Goal: Task Accomplishment & Management: Manage account settings

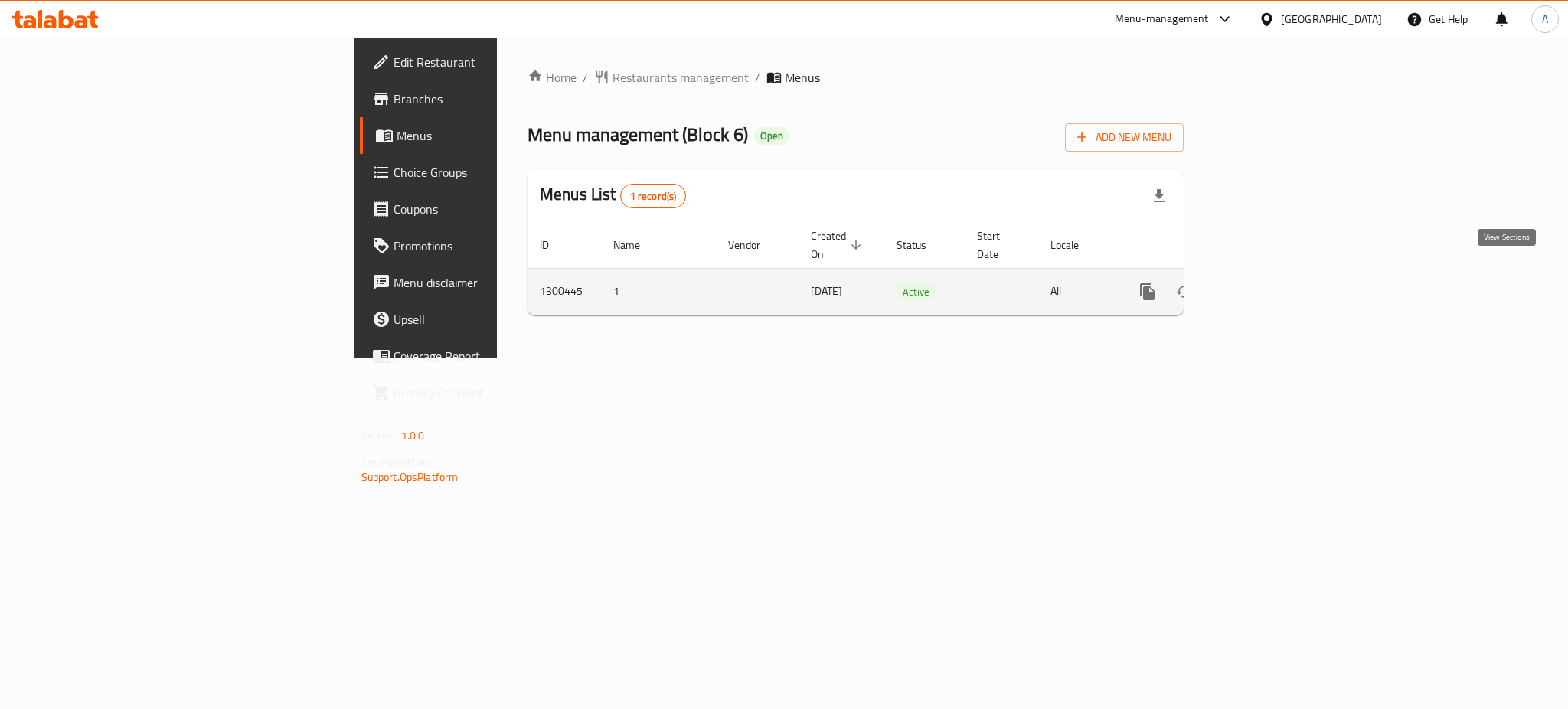
click at [1268, 283] on icon "enhanced table" at bounding box center [1258, 292] width 19 height 19
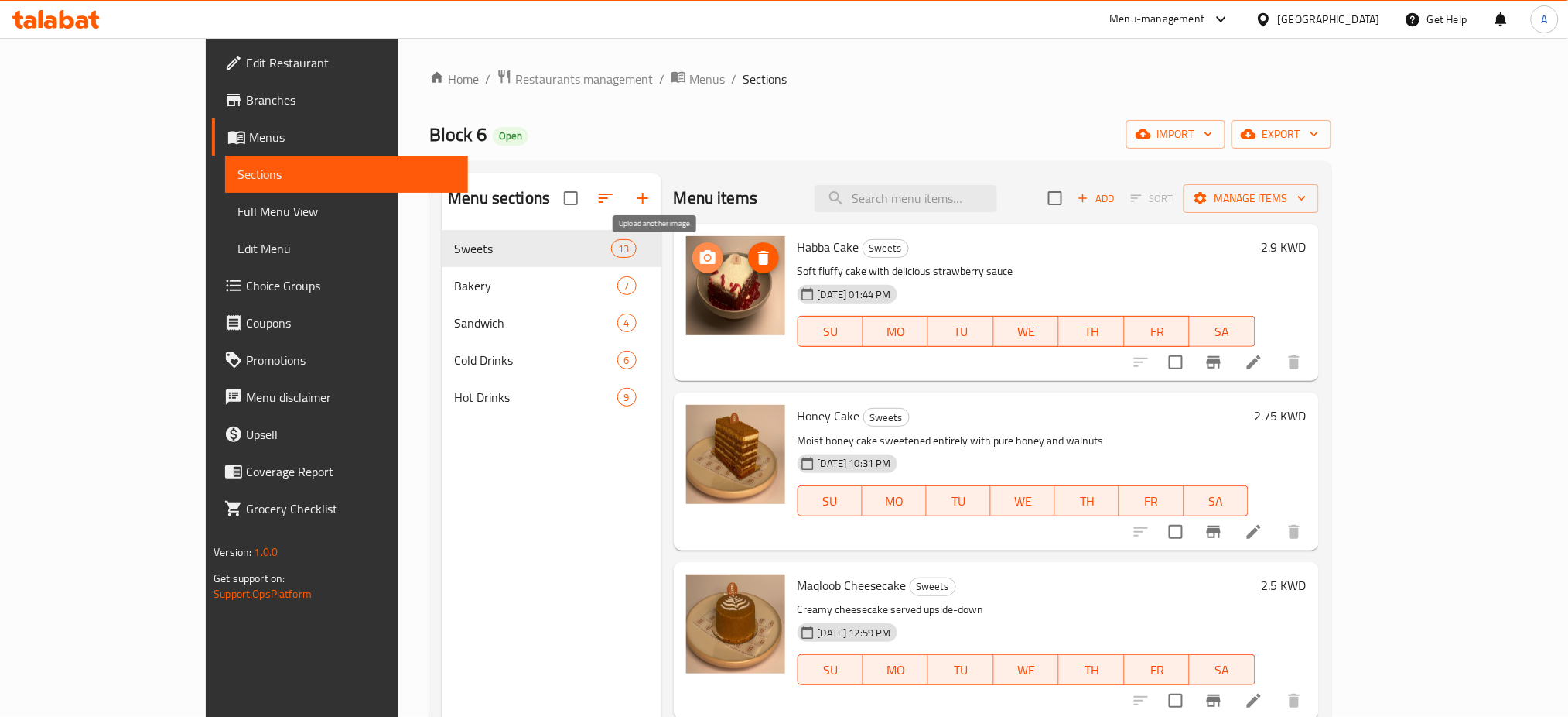
click at [704, 257] on circle "upload picture" at bounding box center [706, 258] width 5 height 5
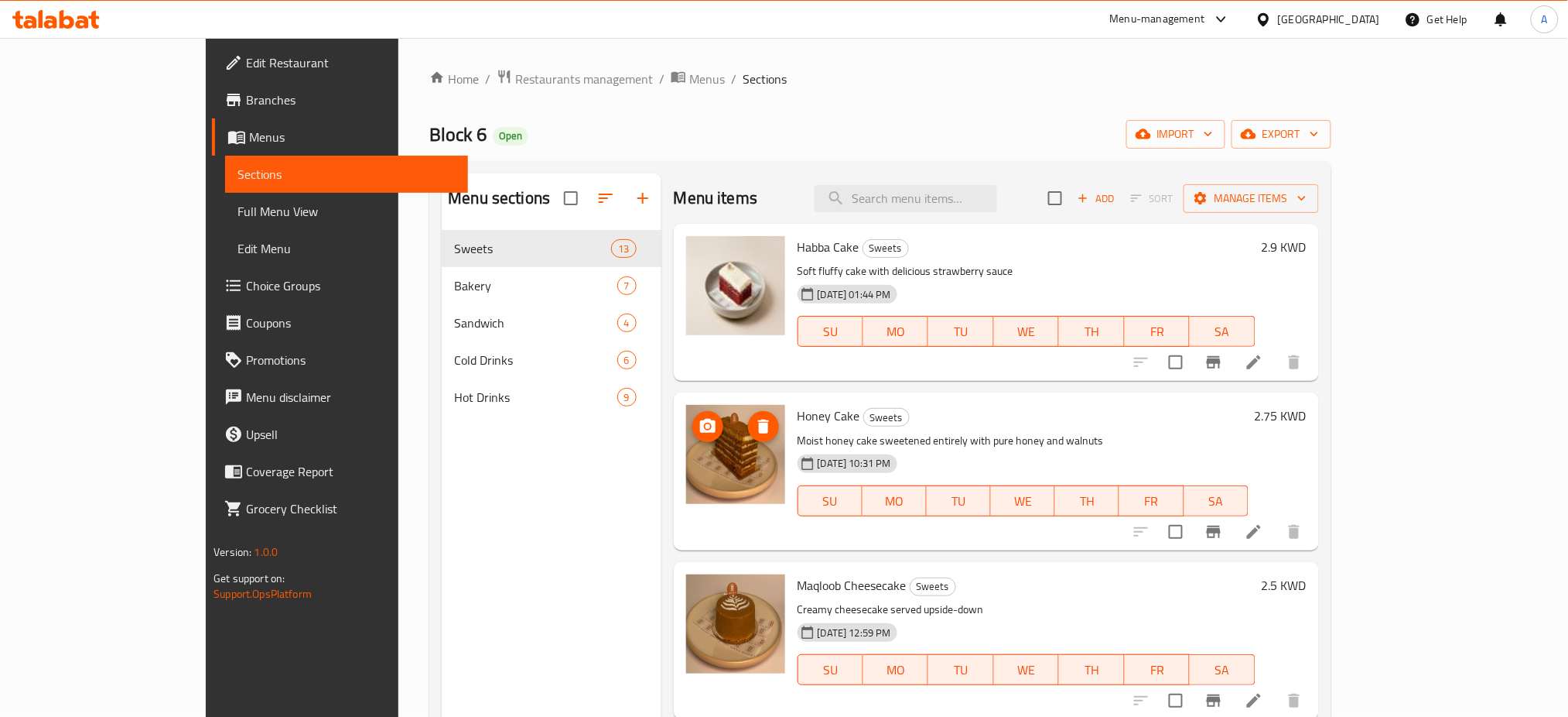
click at [699, 419] on icon "upload picture" at bounding box center [708, 426] width 19 height 19
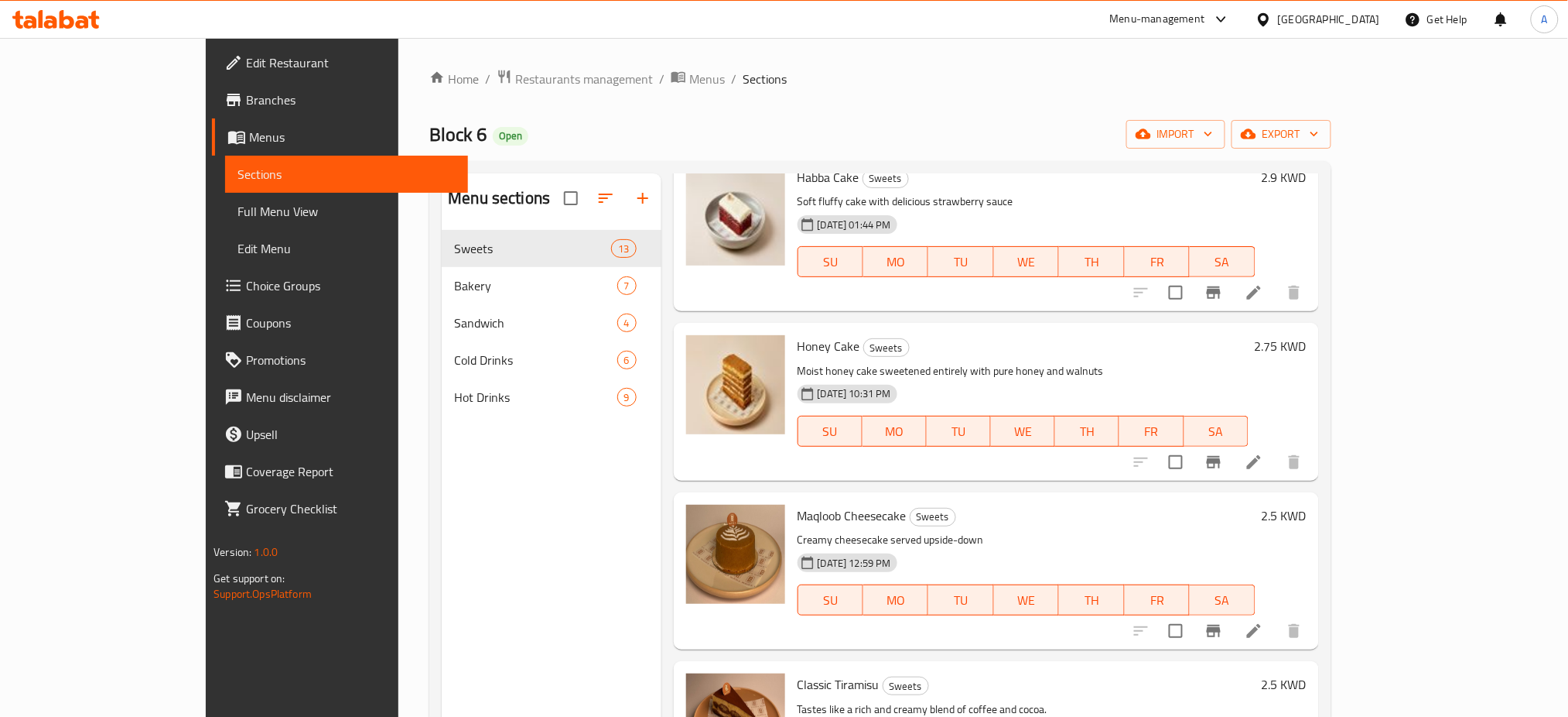
scroll to position [206, 0]
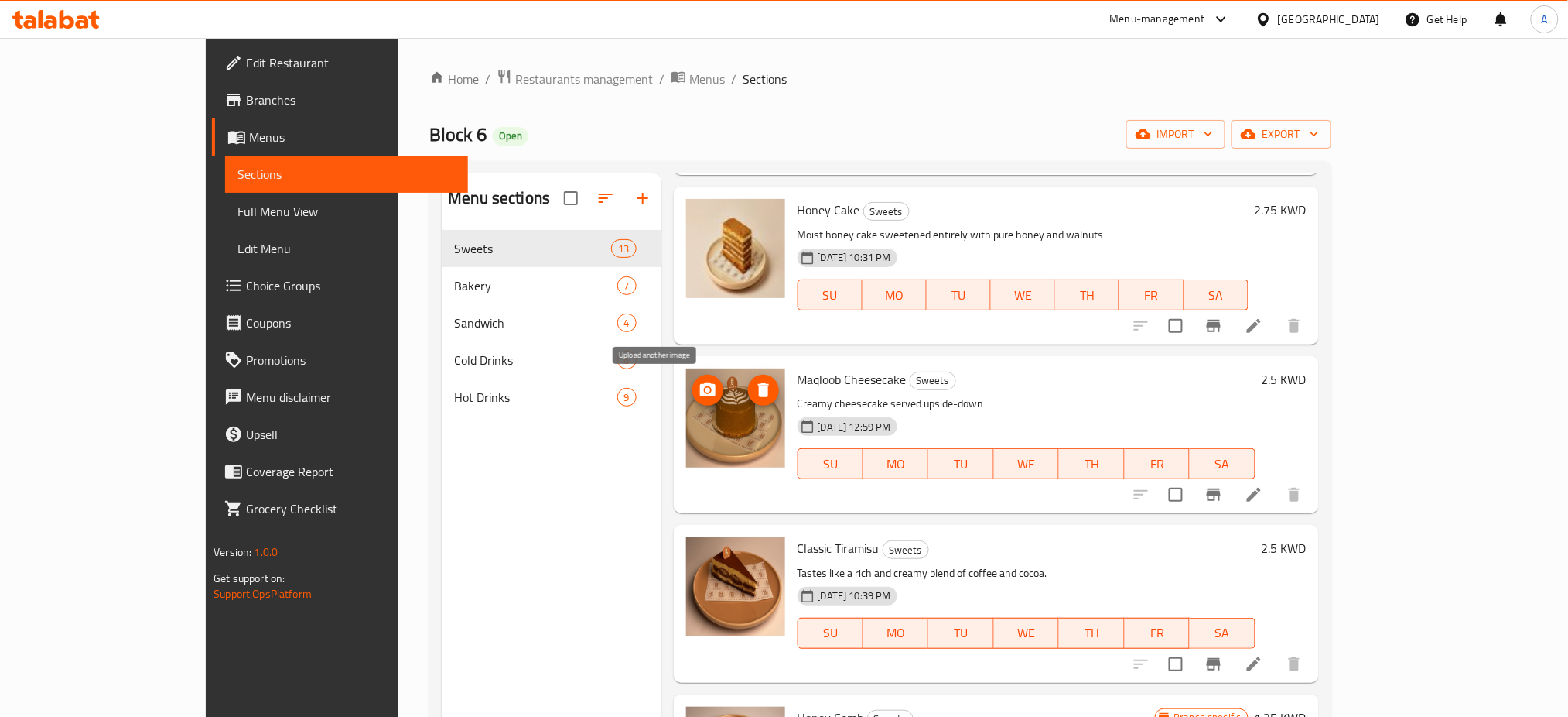
click at [704, 390] on circle "upload picture" at bounding box center [706, 390] width 5 height 5
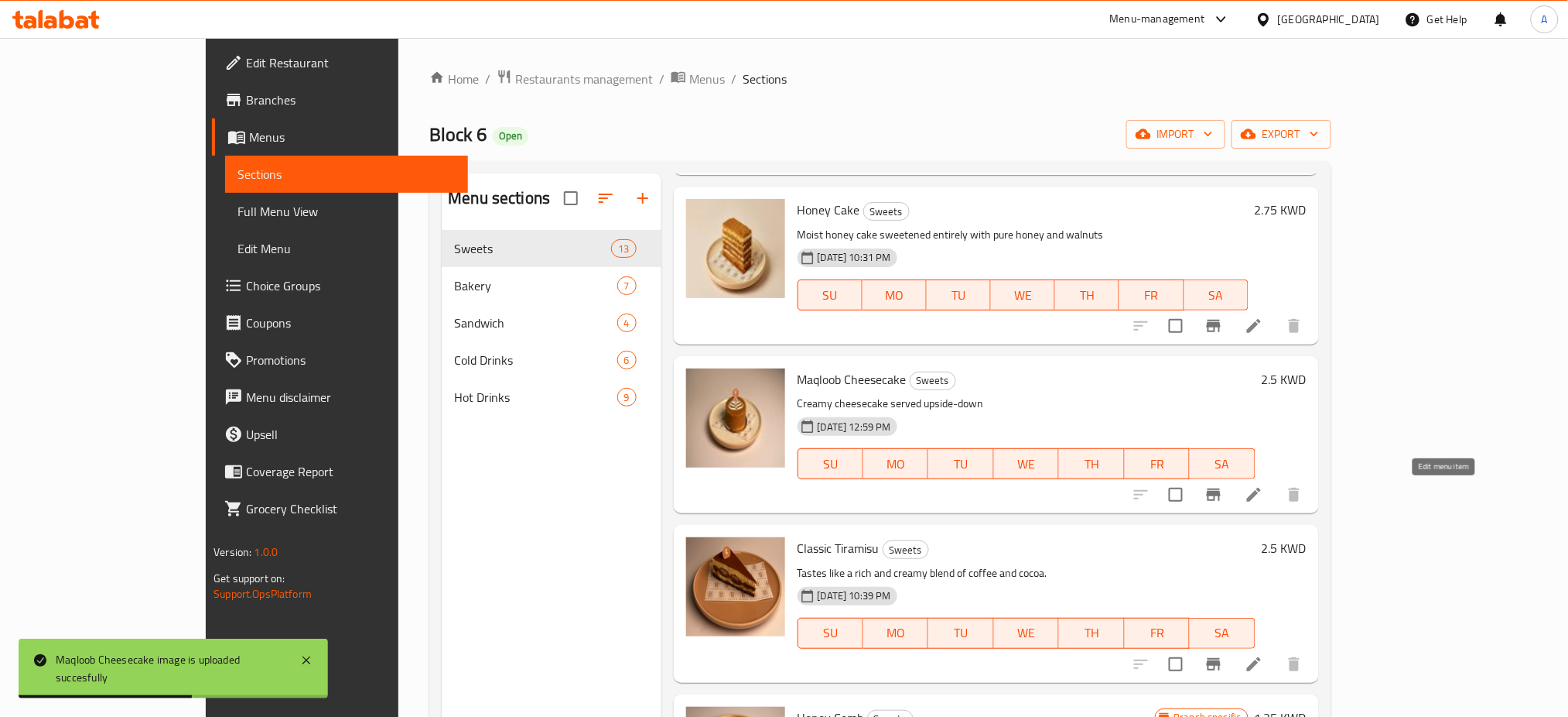
click at [1264, 489] on icon at bounding box center [1254, 495] width 19 height 19
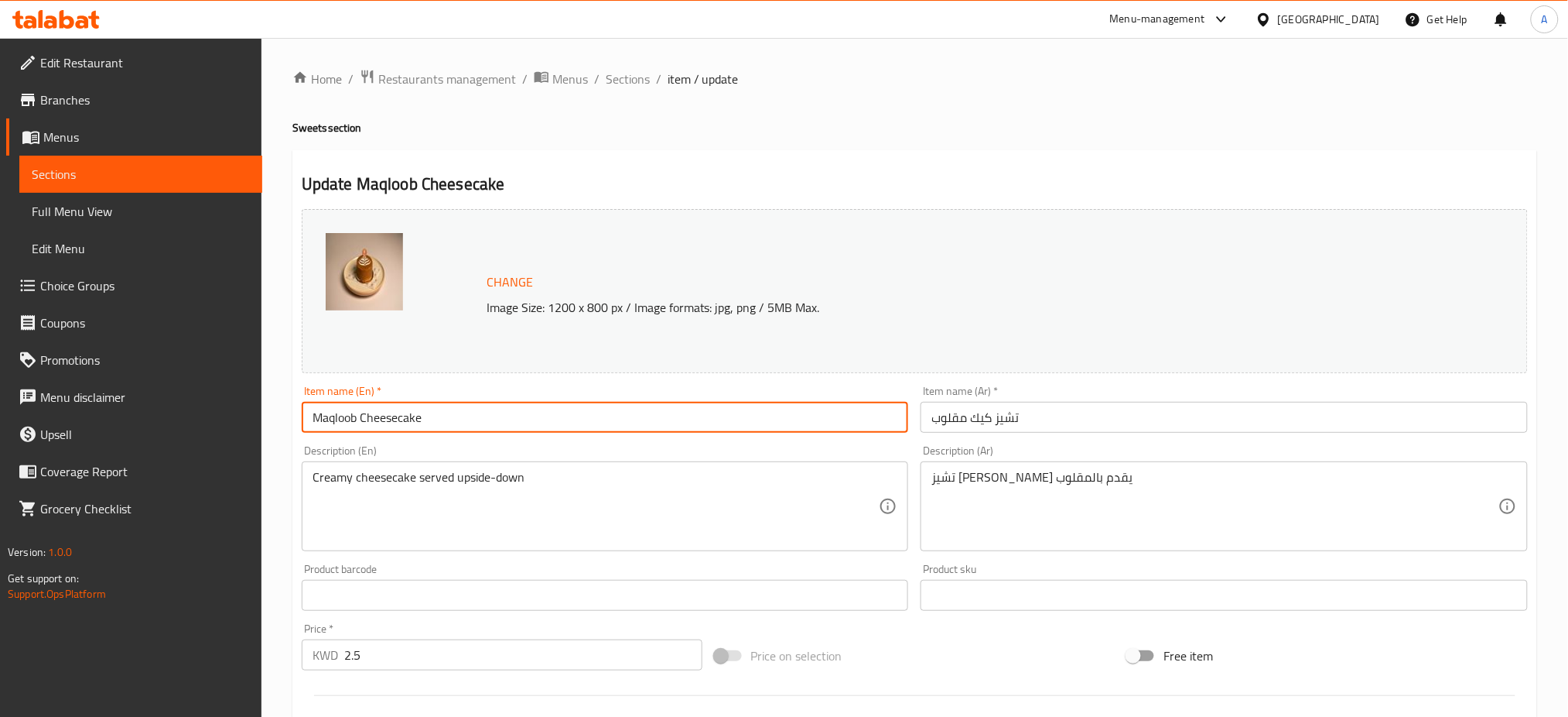
drag, startPoint x: 356, startPoint y: 416, endPoint x: 298, endPoint y: 412, distance: 58.1
click at [290, 420] on div "Home / Restaurants management / Menus / Sections / item / update Sweets section…" at bounding box center [914, 576] width 1307 height 1078
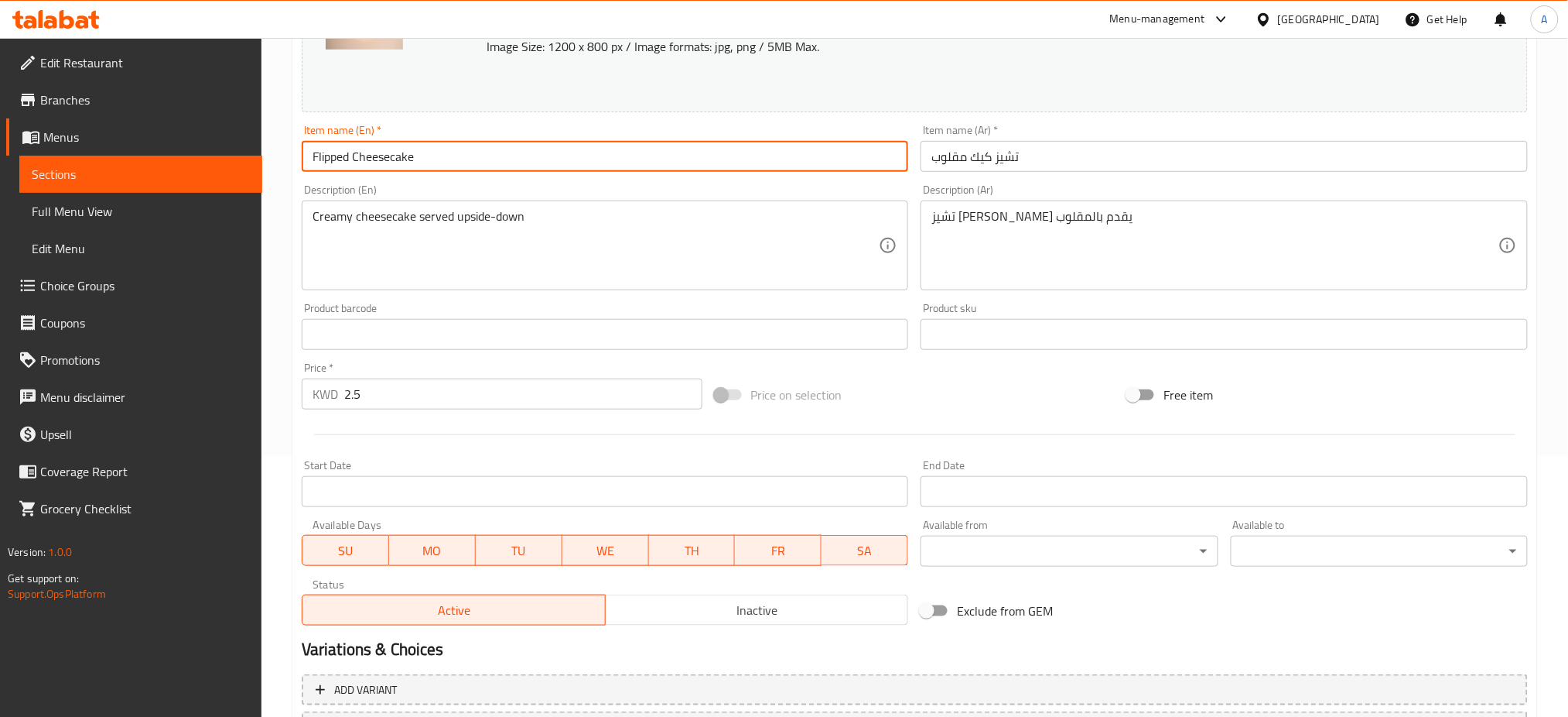
scroll to position [397, 0]
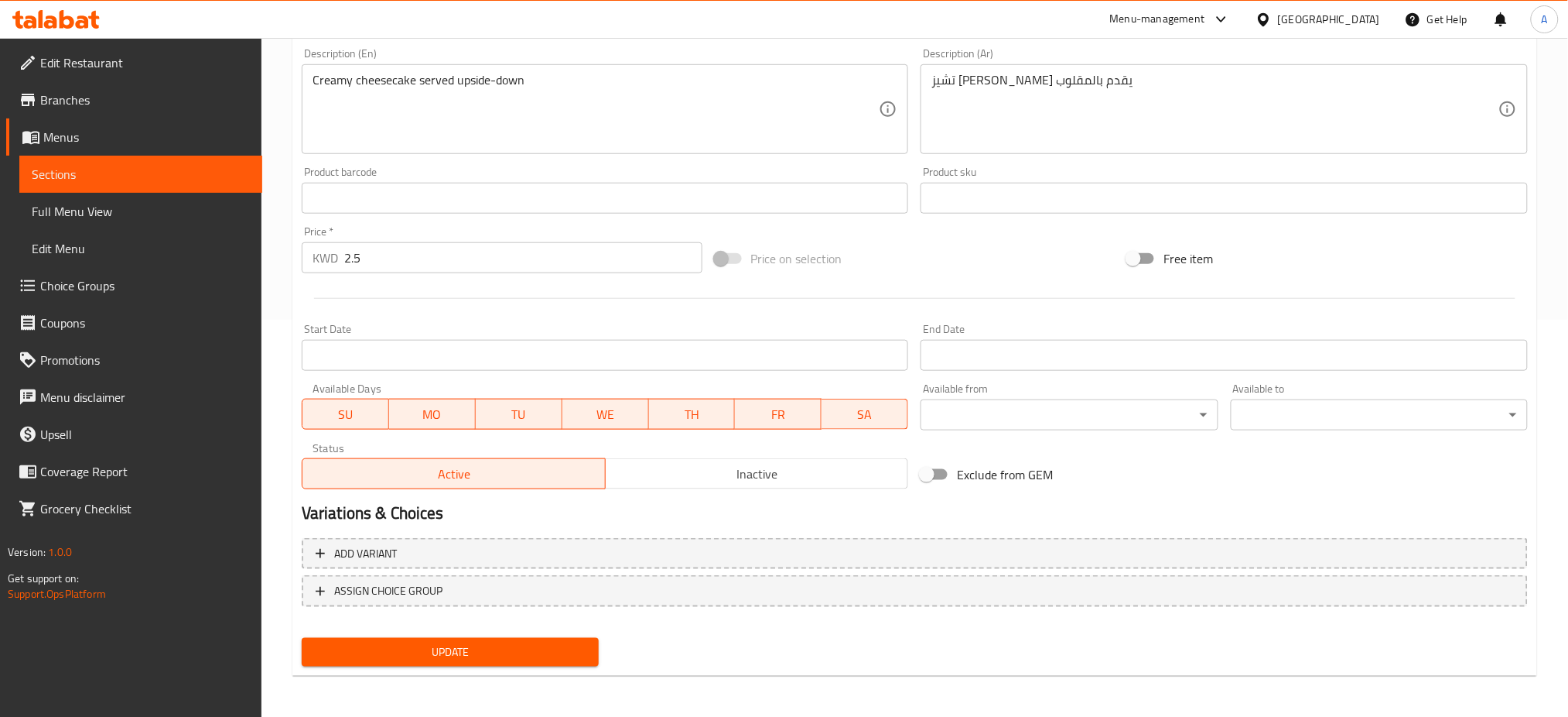
type input "Flipped Cheesecake"
click at [432, 650] on span "Update" at bounding box center [450, 651] width 273 height 20
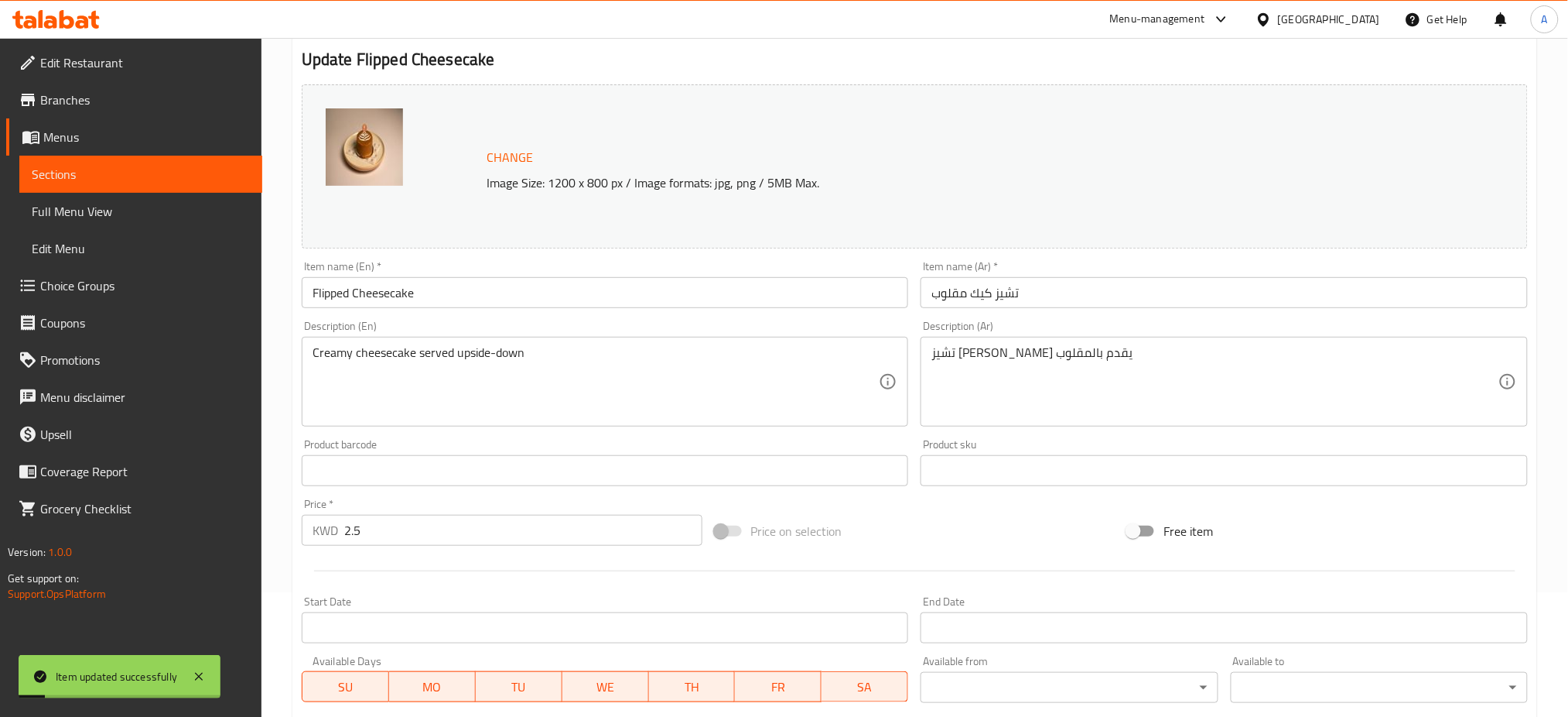
scroll to position [0, 0]
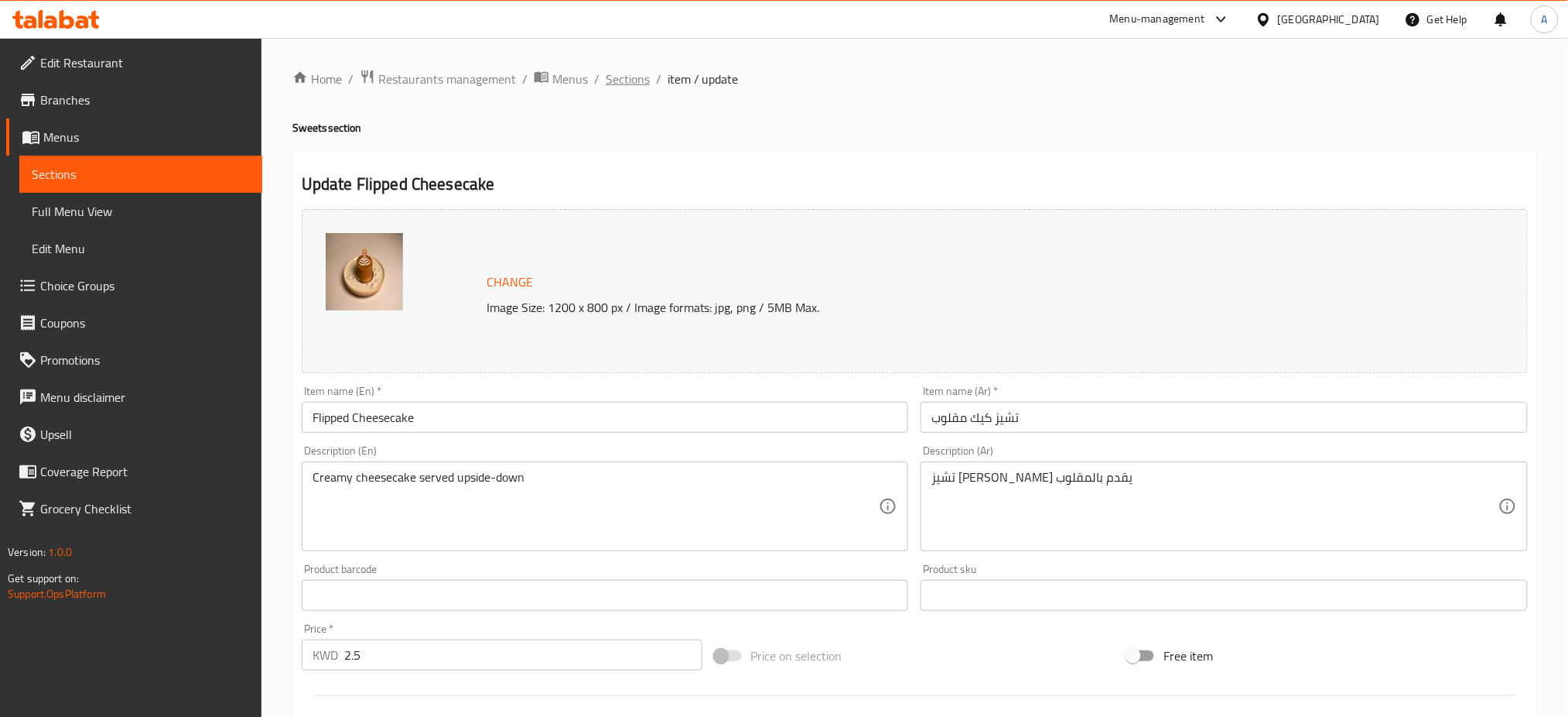
click at [632, 80] on span "Sections" at bounding box center [628, 79] width 44 height 19
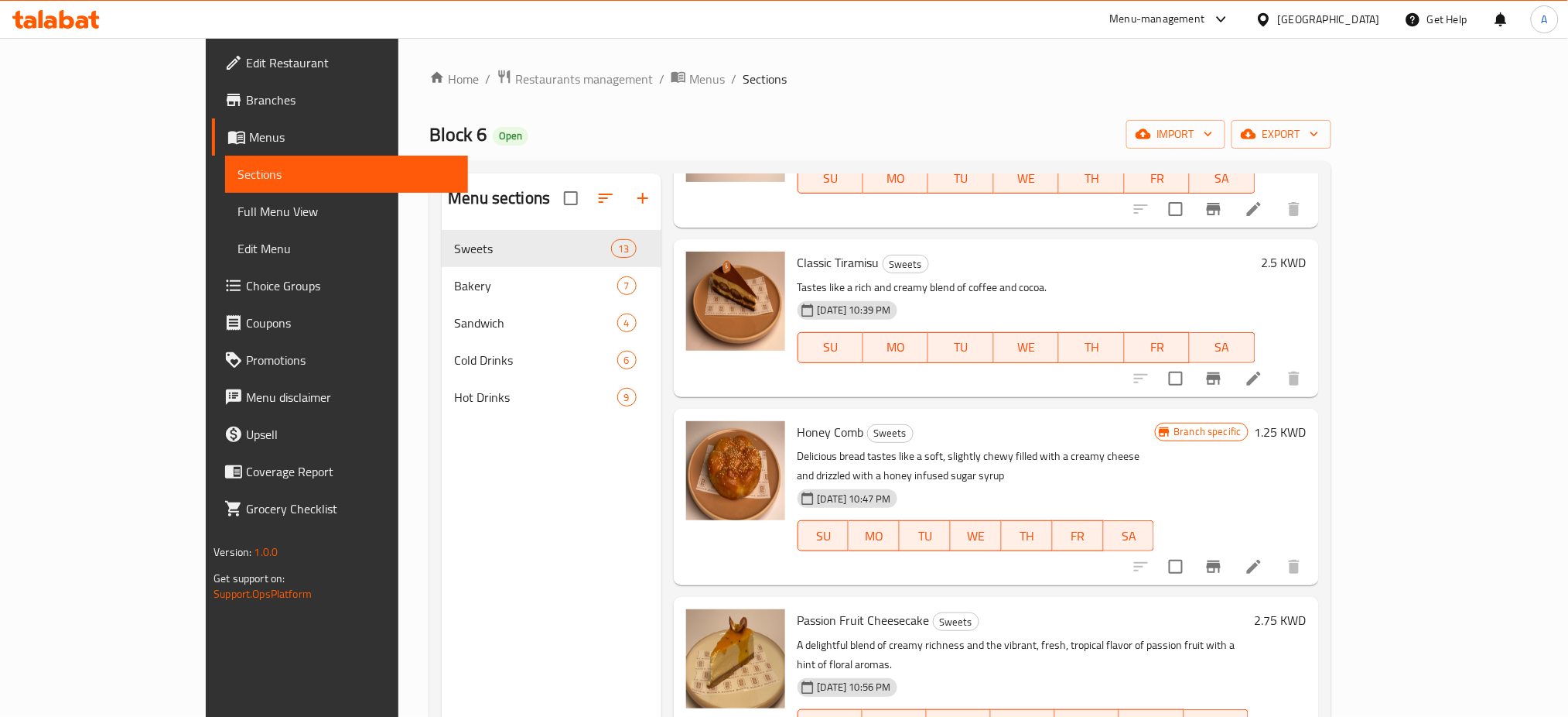
scroll to position [515, 0]
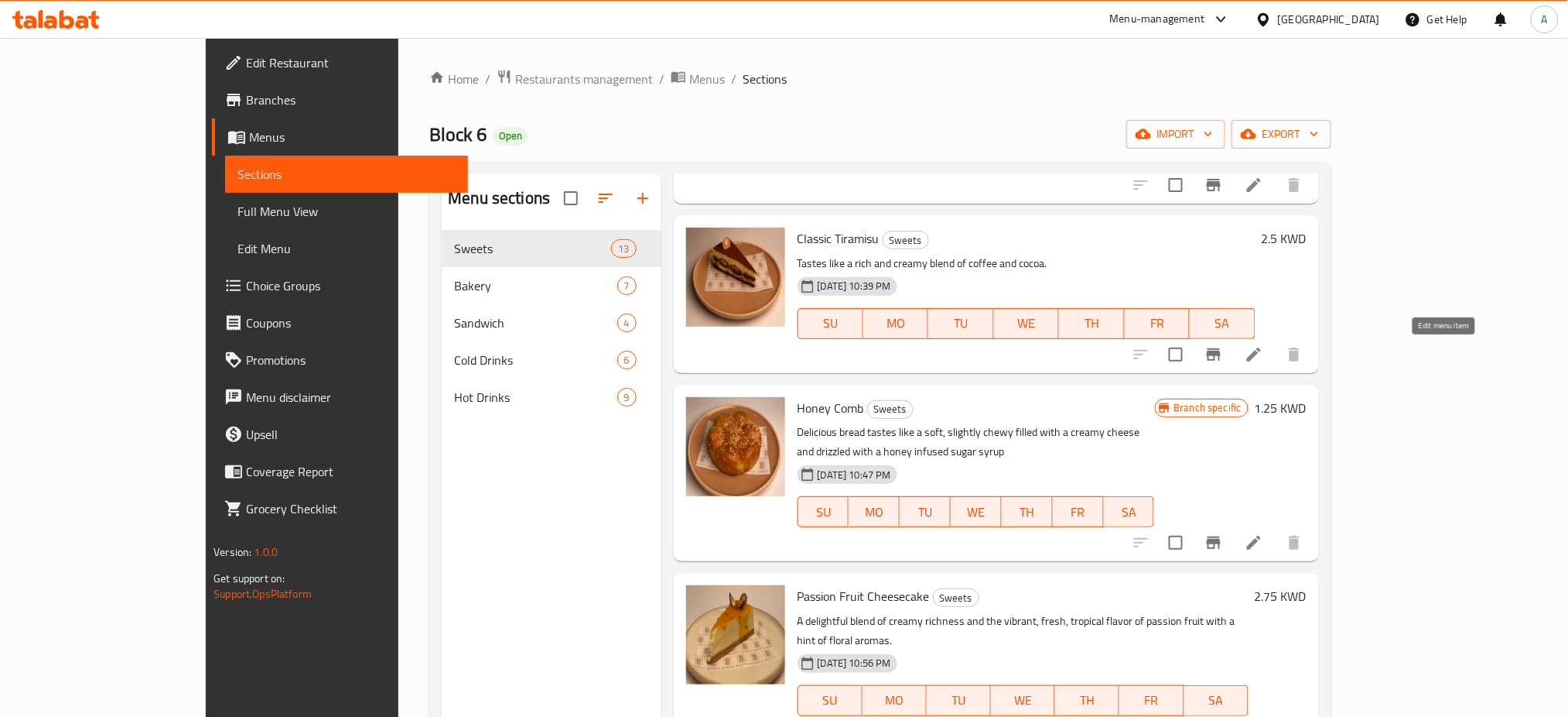
click at [1261, 353] on icon at bounding box center [1253, 354] width 14 height 14
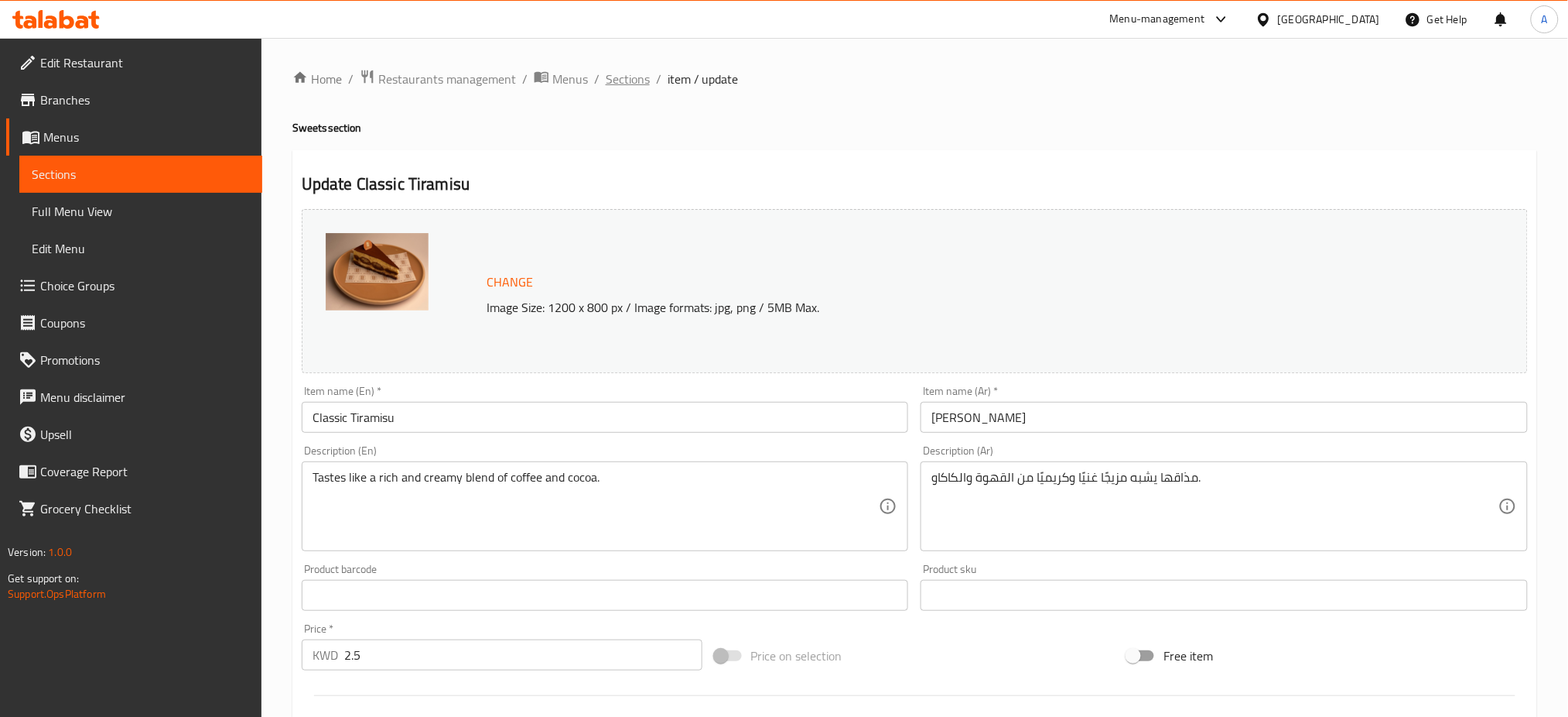
drag, startPoint x: 626, startPoint y: 80, endPoint x: 706, endPoint y: 107, distance: 84.4
click at [626, 81] on span "Sections" at bounding box center [628, 79] width 44 height 19
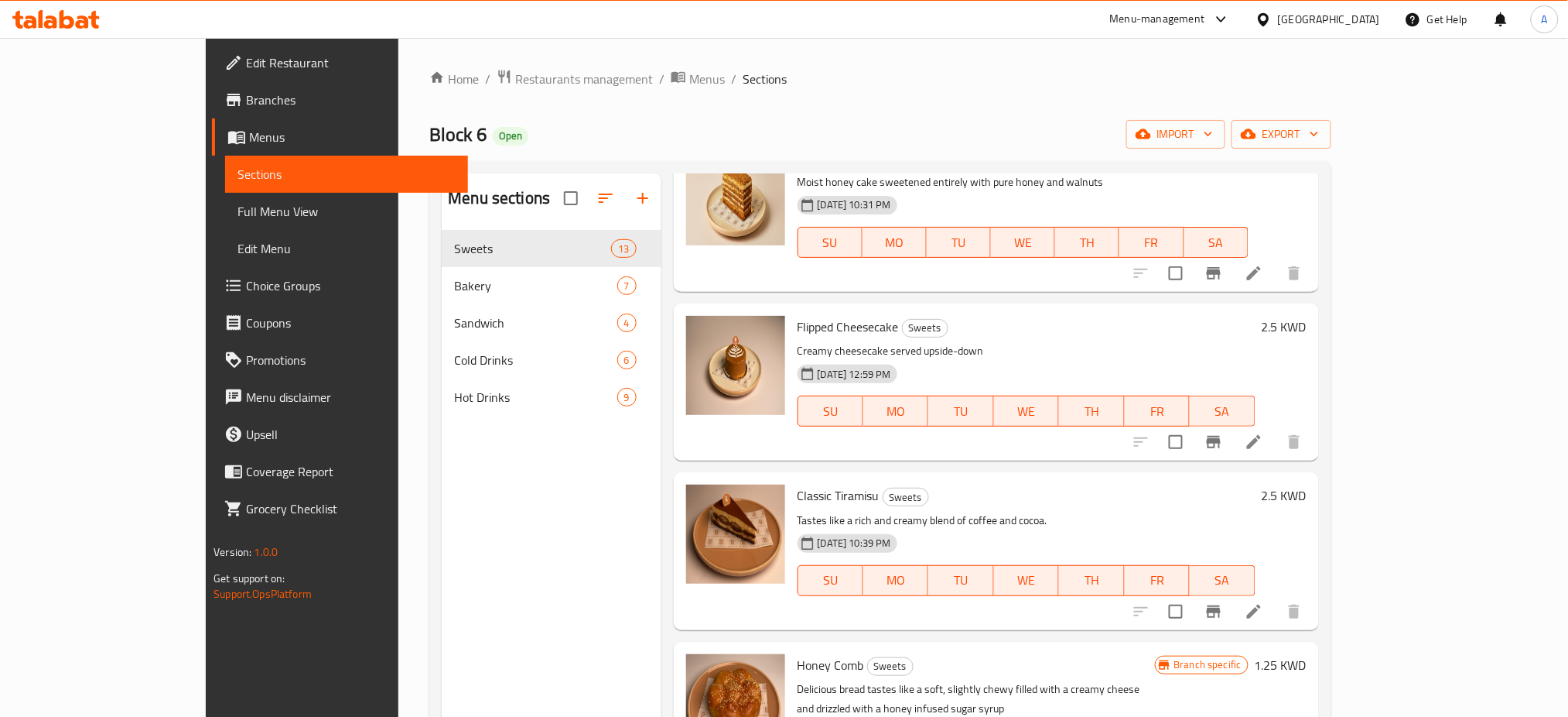
scroll to position [309, 0]
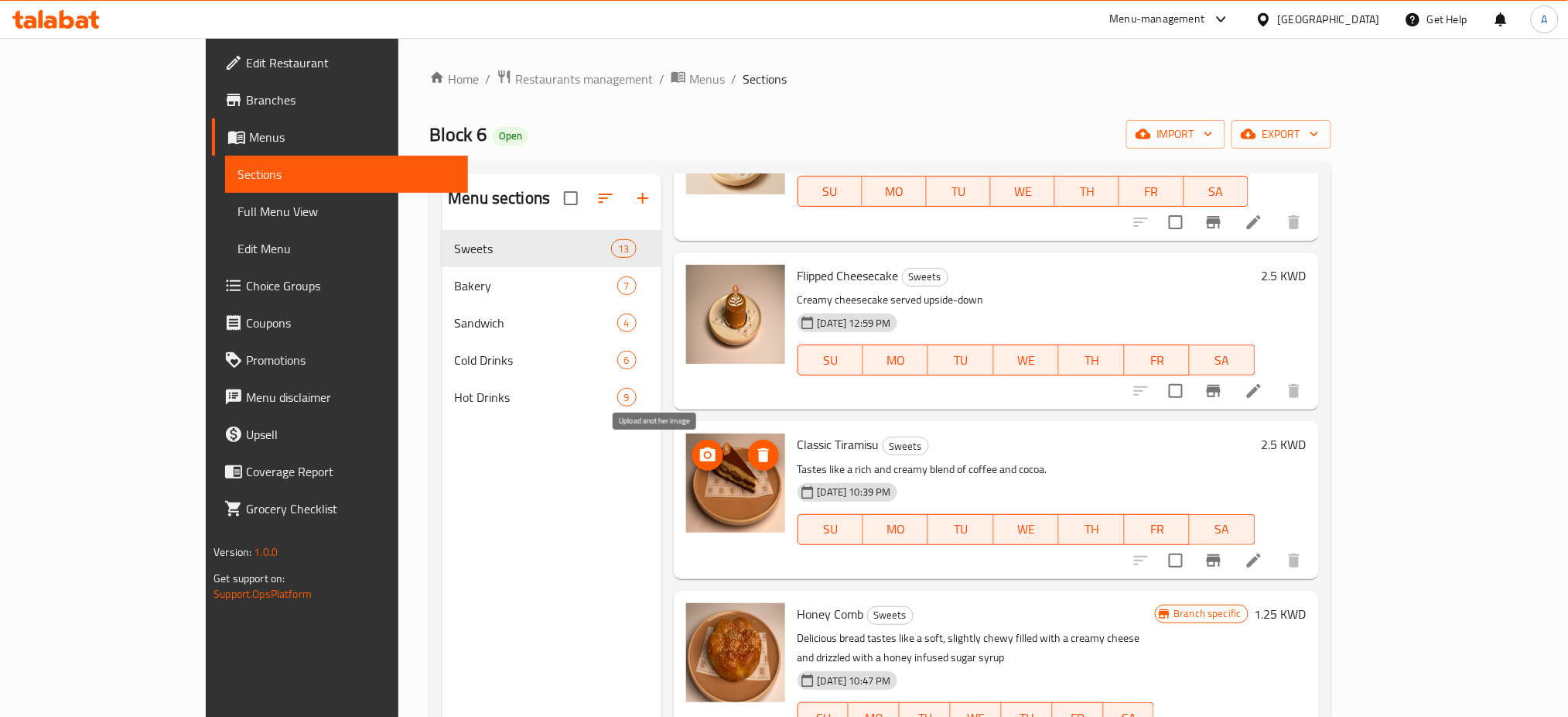
click at [700, 453] on icon "upload picture" at bounding box center [707, 454] width 16 height 14
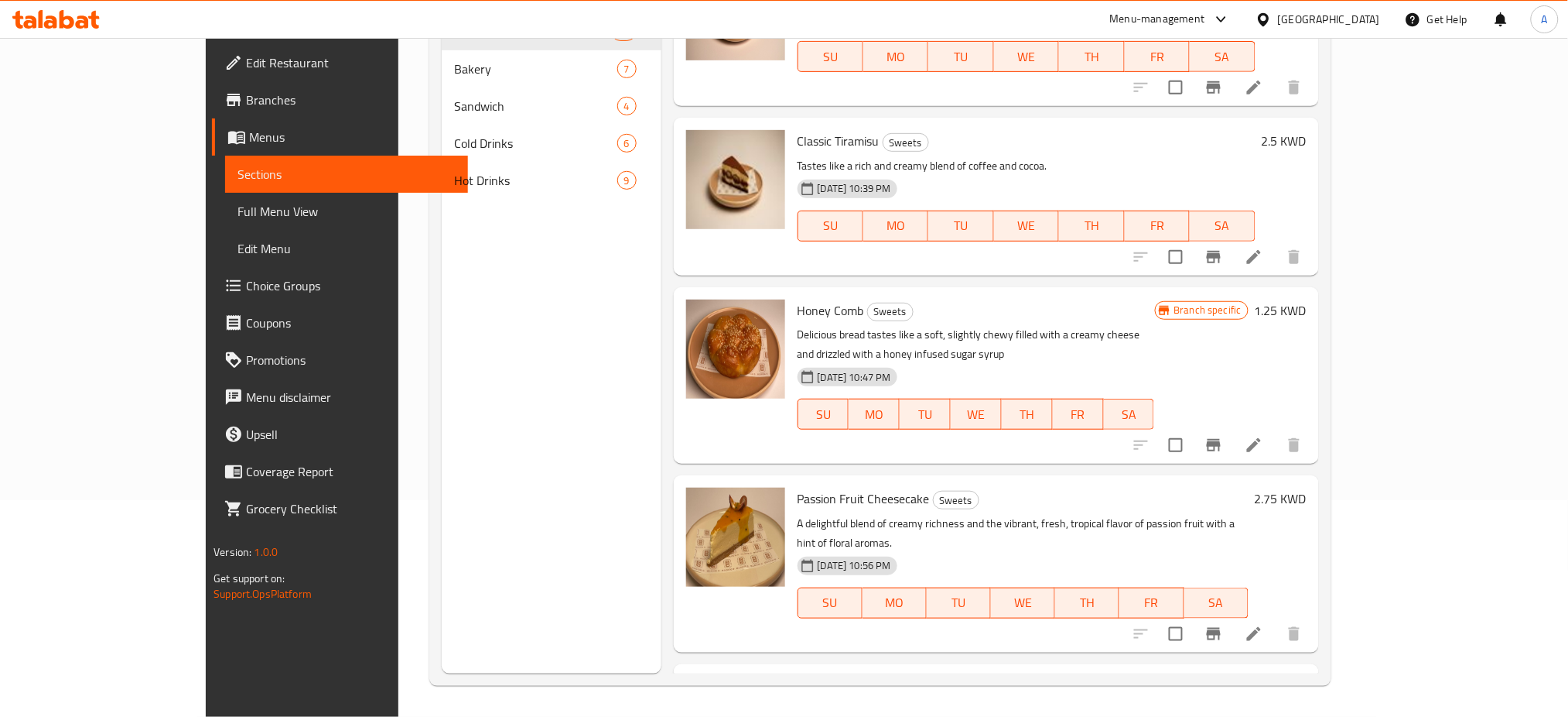
scroll to position [515, 0]
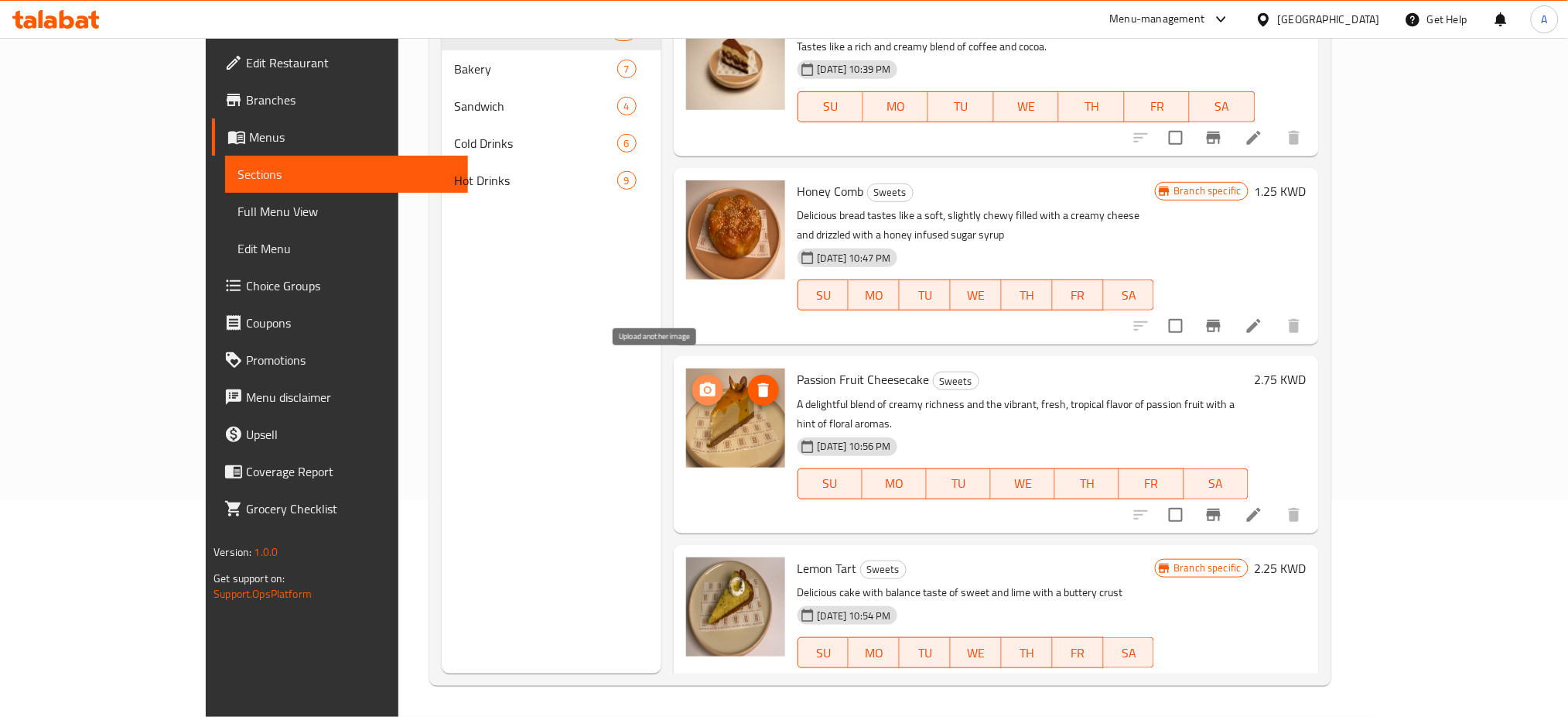
click at [700, 382] on icon "upload picture" at bounding box center [707, 389] width 16 height 14
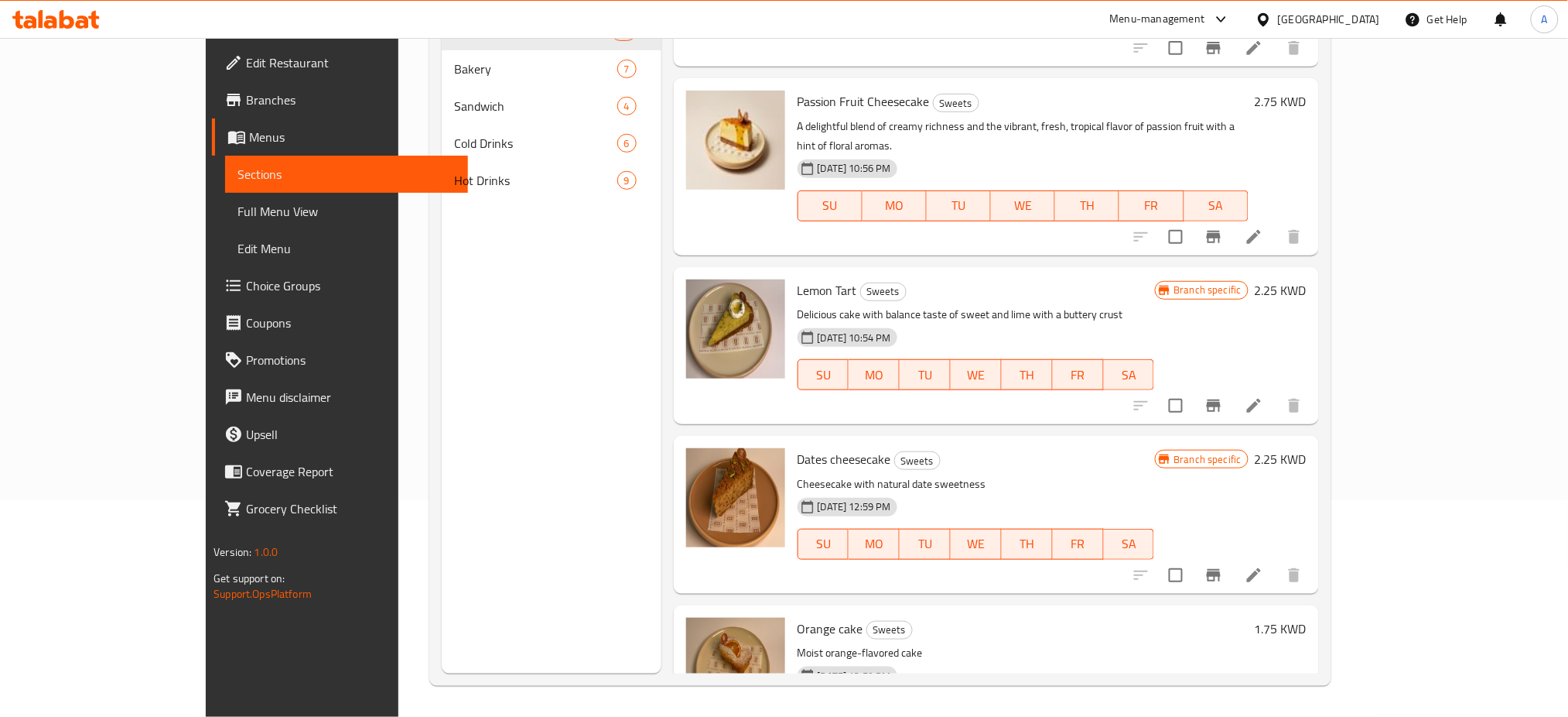
scroll to position [825, 0]
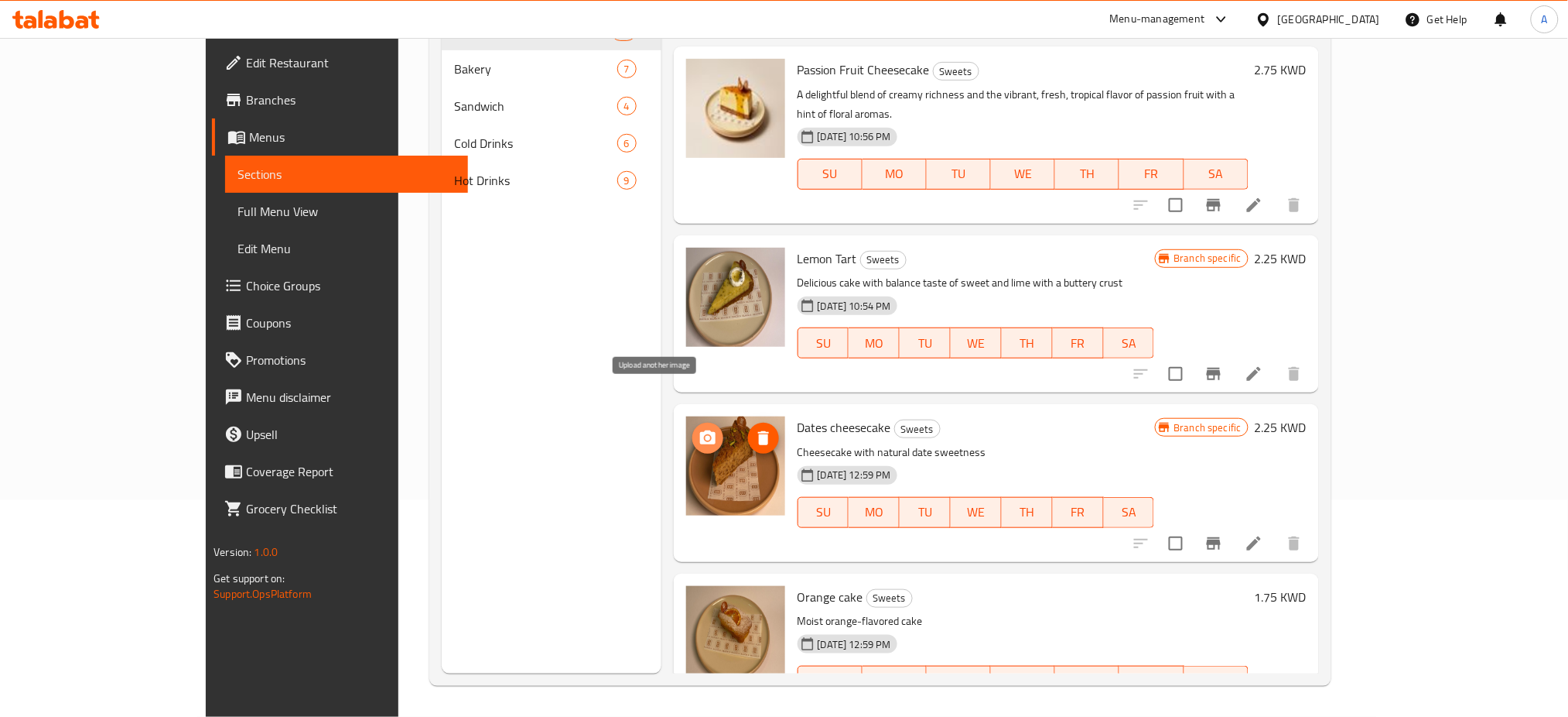
click at [700, 430] on icon "upload picture" at bounding box center [707, 437] width 16 height 14
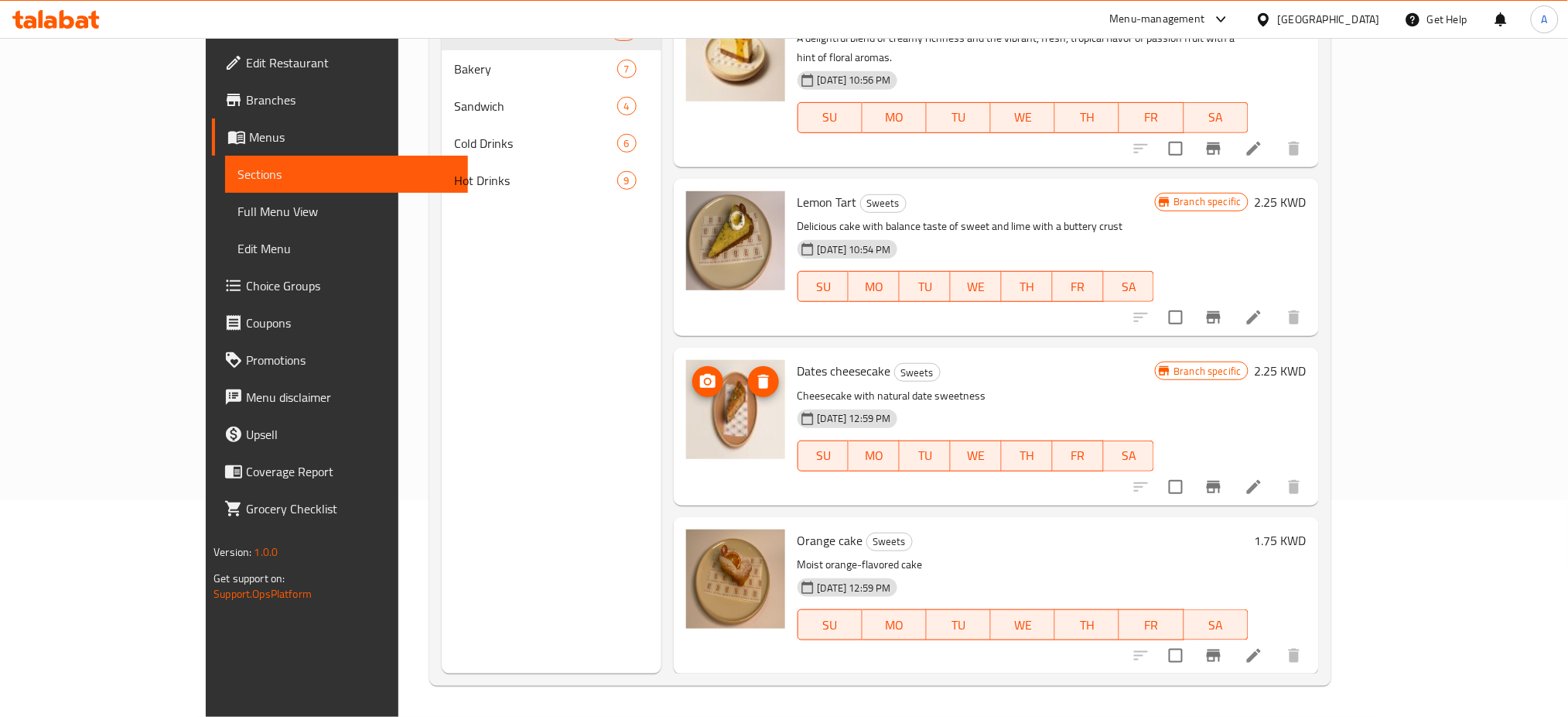
scroll to position [929, 0]
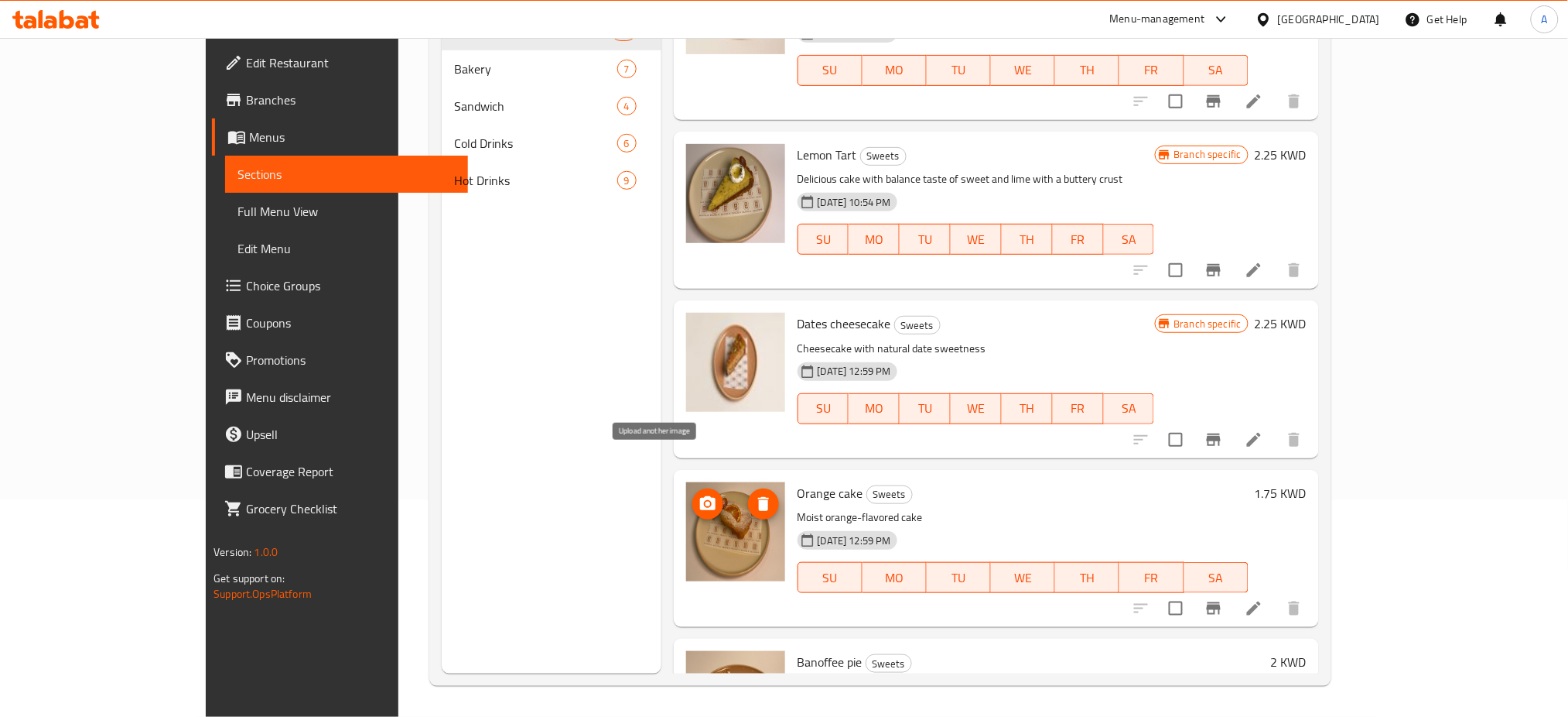
click at [700, 496] on icon "upload picture" at bounding box center [707, 502] width 16 height 14
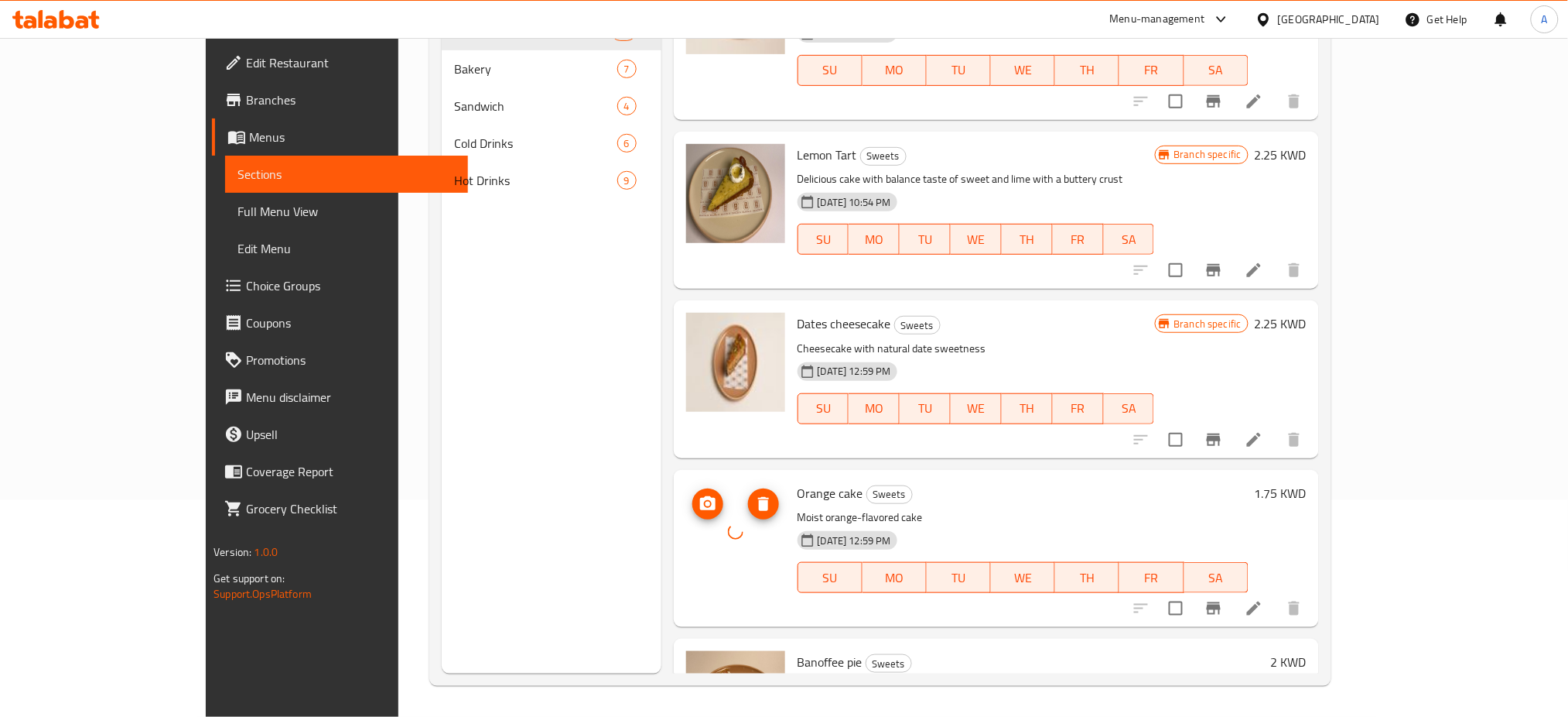
scroll to position [1135, 0]
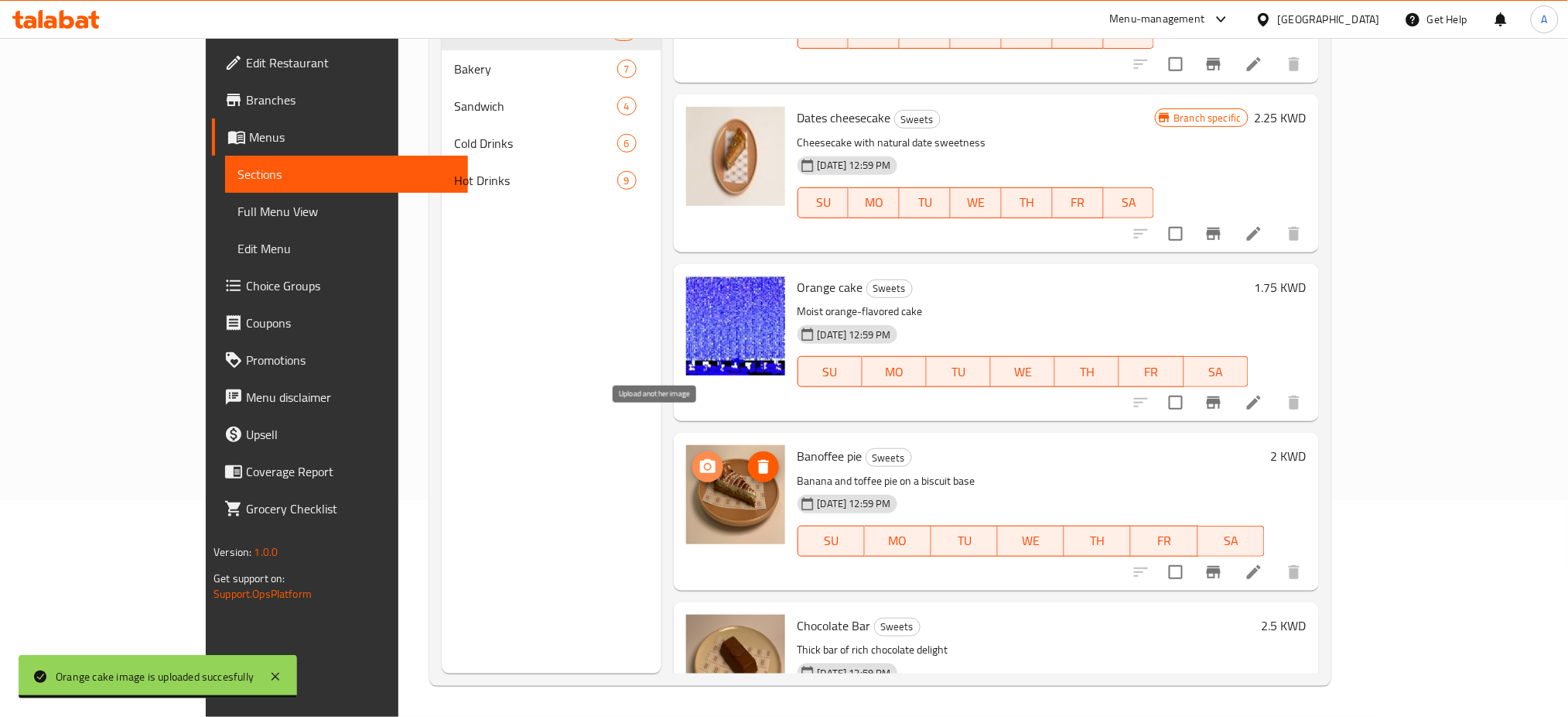
click at [699, 457] on icon "upload picture" at bounding box center [708, 467] width 19 height 19
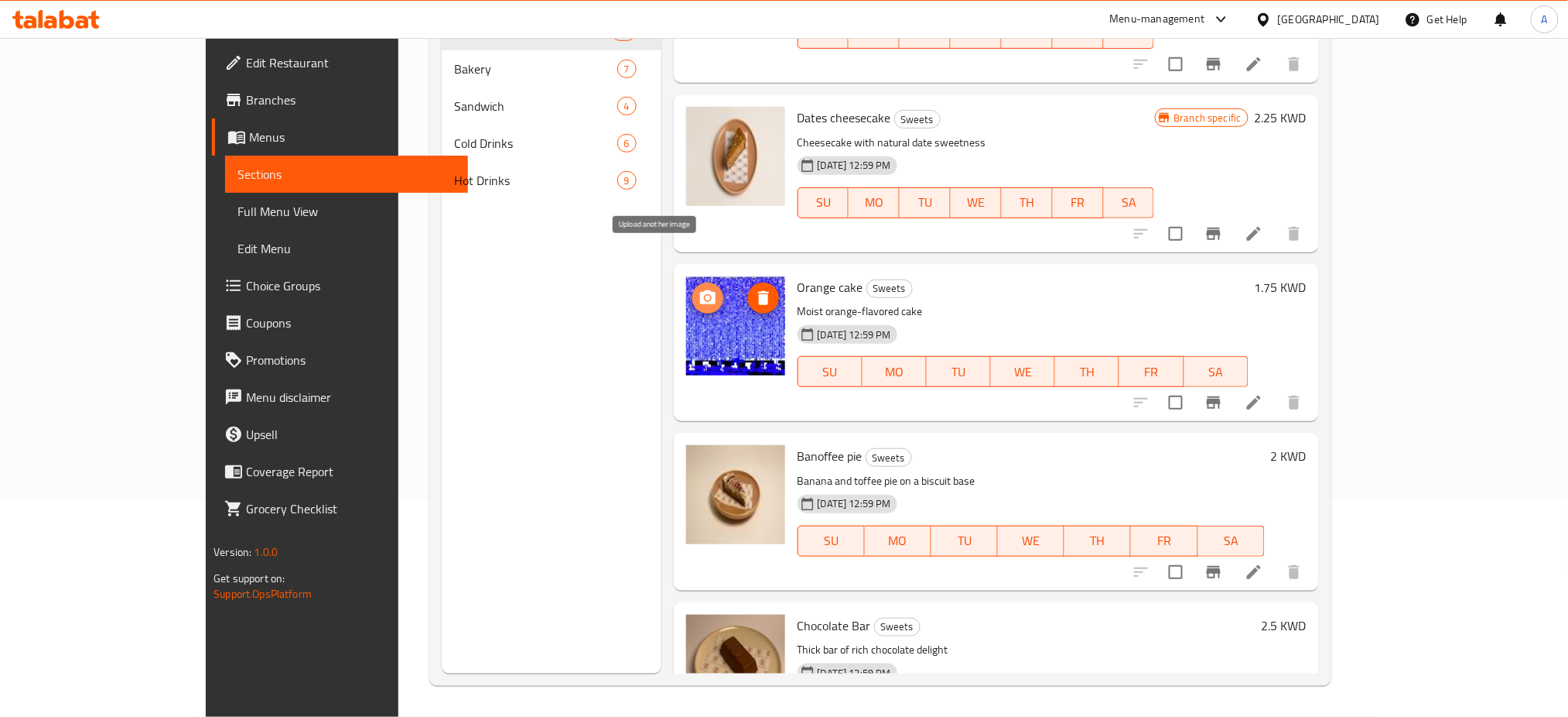
click at [699, 289] on icon "upload picture" at bounding box center [708, 298] width 19 height 19
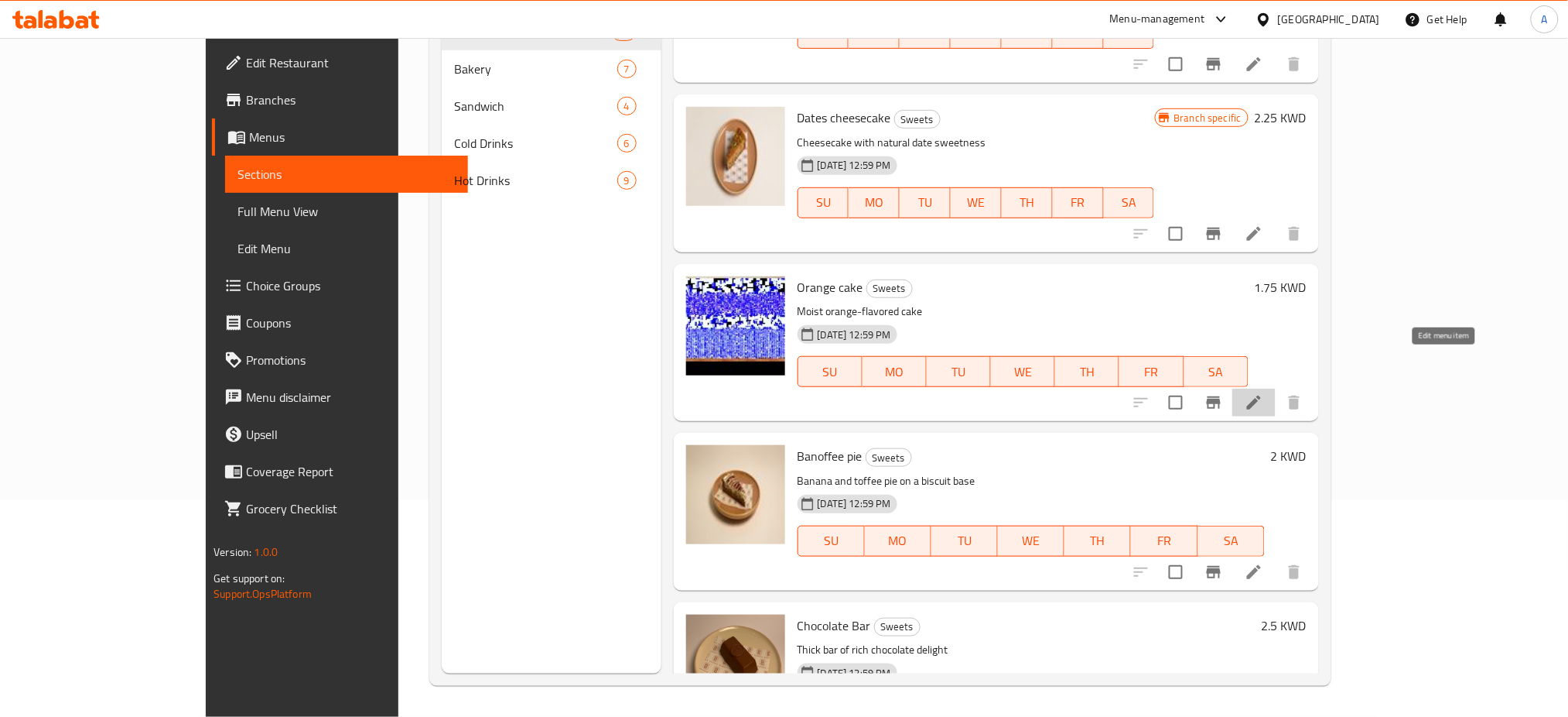
click at [1264, 393] on icon at bounding box center [1254, 402] width 19 height 19
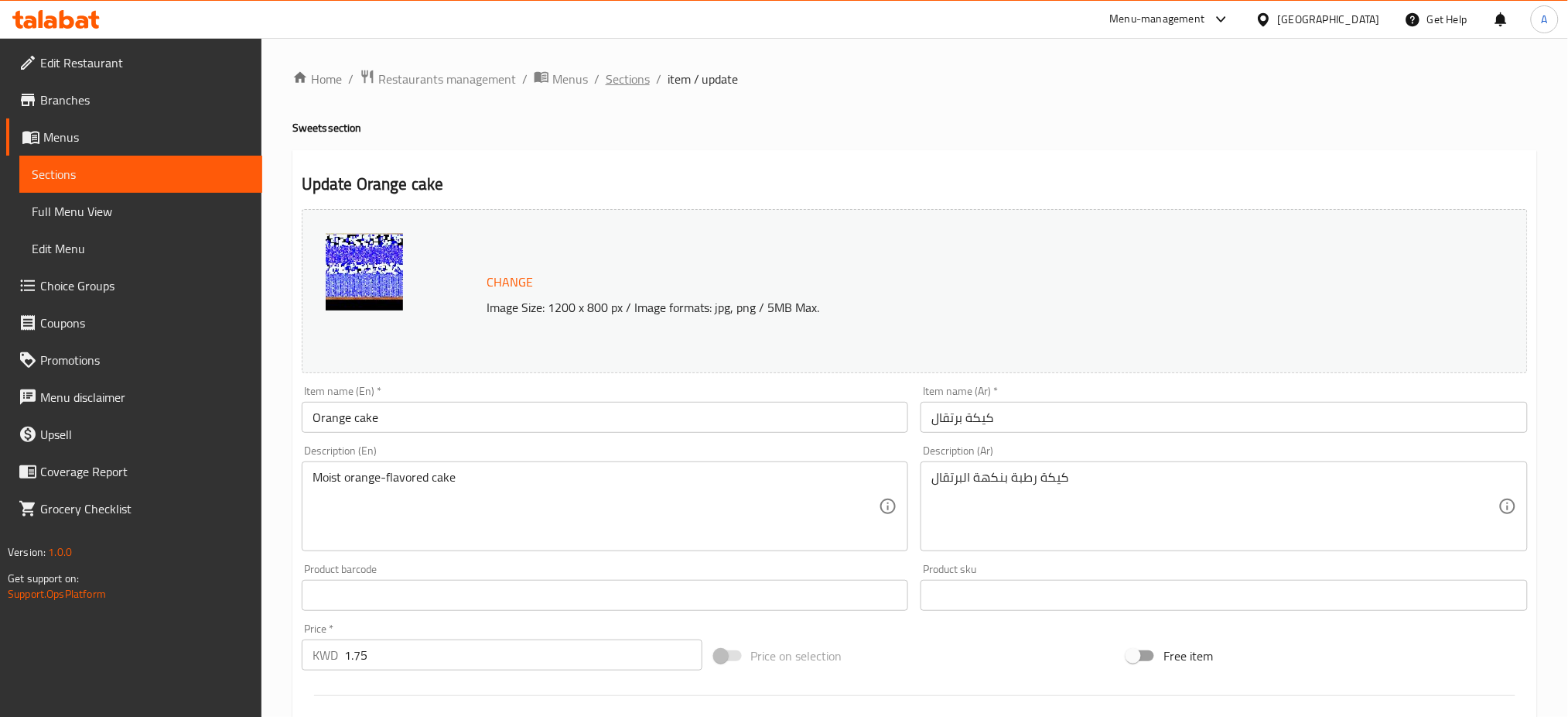
click at [635, 83] on span "Sections" at bounding box center [628, 79] width 44 height 19
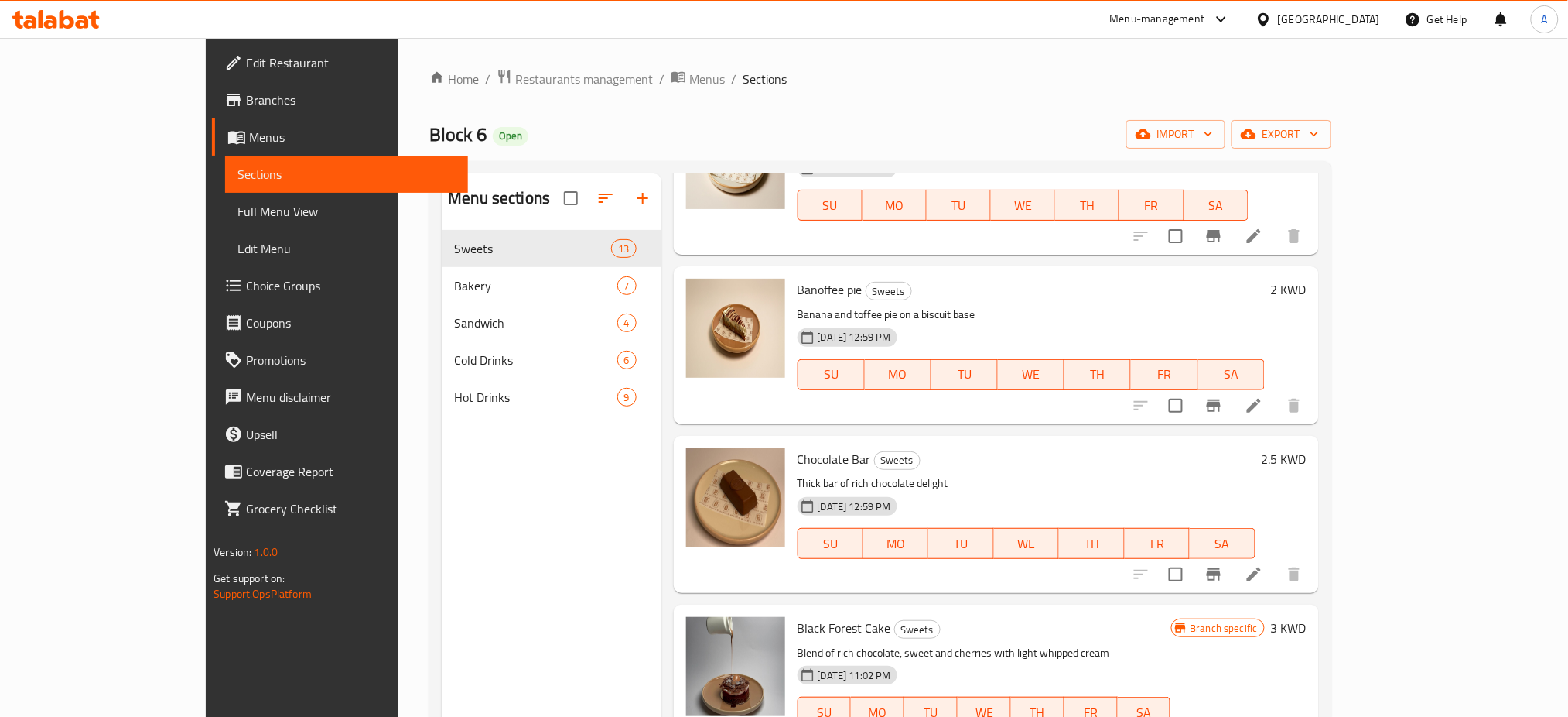
scroll to position [1518, 0]
click at [700, 461] on icon "upload picture" at bounding box center [707, 468] width 16 height 14
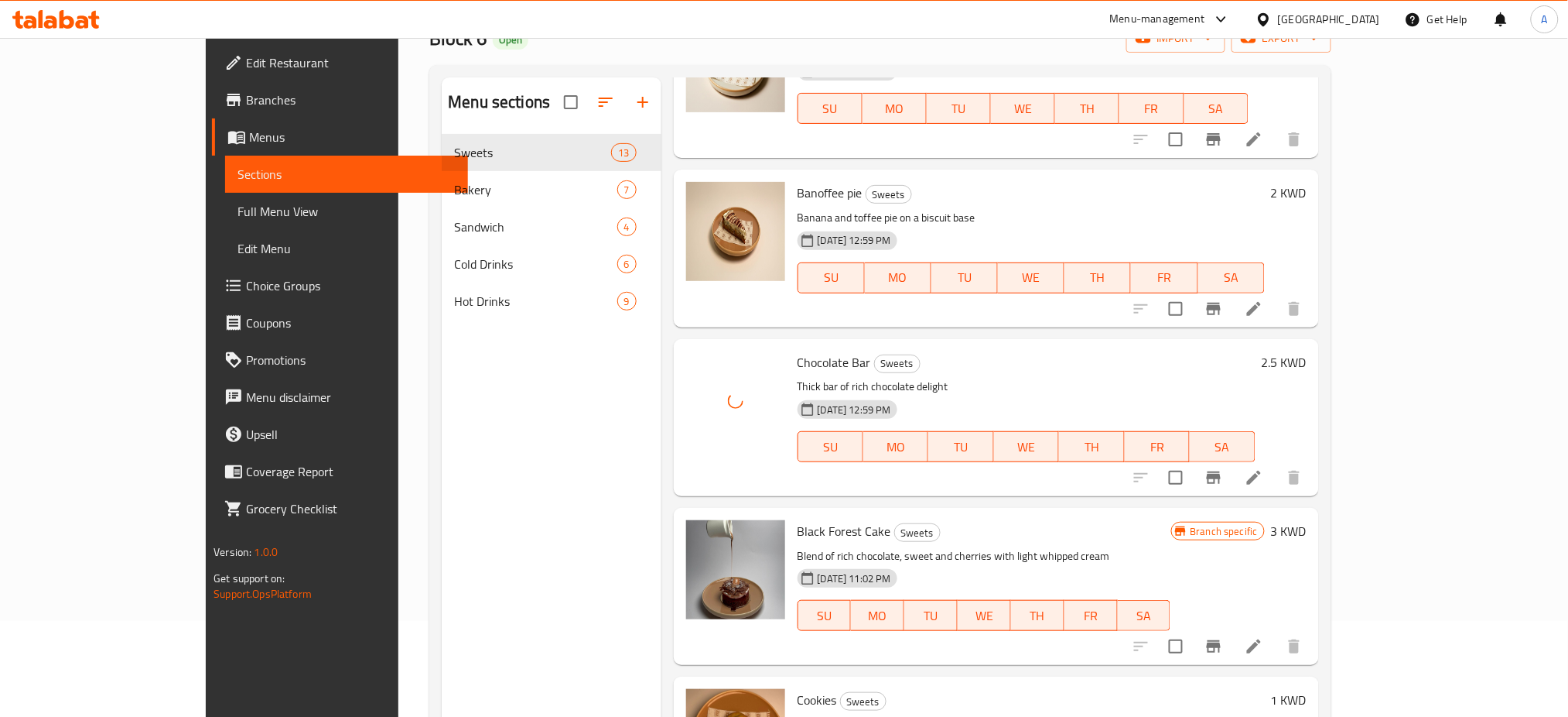
scroll to position [217, 0]
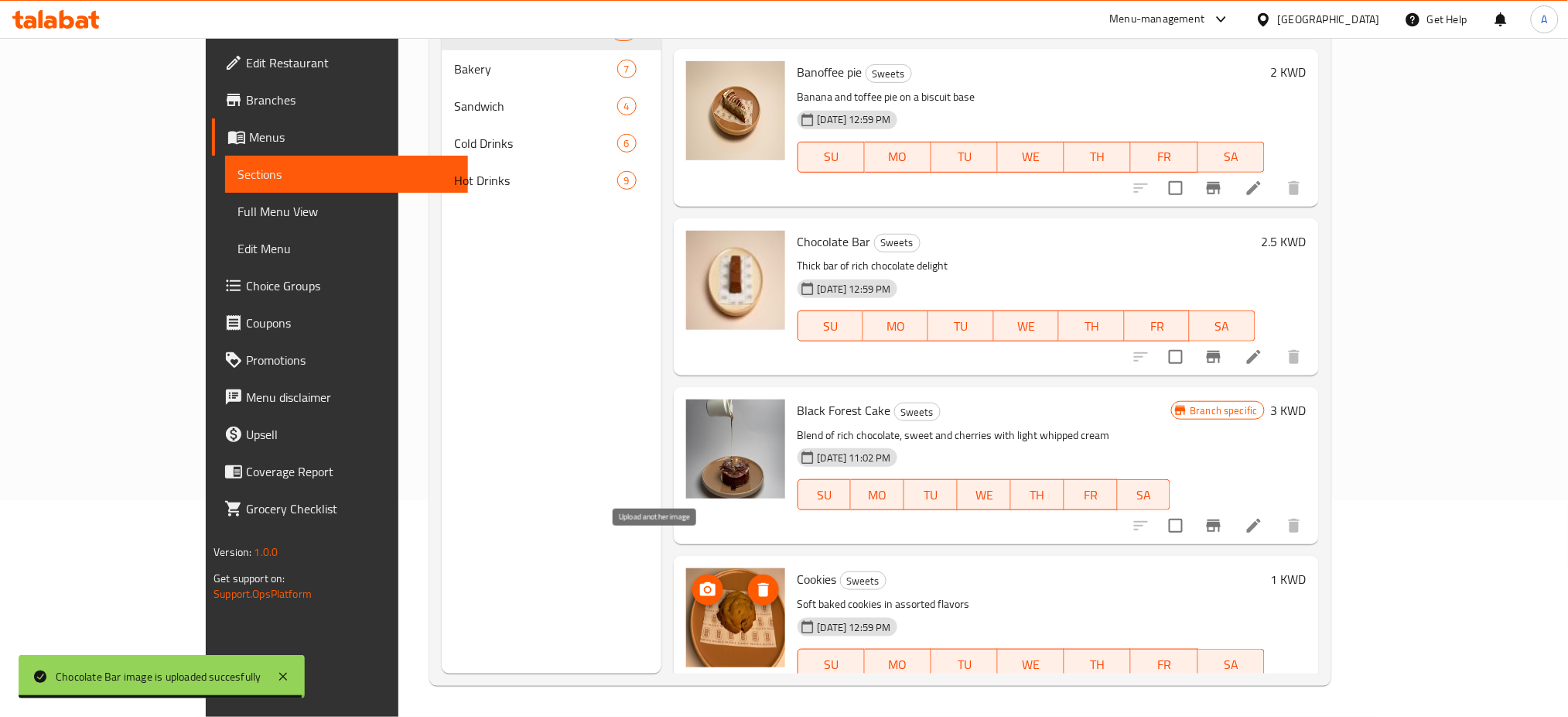
click at [699, 580] on icon "upload picture" at bounding box center [708, 590] width 19 height 19
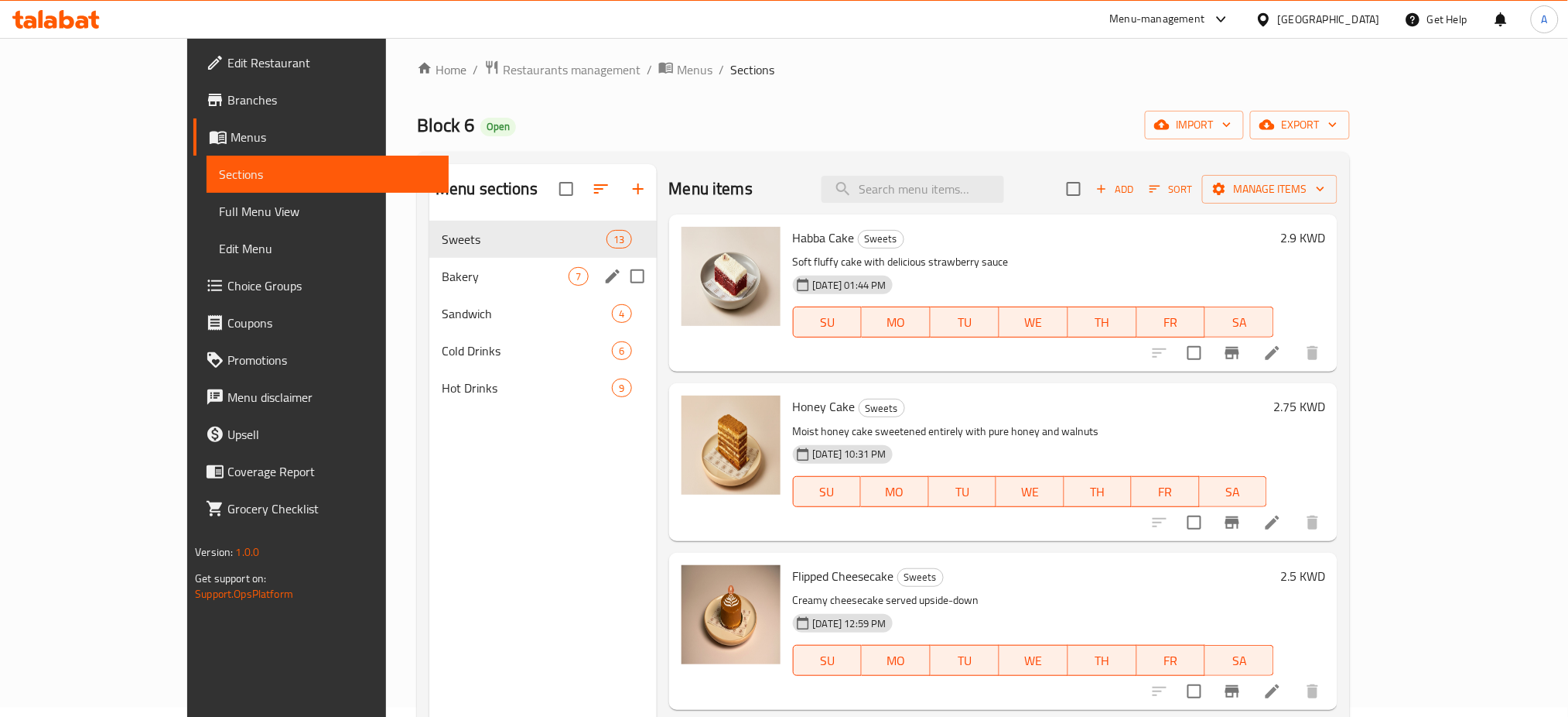
scroll to position [0, 0]
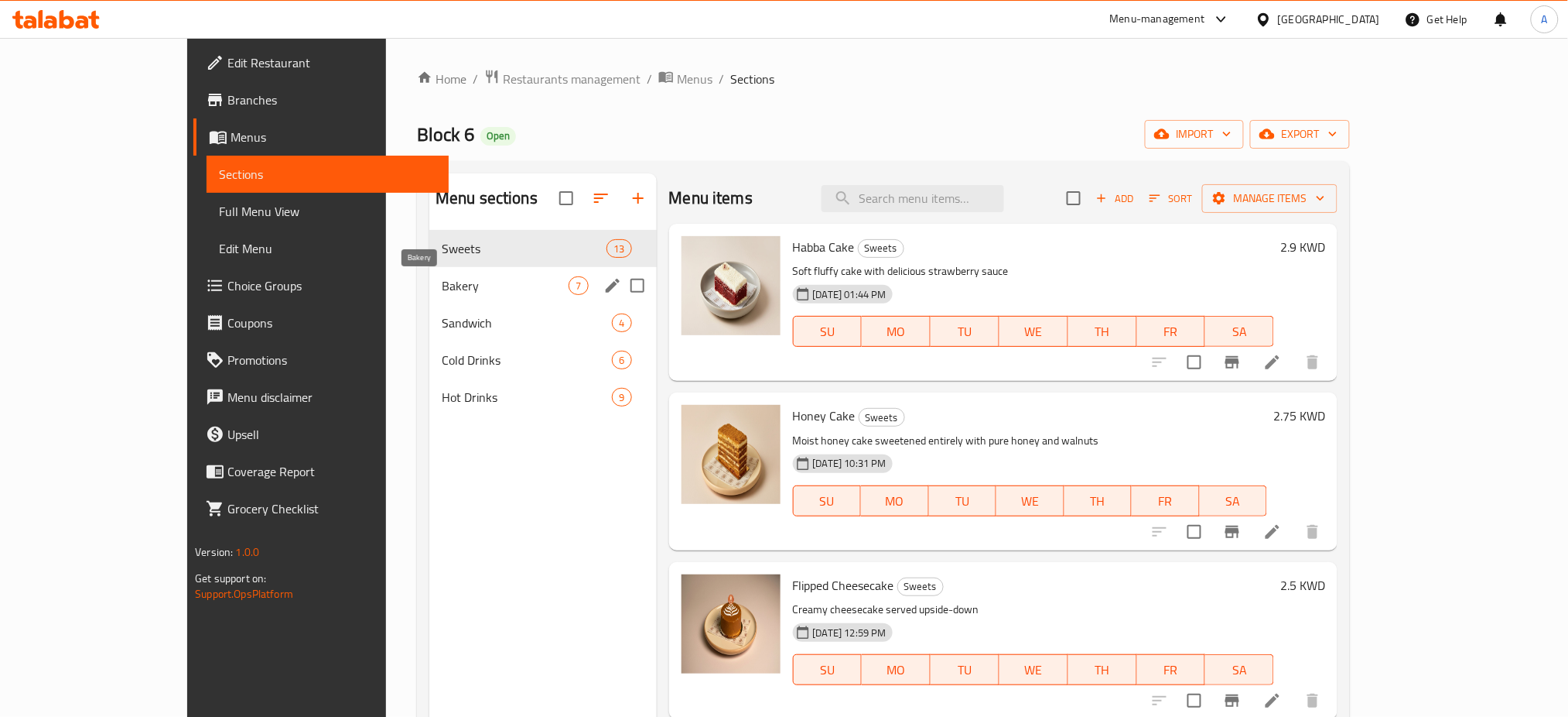
click at [442, 291] on span "Bakery" at bounding box center [505, 286] width 126 height 19
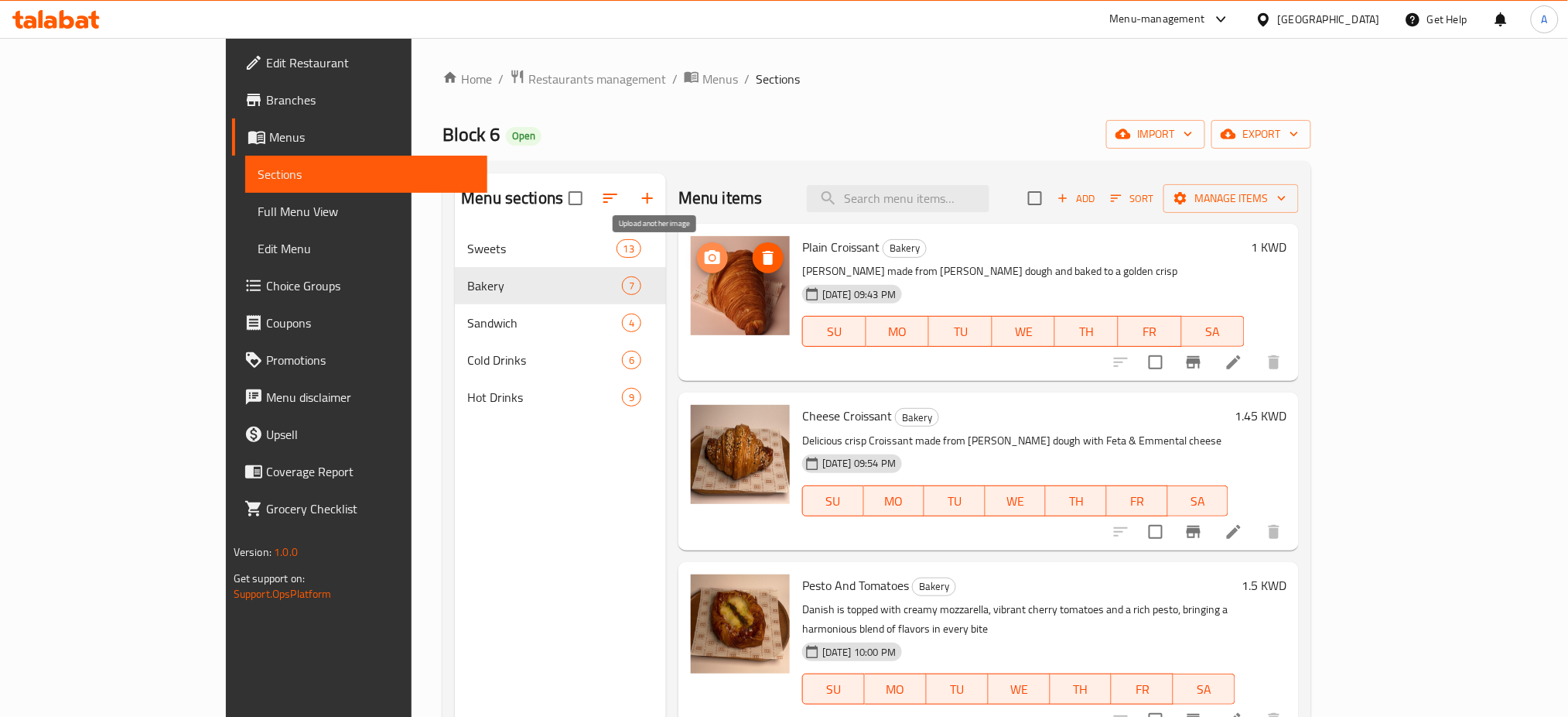
click at [710, 260] on circle "upload picture" at bounding box center [712, 258] width 5 height 5
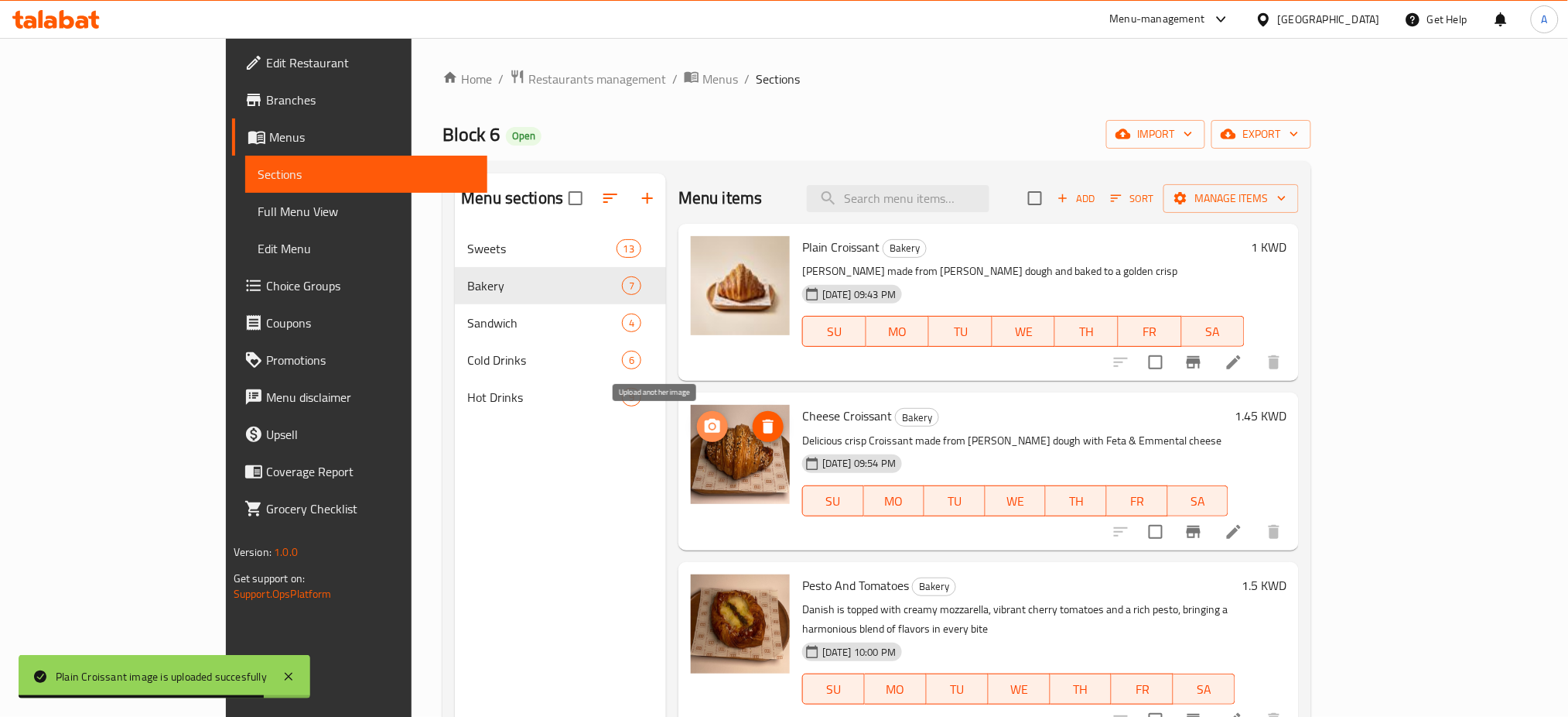
click at [704, 423] on icon "upload picture" at bounding box center [712, 426] width 16 height 14
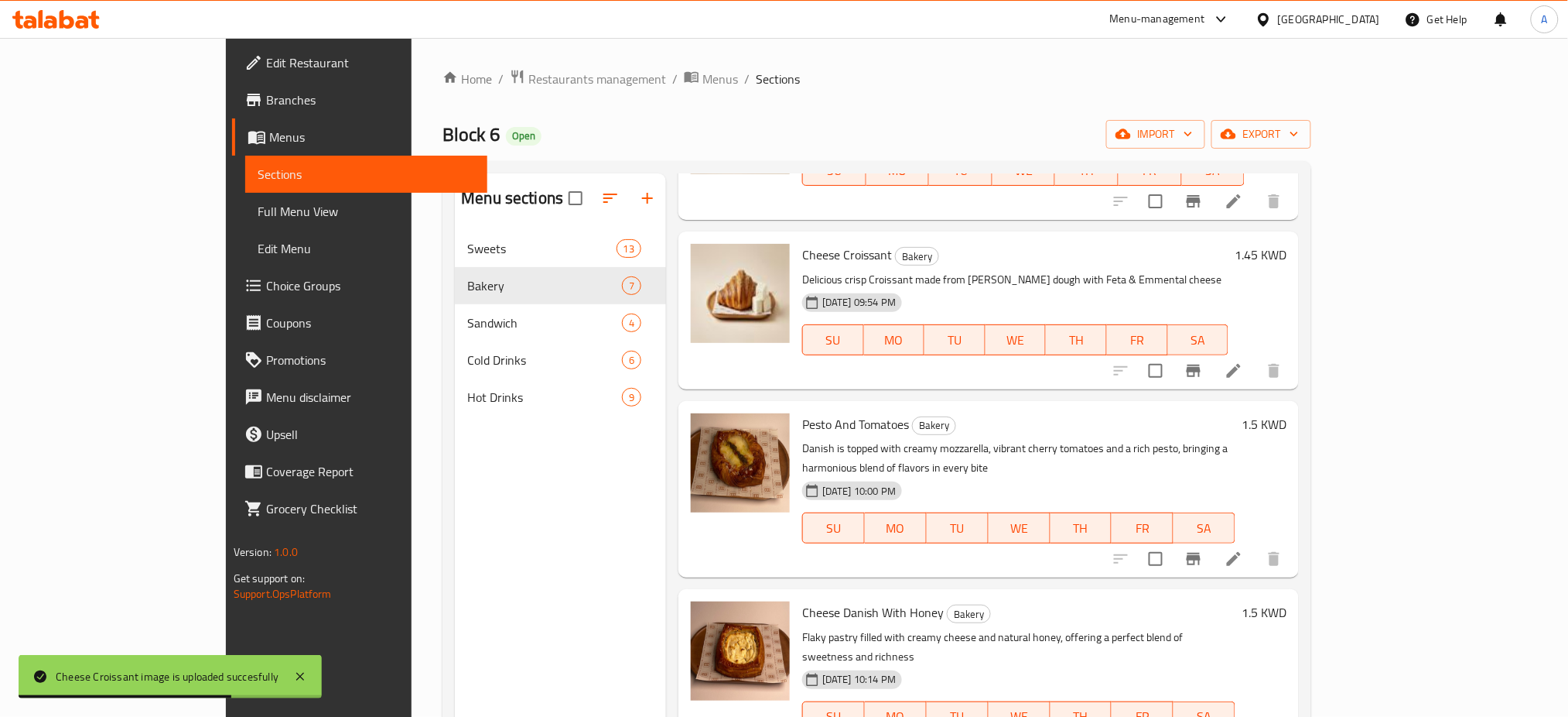
scroll to position [206, 0]
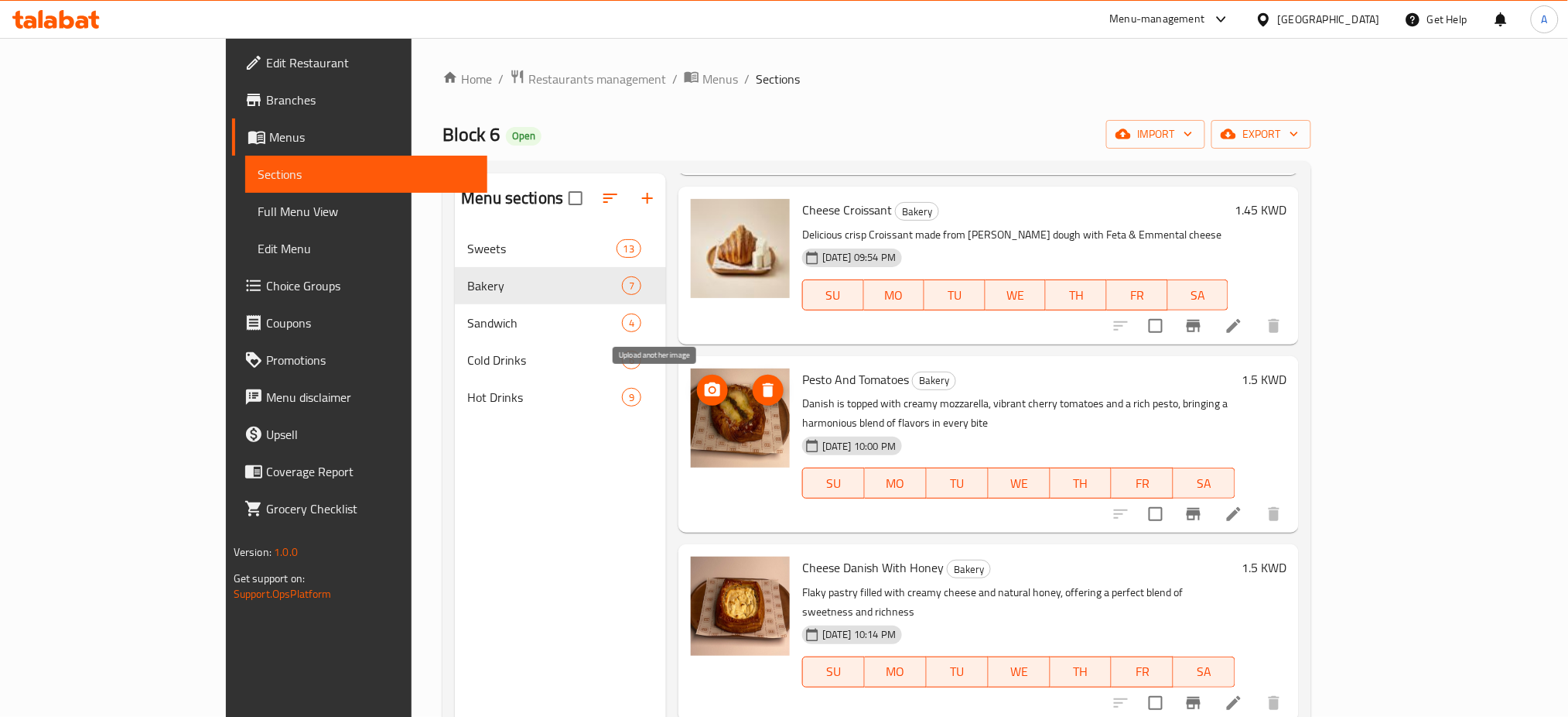
click at [704, 392] on icon "upload picture" at bounding box center [712, 389] width 16 height 14
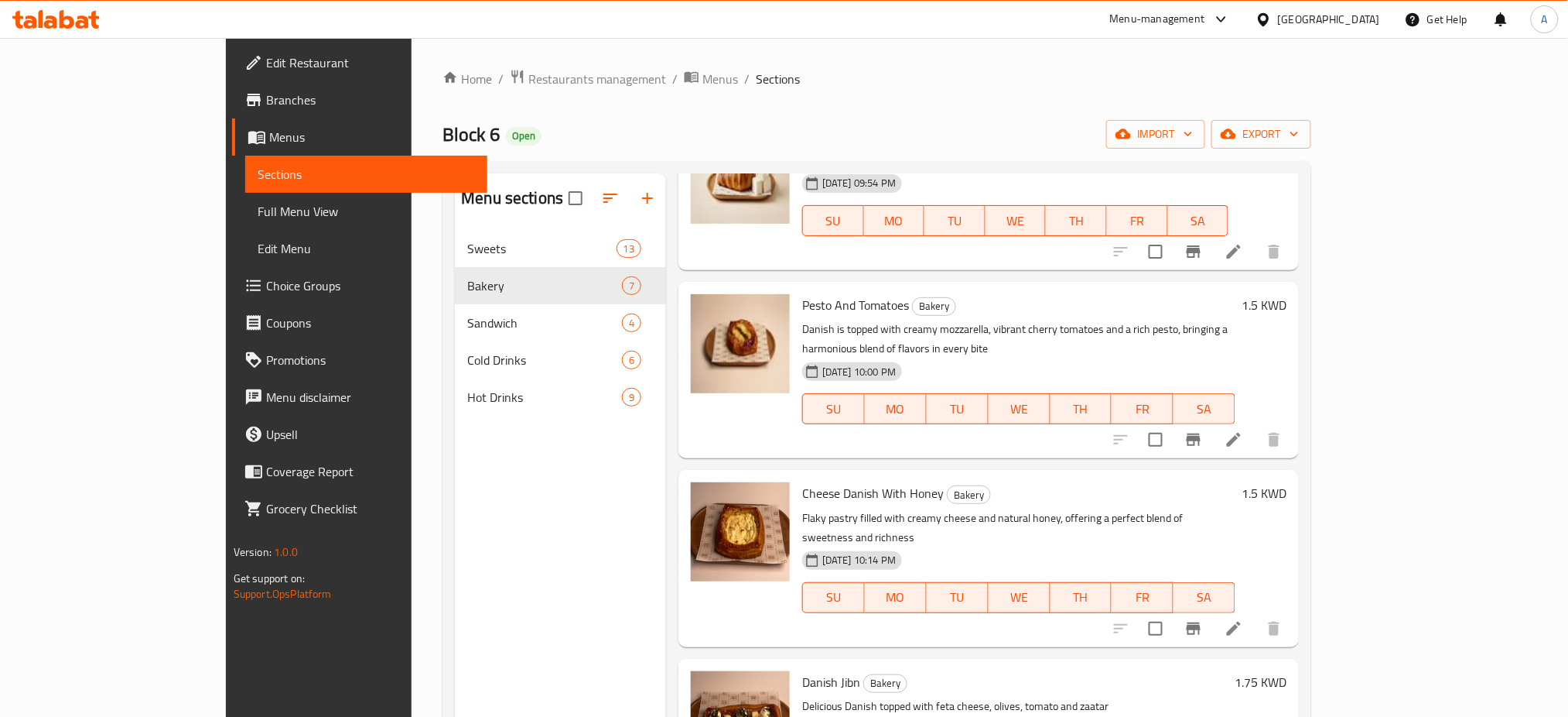
scroll to position [412, 0]
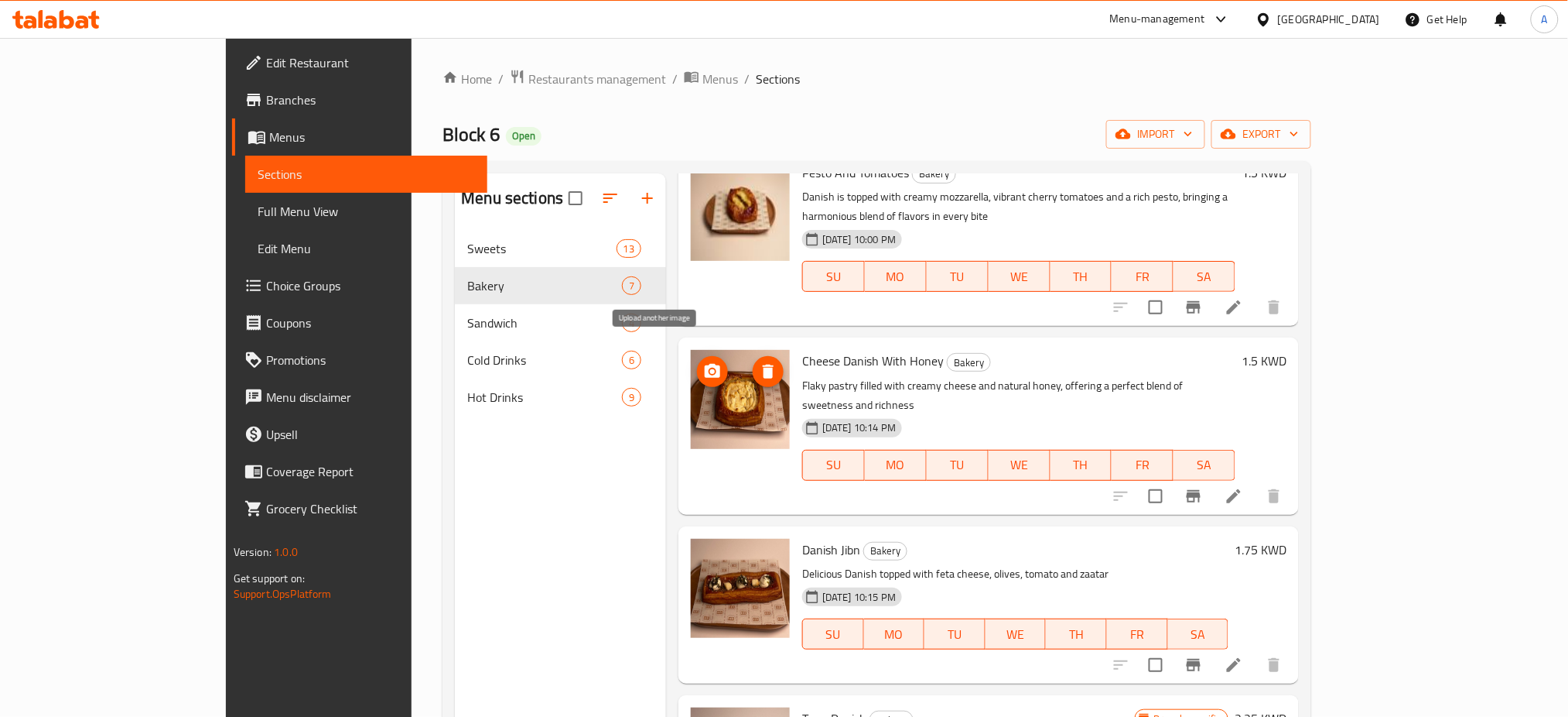
click at [703, 362] on icon "upload picture" at bounding box center [713, 371] width 19 height 19
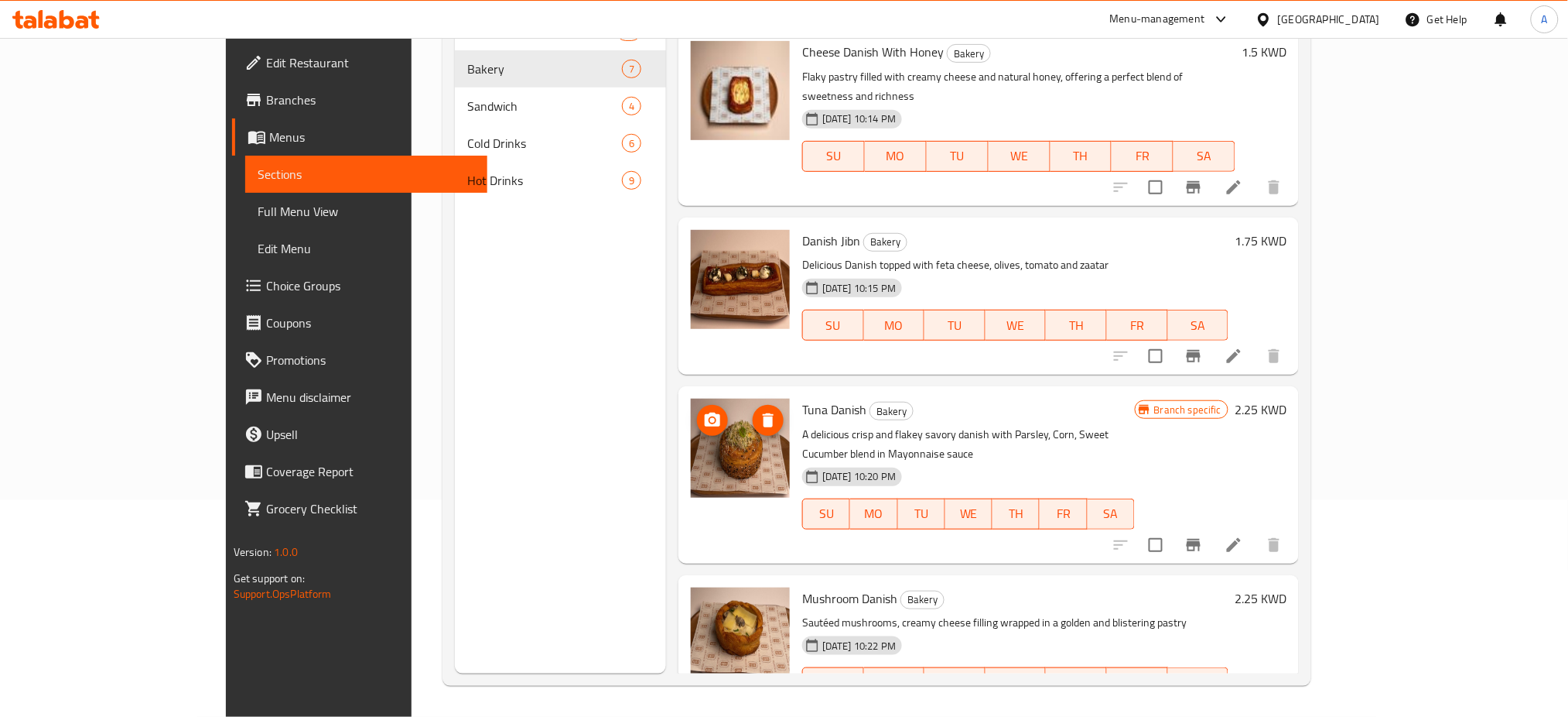
scroll to position [402, 0]
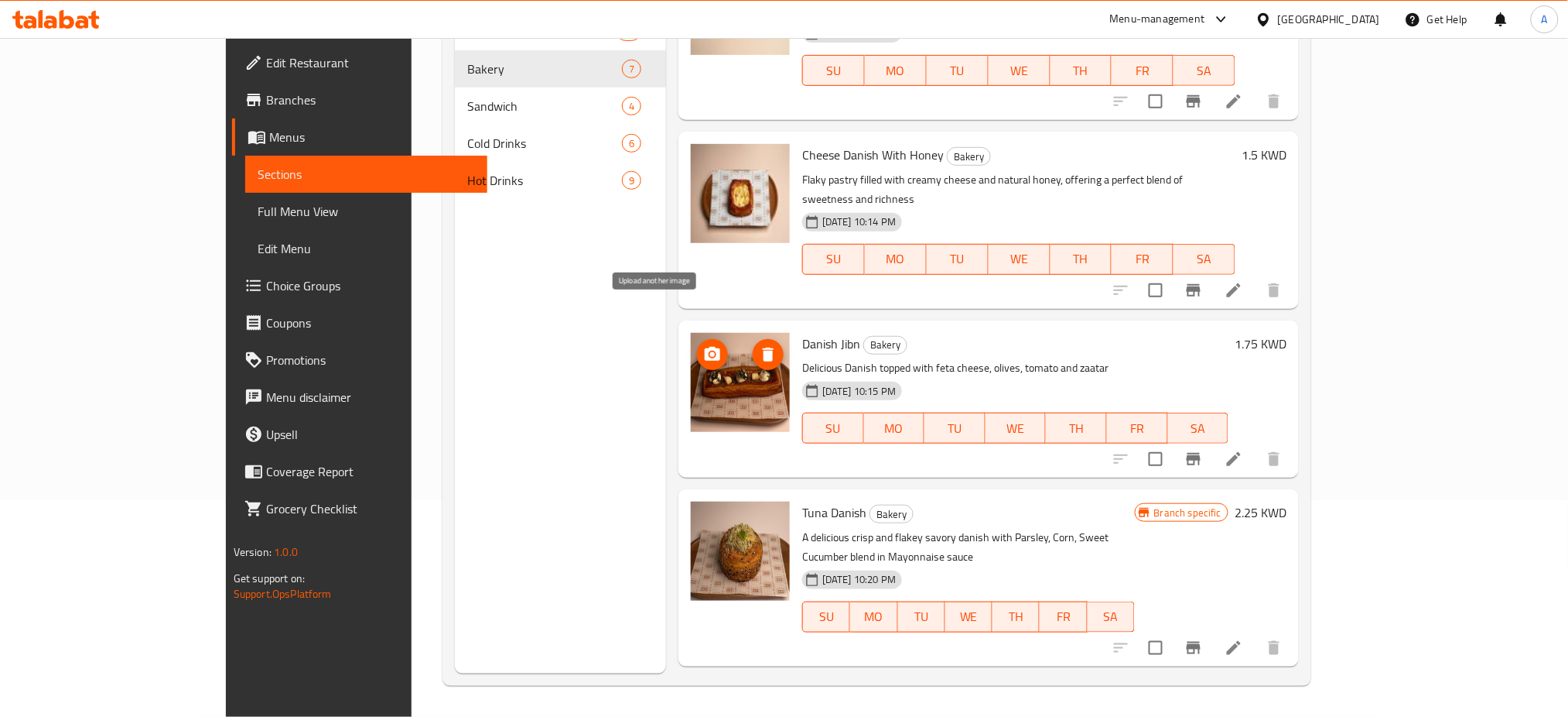
click at [710, 351] on circle "upload picture" at bounding box center [712, 353] width 5 height 5
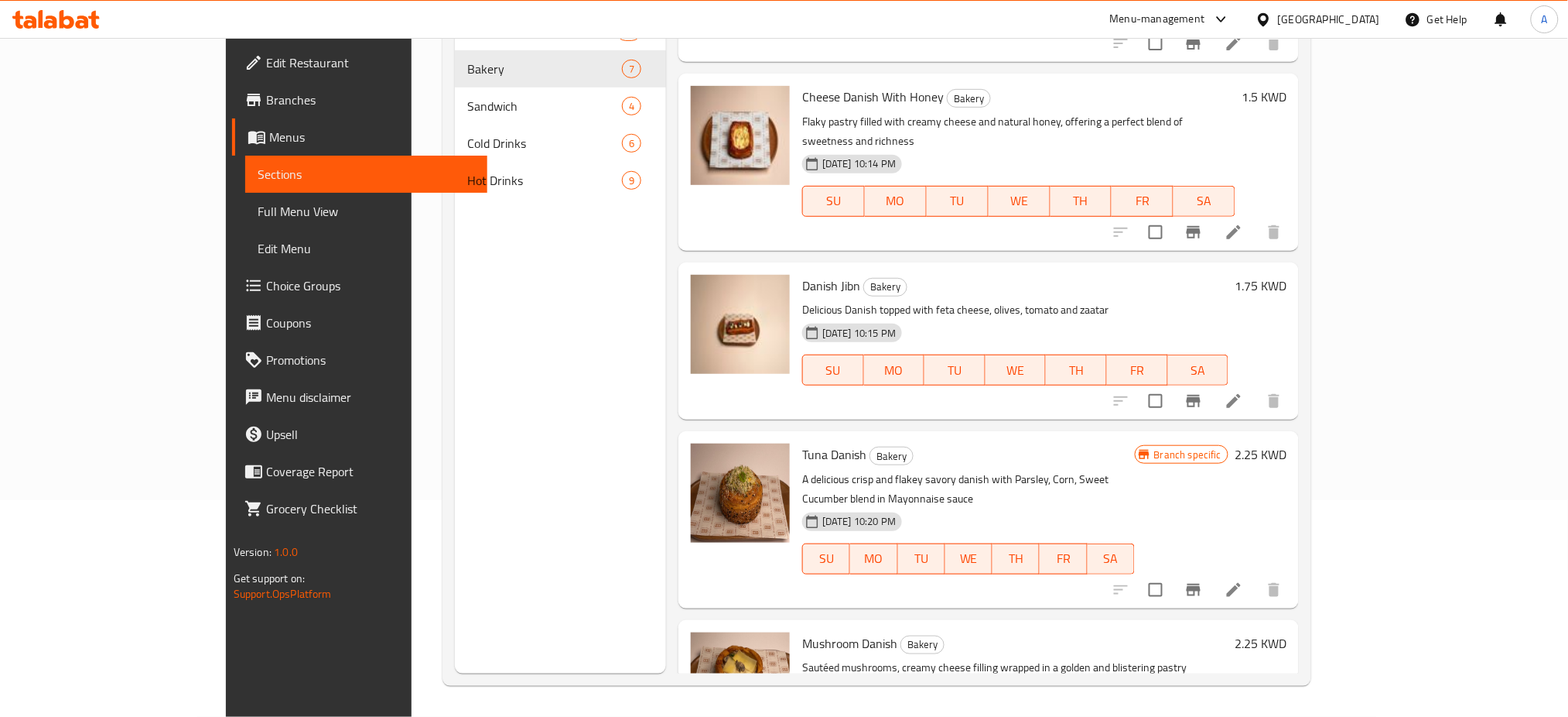
scroll to position [504, 0]
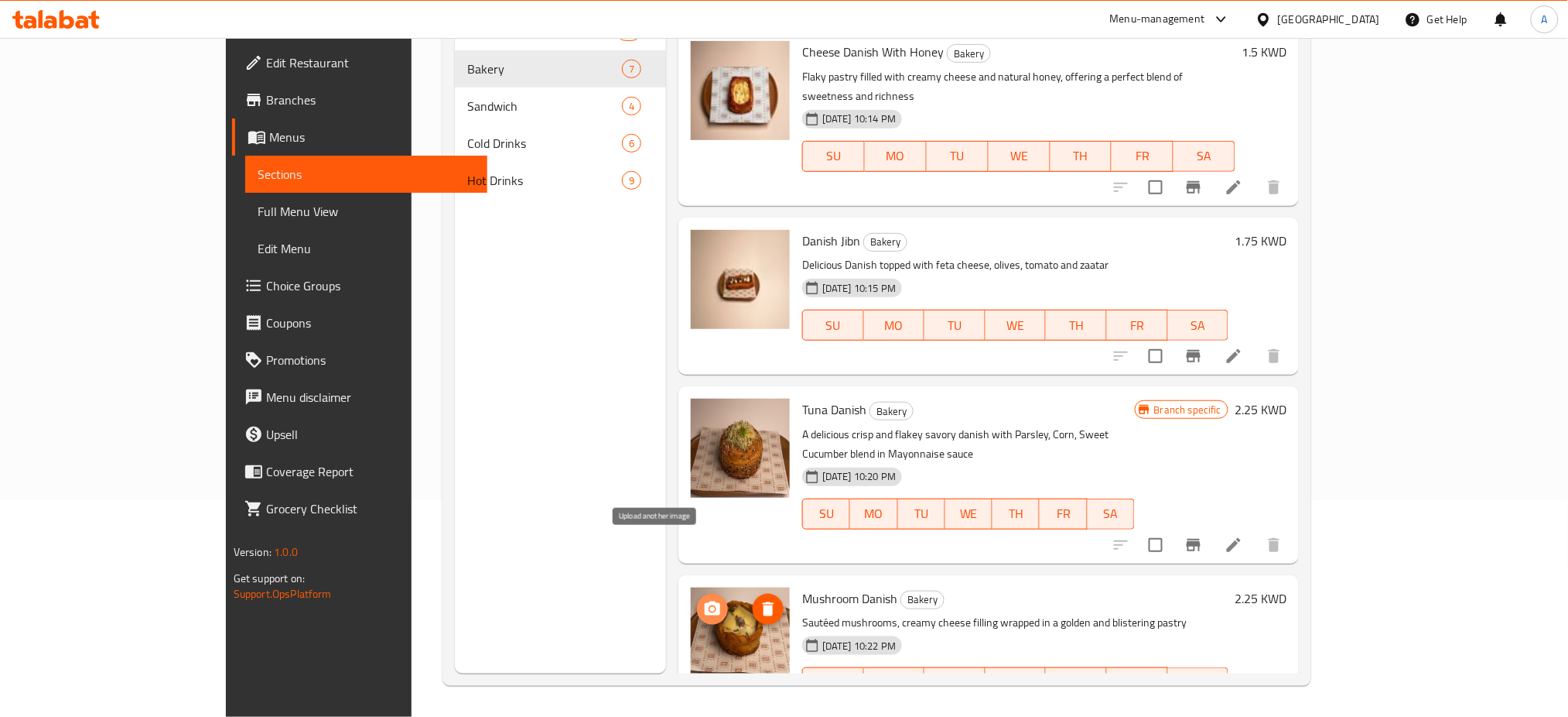
click at [704, 602] on icon "upload picture" at bounding box center [712, 608] width 16 height 14
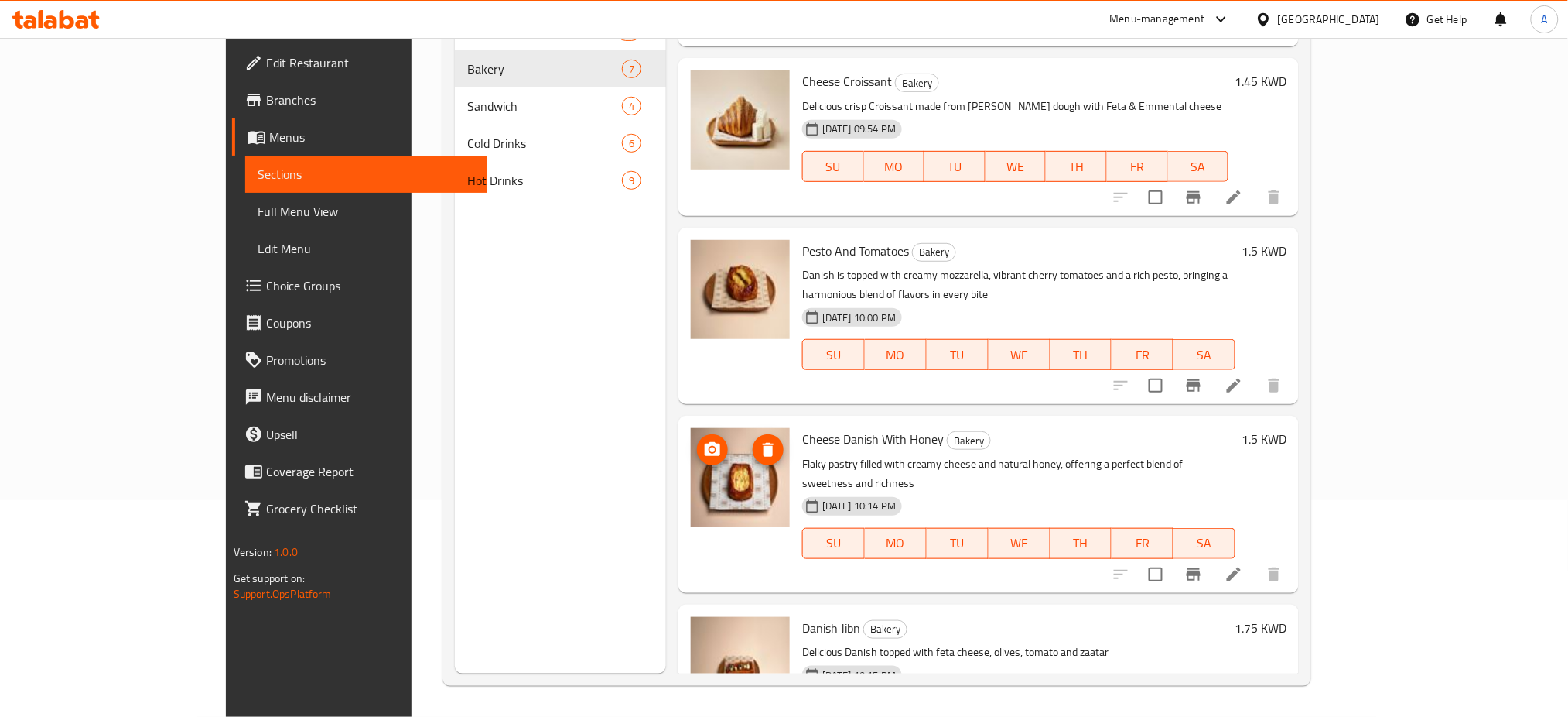
scroll to position [92, 0]
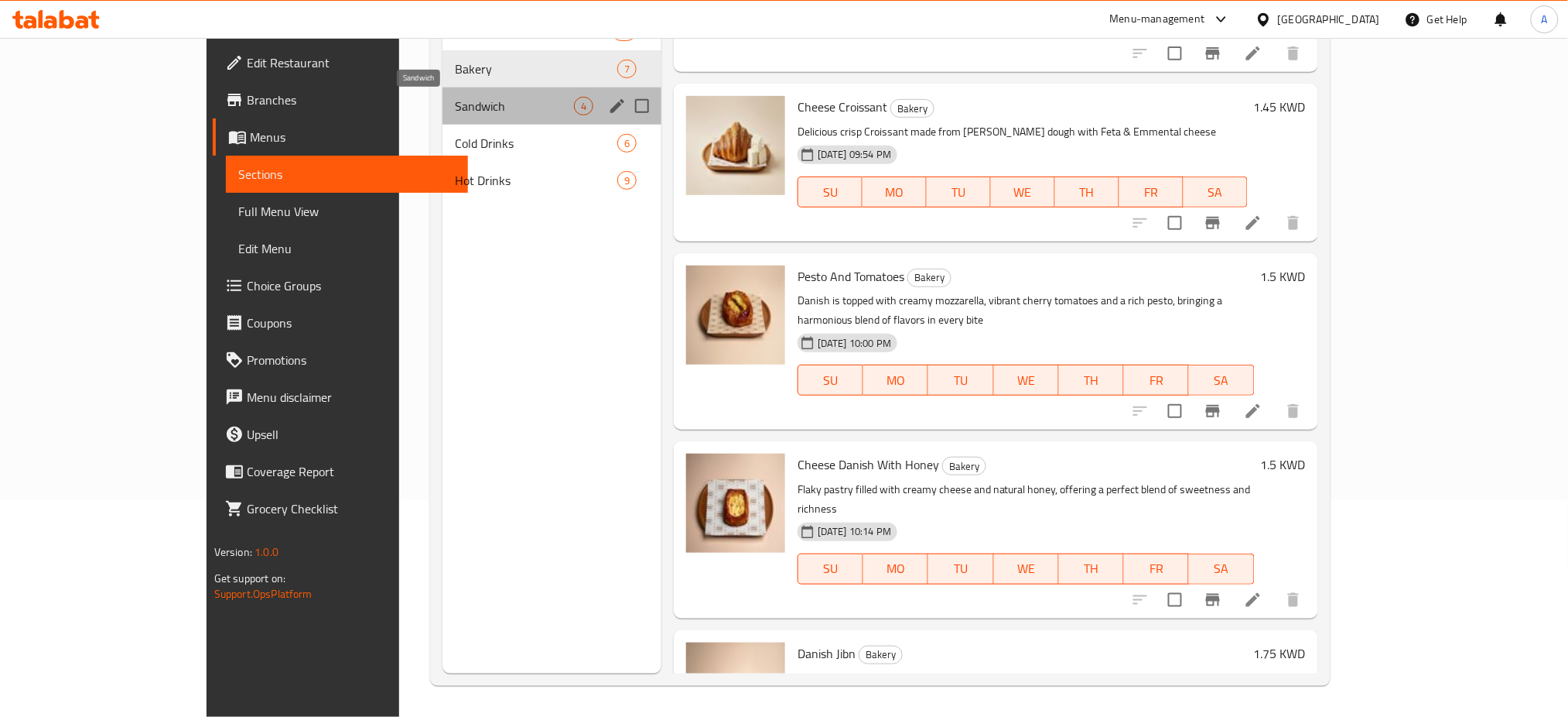
click at [455, 108] on span "Sandwich" at bounding box center [514, 106] width 119 height 19
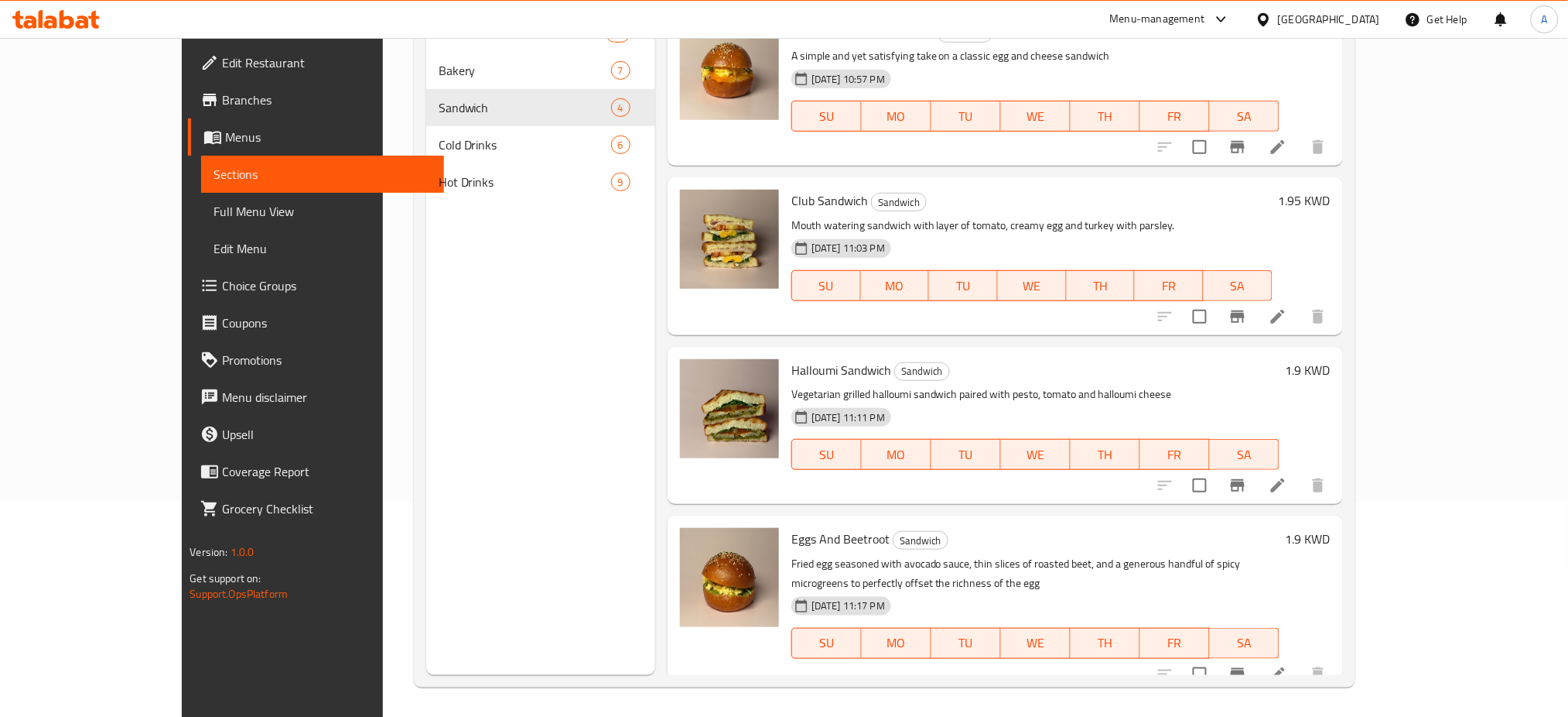
scroll to position [217, 0]
click at [692, 555] on icon "upload picture" at bounding box center [702, 548] width 19 height 19
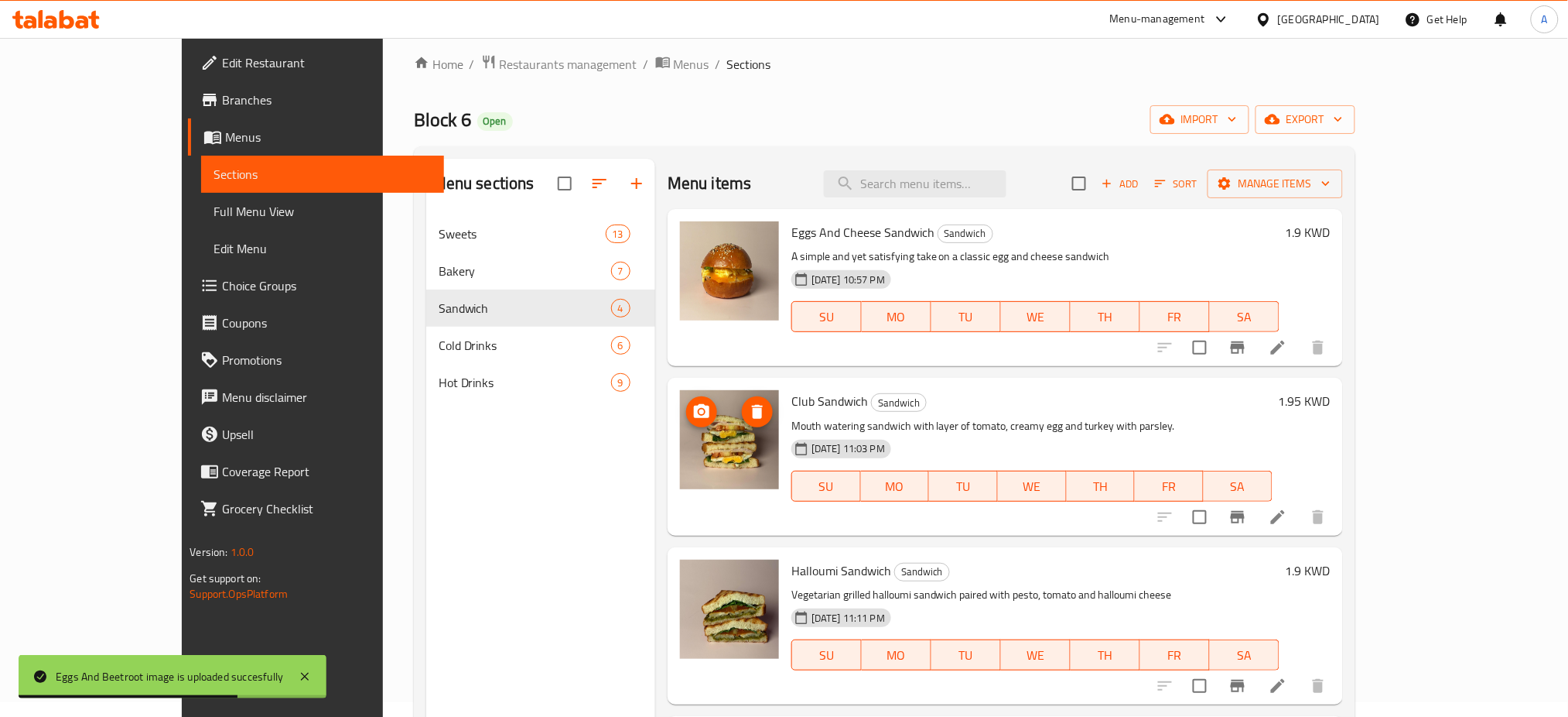
scroll to position [10, 0]
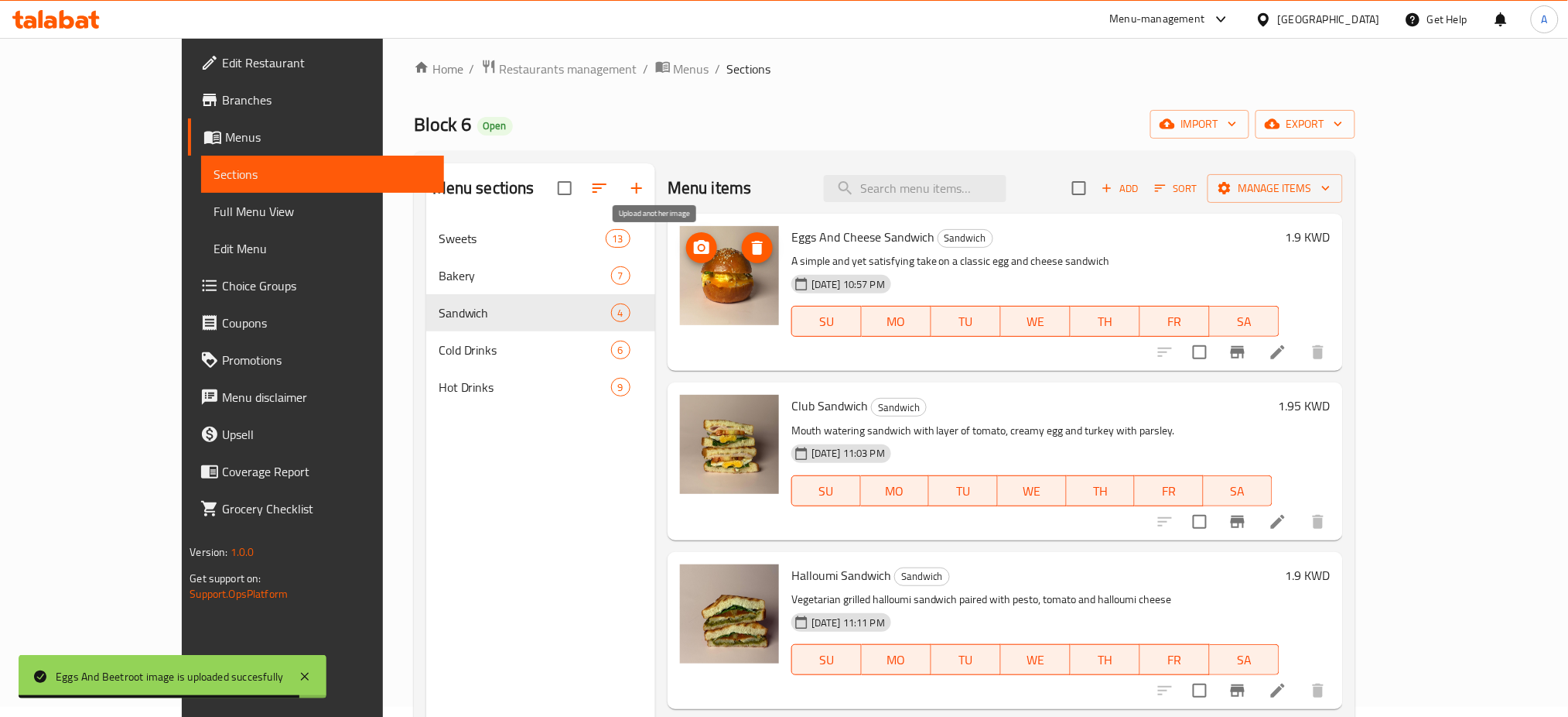
click at [692, 249] on icon "upload picture" at bounding box center [702, 247] width 19 height 19
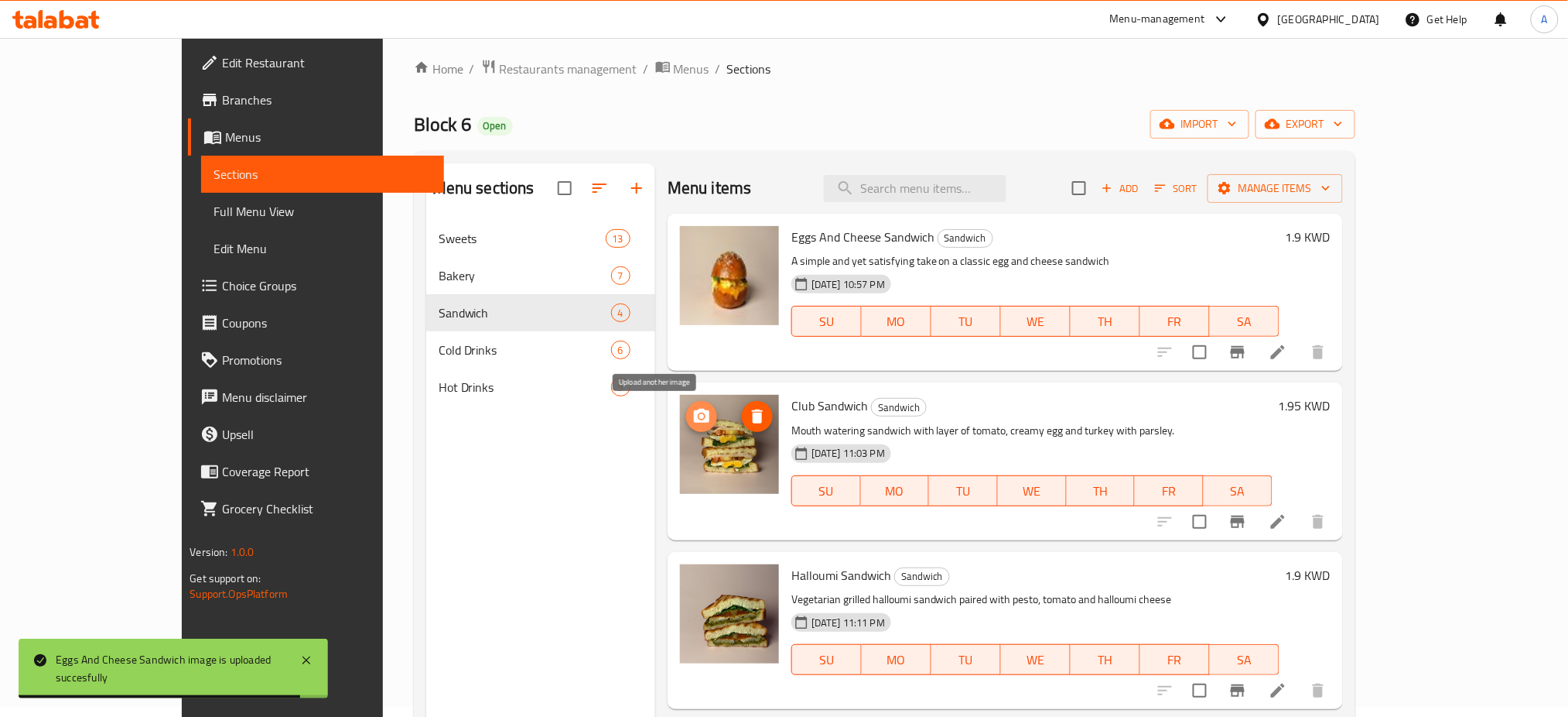
click at [694, 419] on icon "upload picture" at bounding box center [702, 415] width 16 height 14
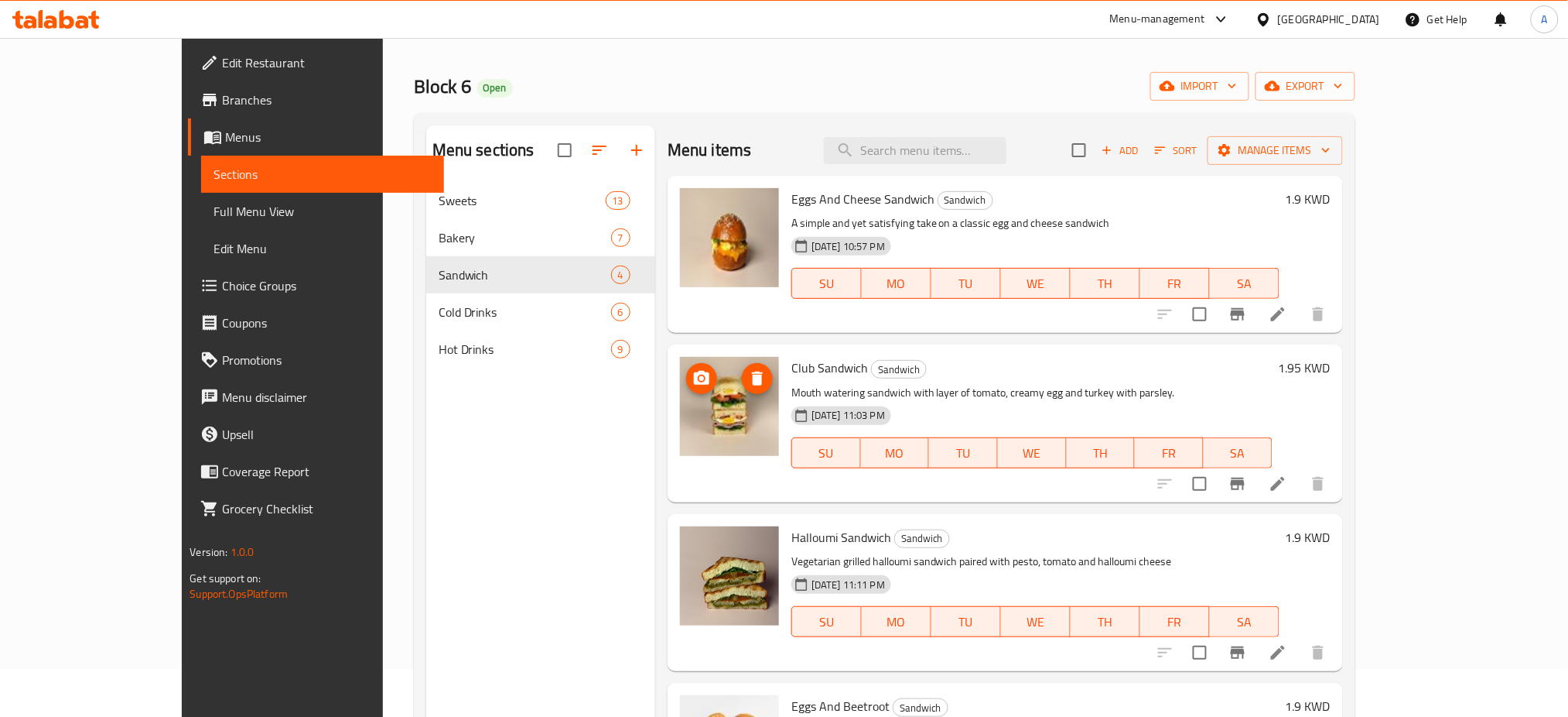
scroll to position [113, 0]
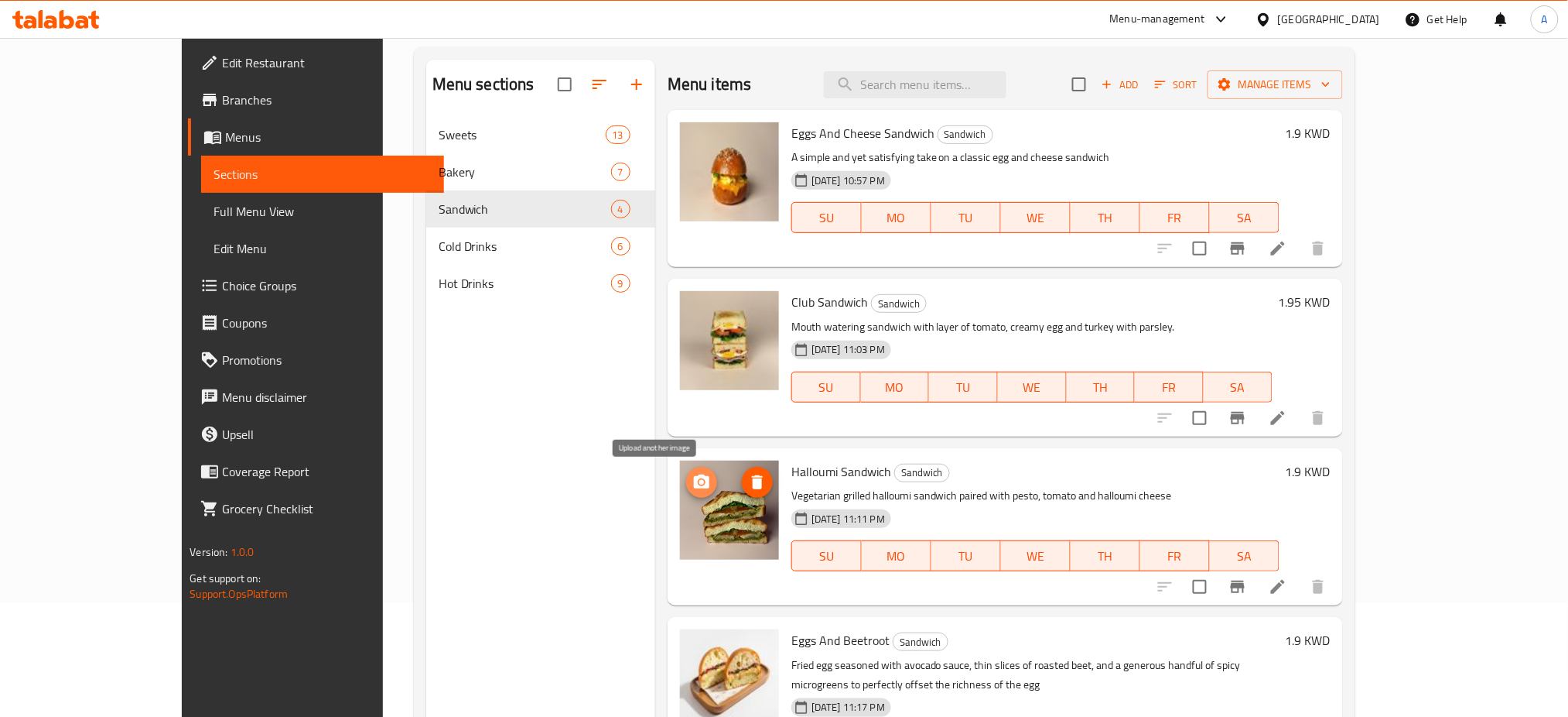
click at [692, 480] on icon "upload picture" at bounding box center [702, 483] width 19 height 19
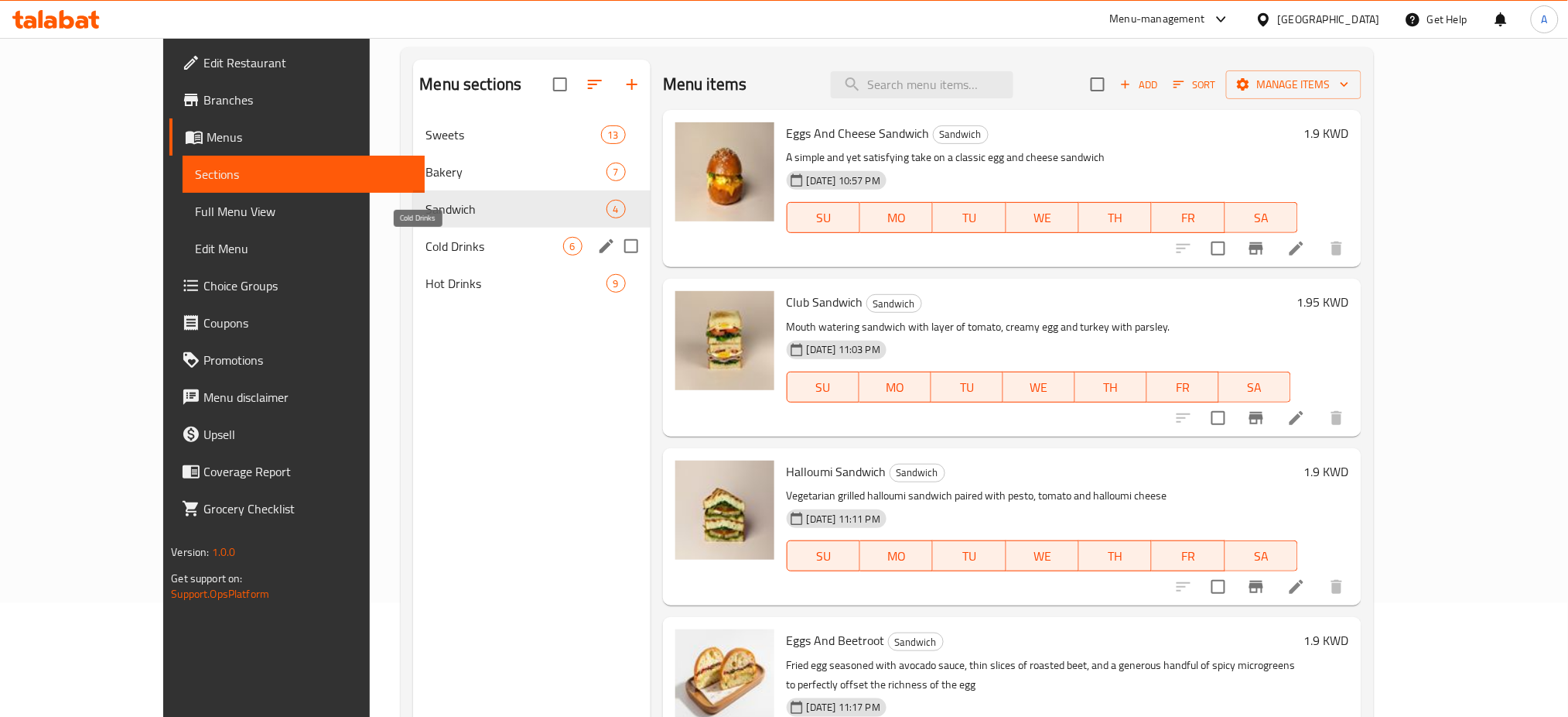
click at [425, 243] on span "Cold Drinks" at bounding box center [494, 246] width 137 height 19
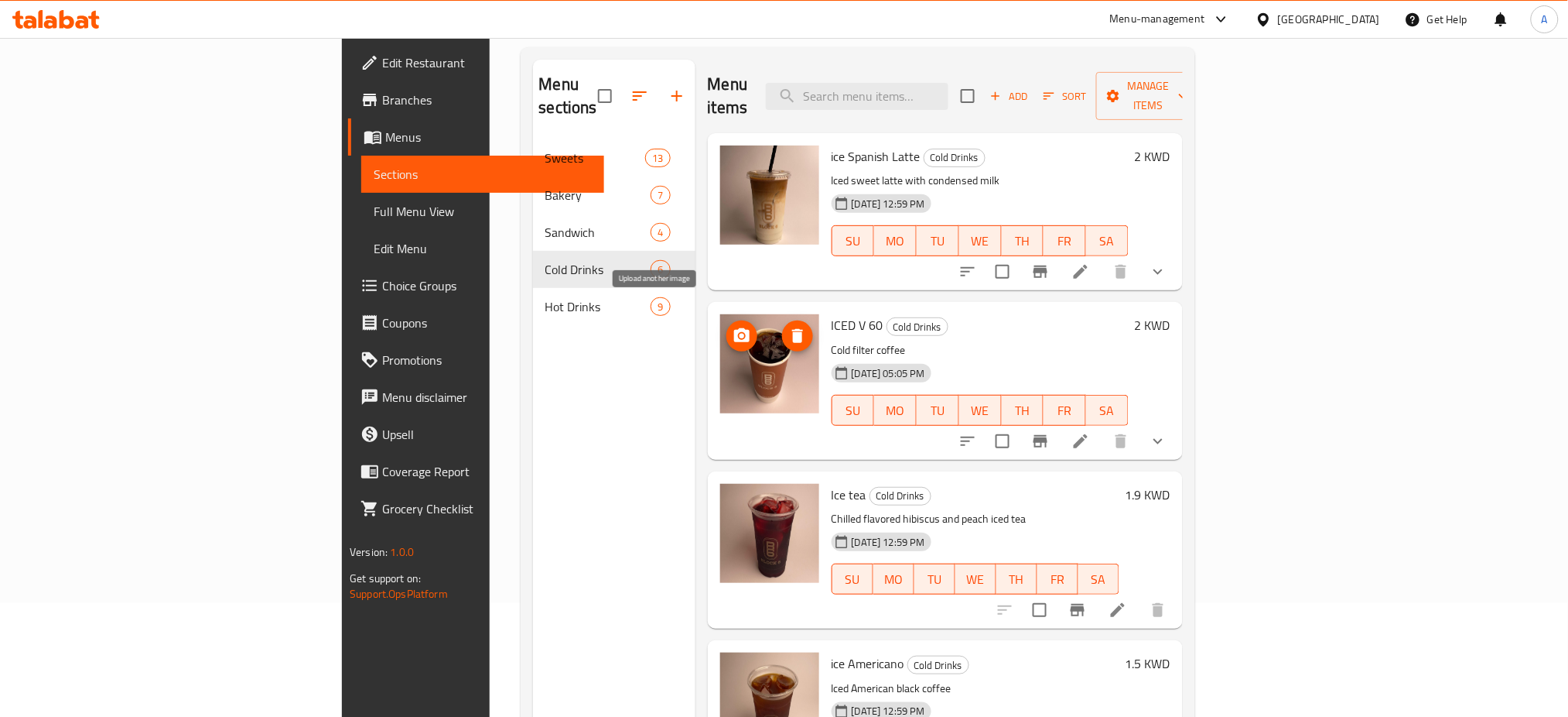
click at [734, 328] on icon "upload picture" at bounding box center [742, 335] width 16 height 14
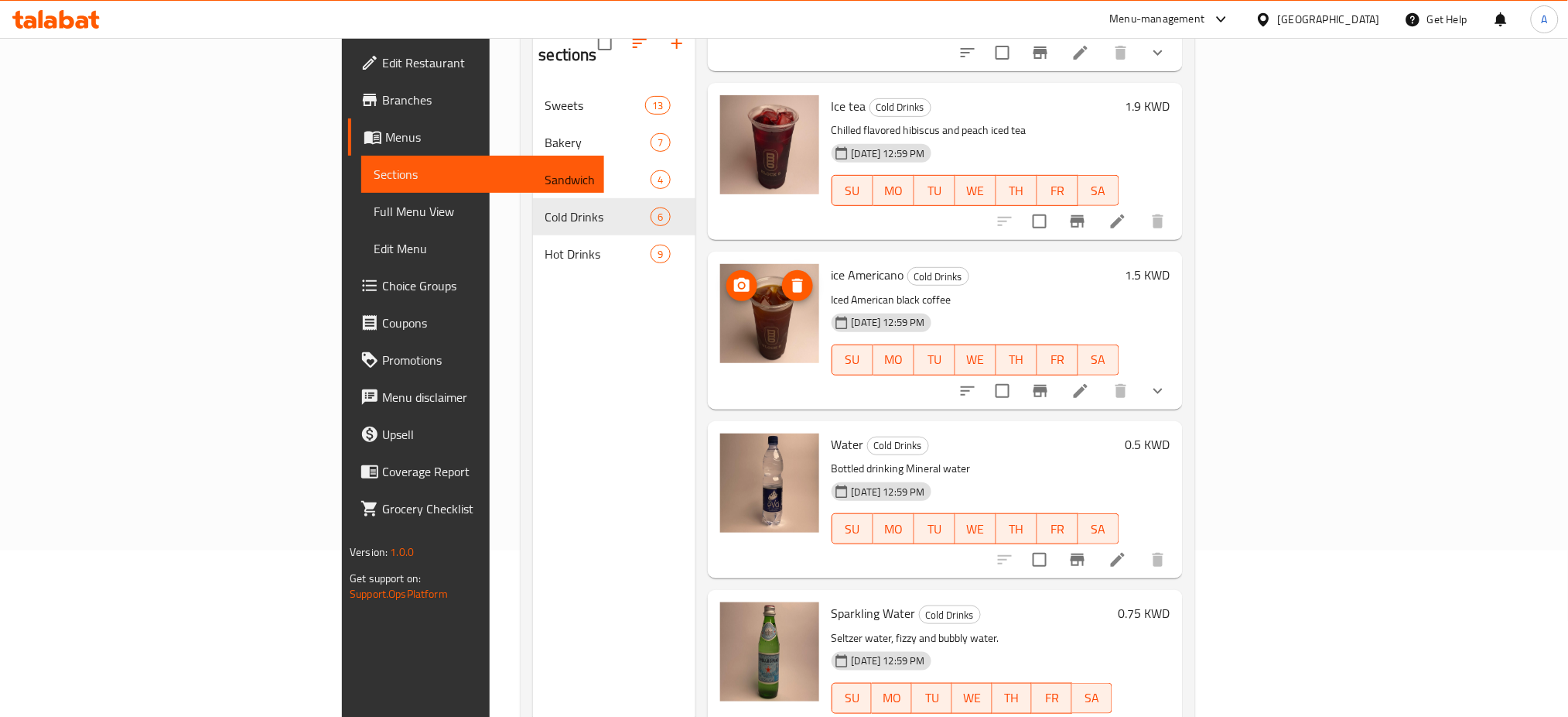
scroll to position [217, 0]
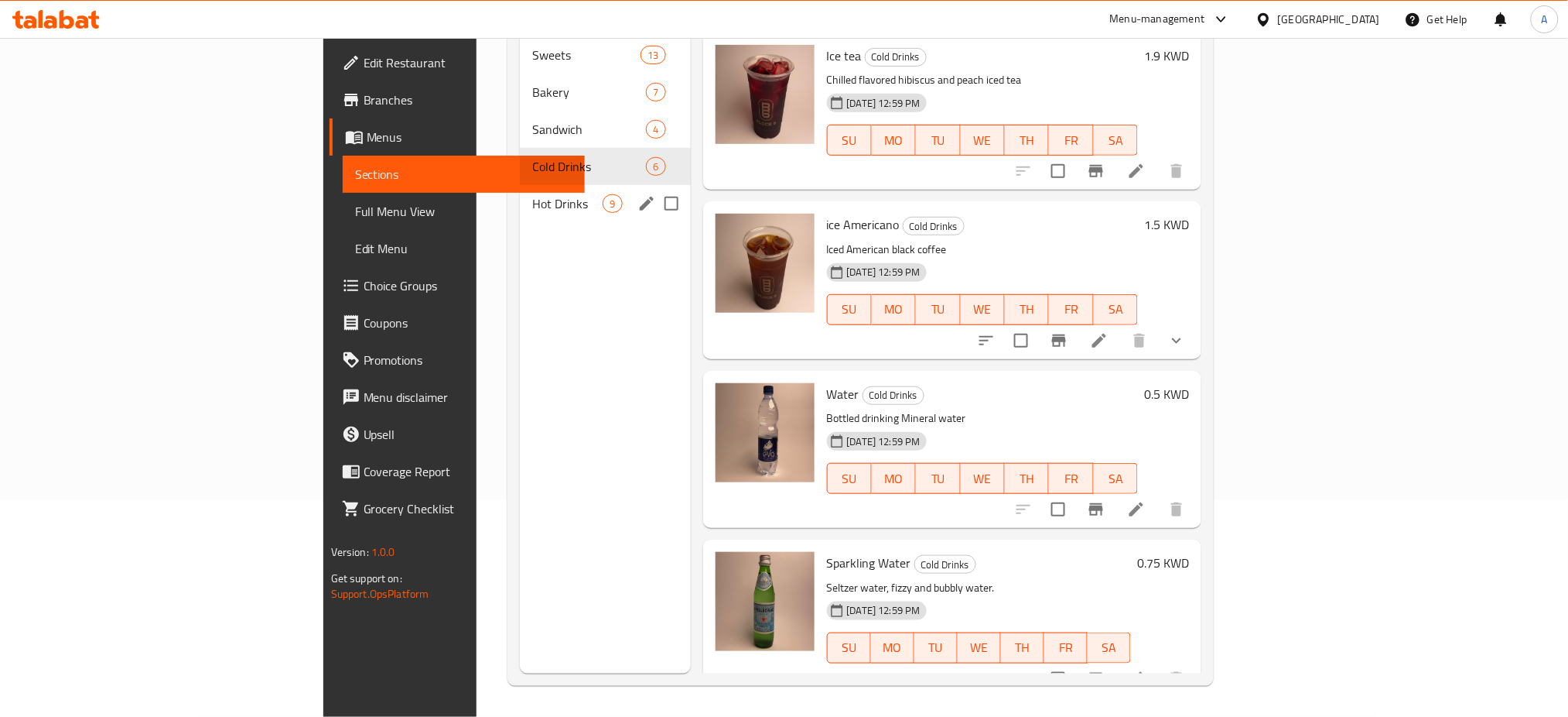
click at [532, 194] on span "Hot Drinks" at bounding box center [567, 203] width 70 height 19
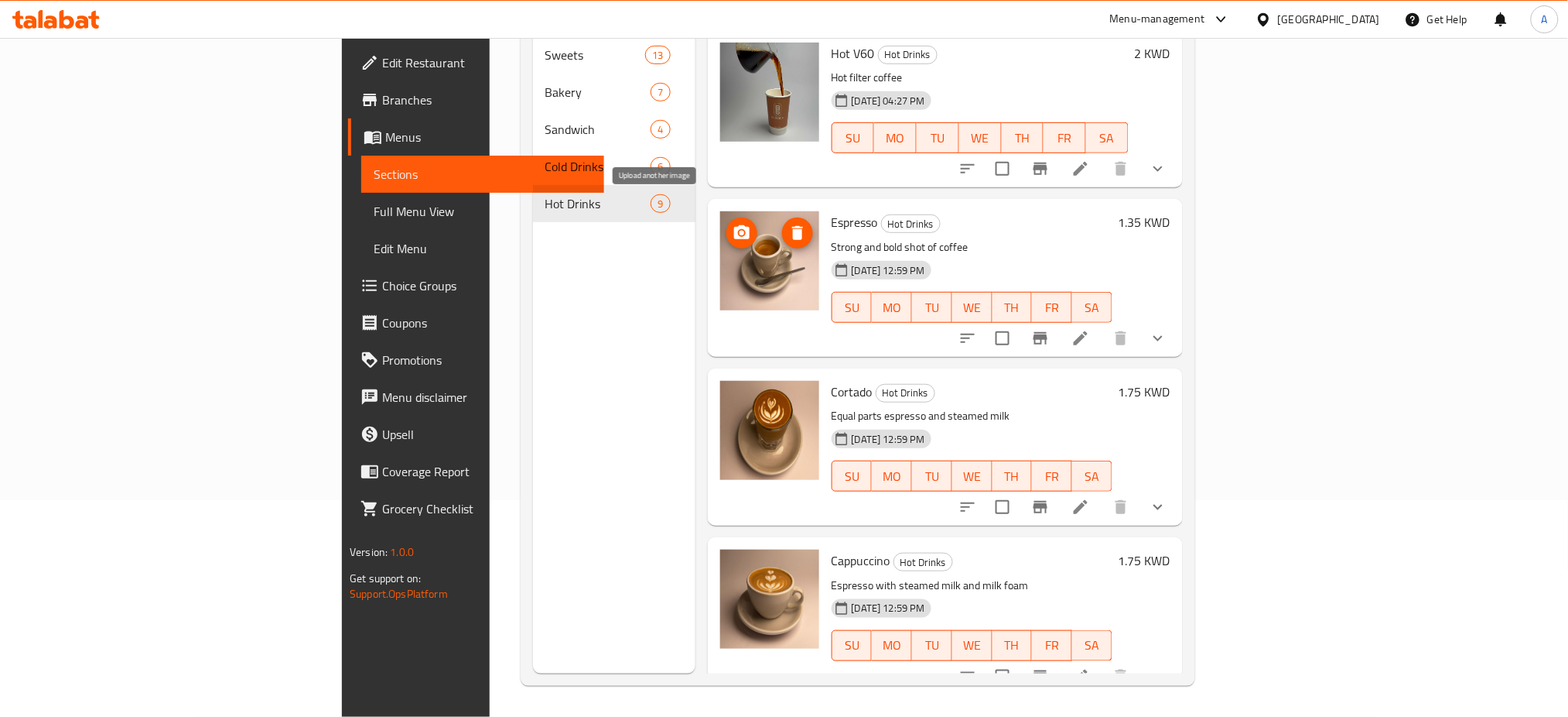
click at [732, 224] on icon "upload picture" at bounding box center [742, 233] width 19 height 19
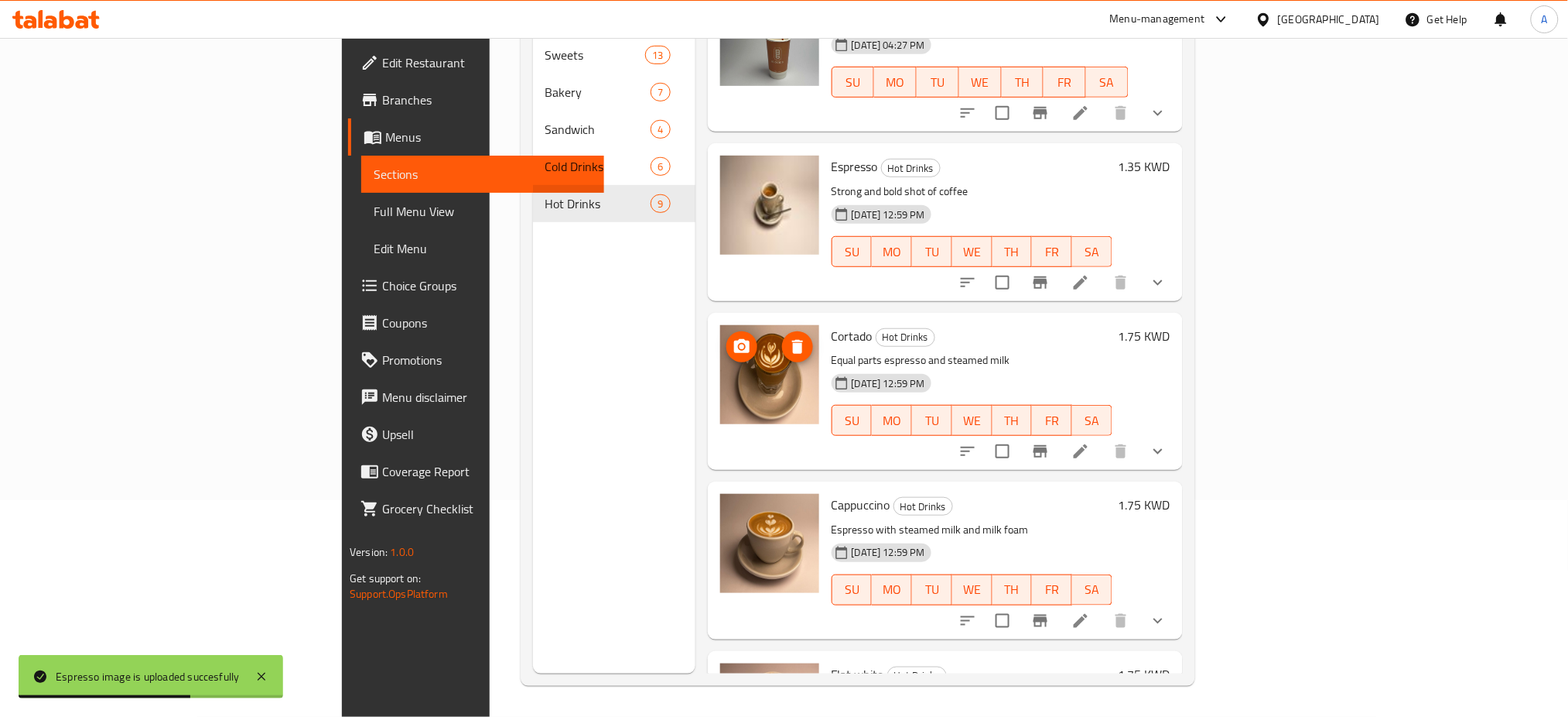
scroll to position [103, 0]
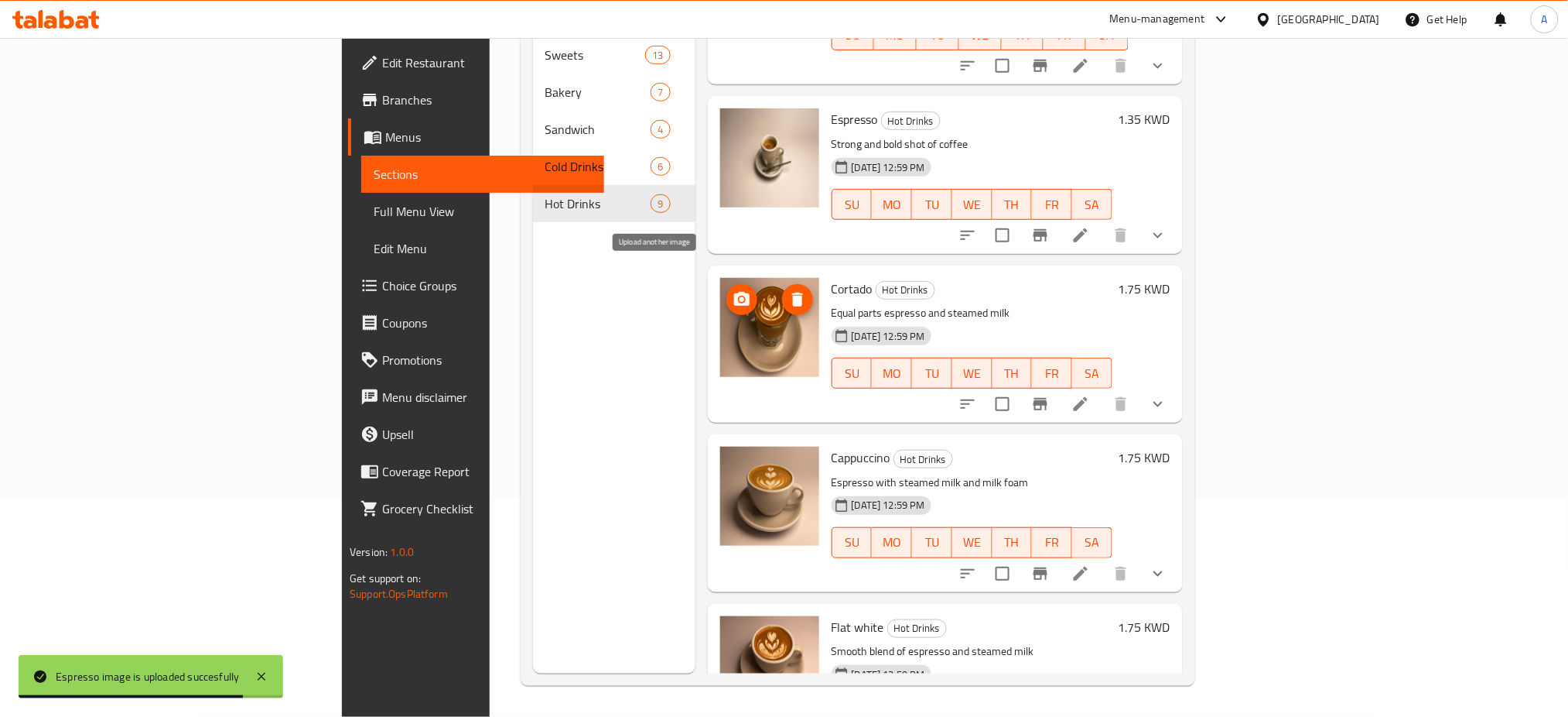
click at [734, 291] on icon "upload picture" at bounding box center [742, 298] width 16 height 14
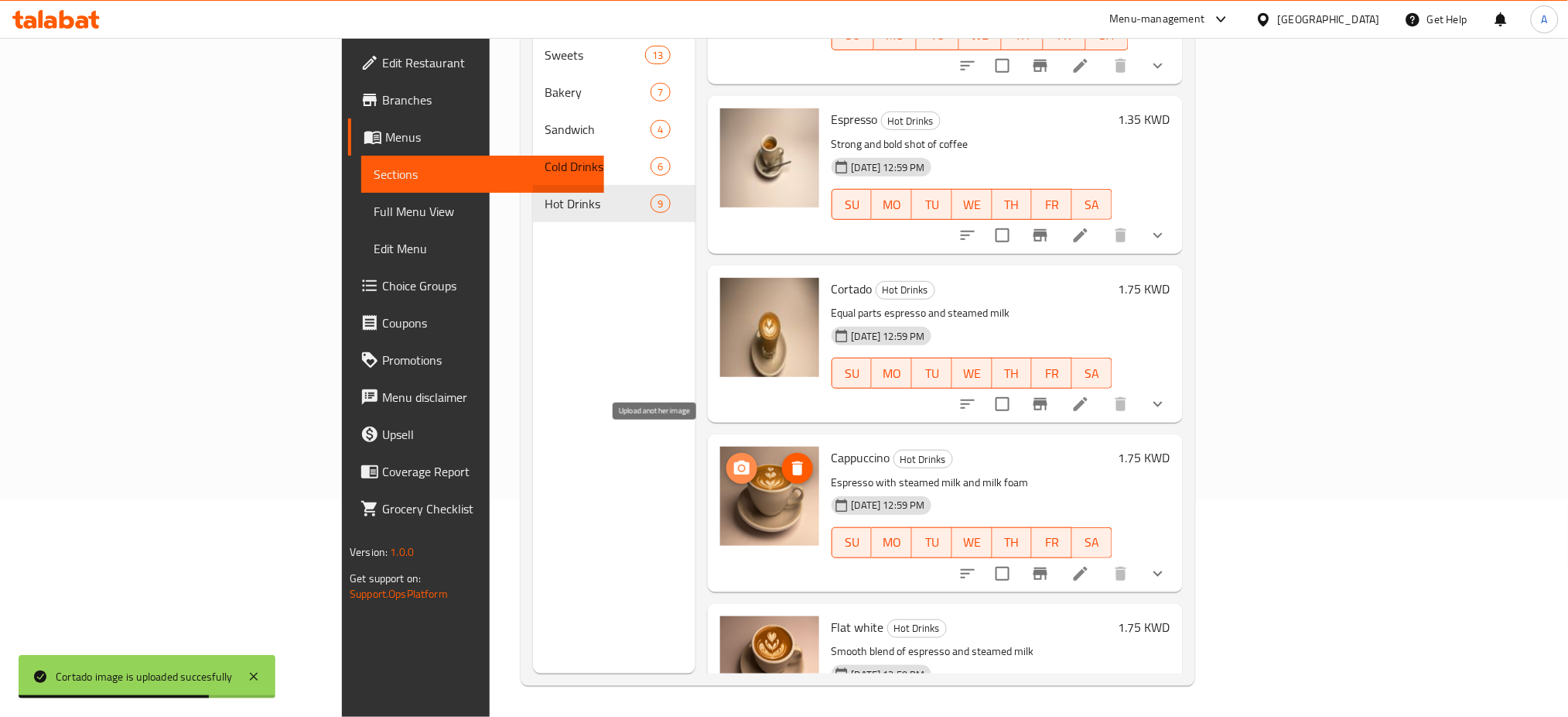
click at [732, 459] on icon "upload picture" at bounding box center [742, 469] width 19 height 19
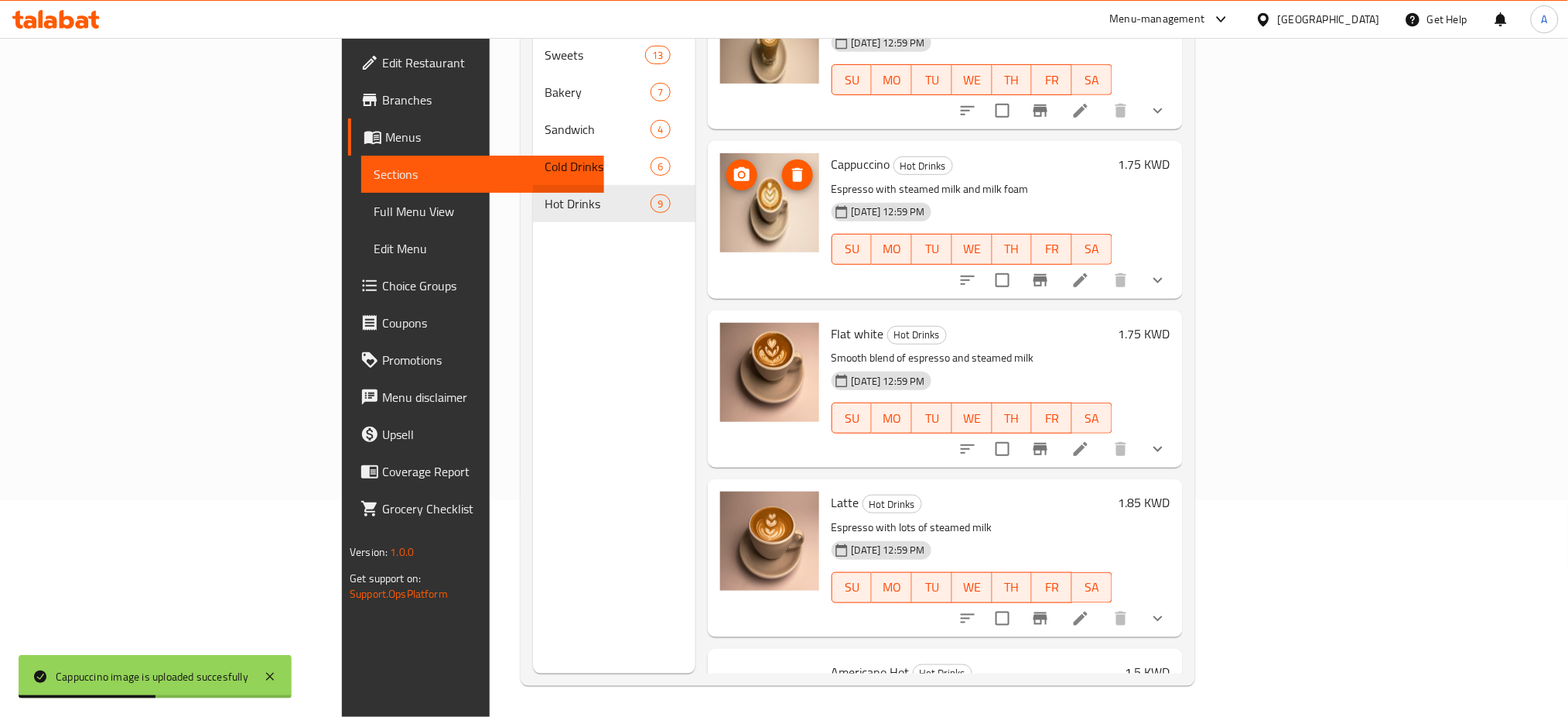
scroll to position [412, 0]
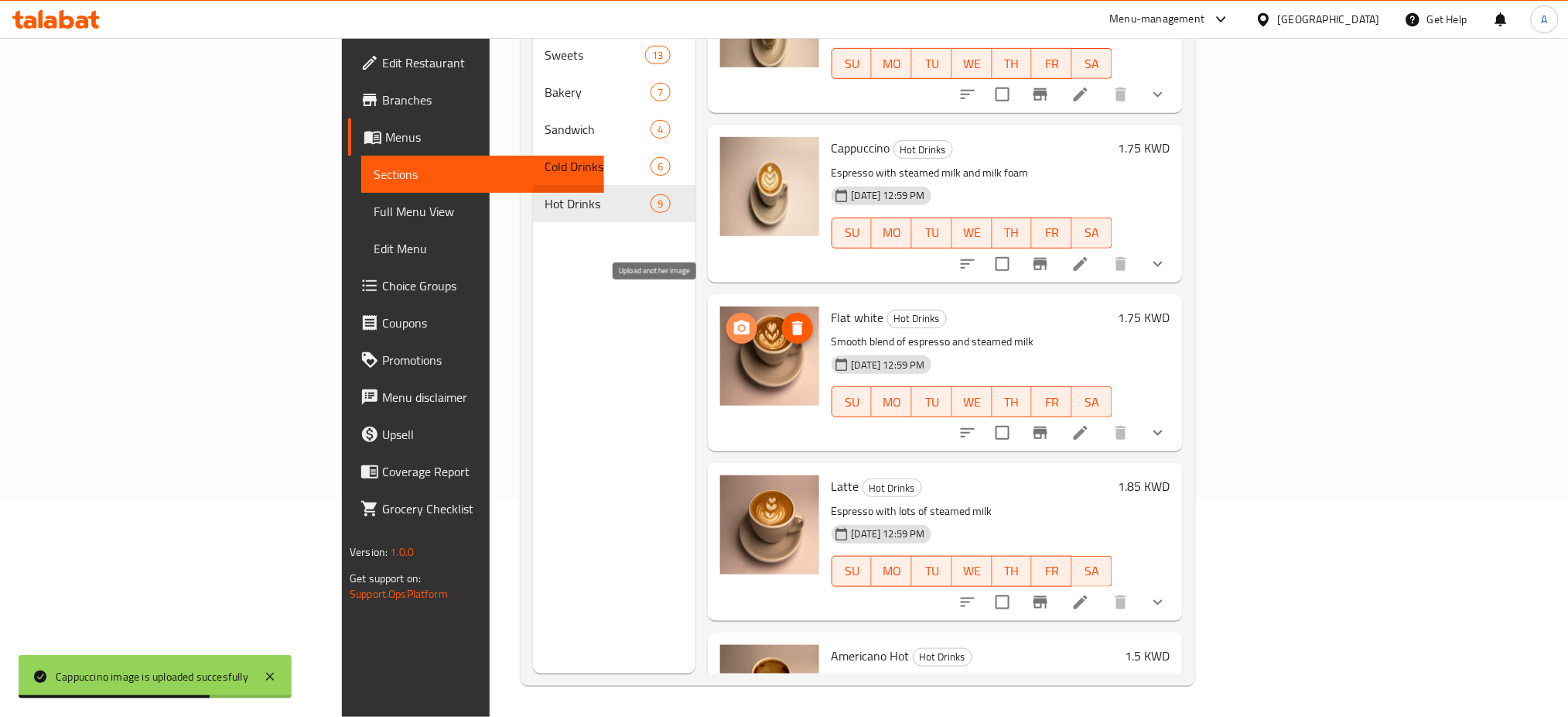
click at [734, 321] on icon "upload picture" at bounding box center [742, 327] width 16 height 14
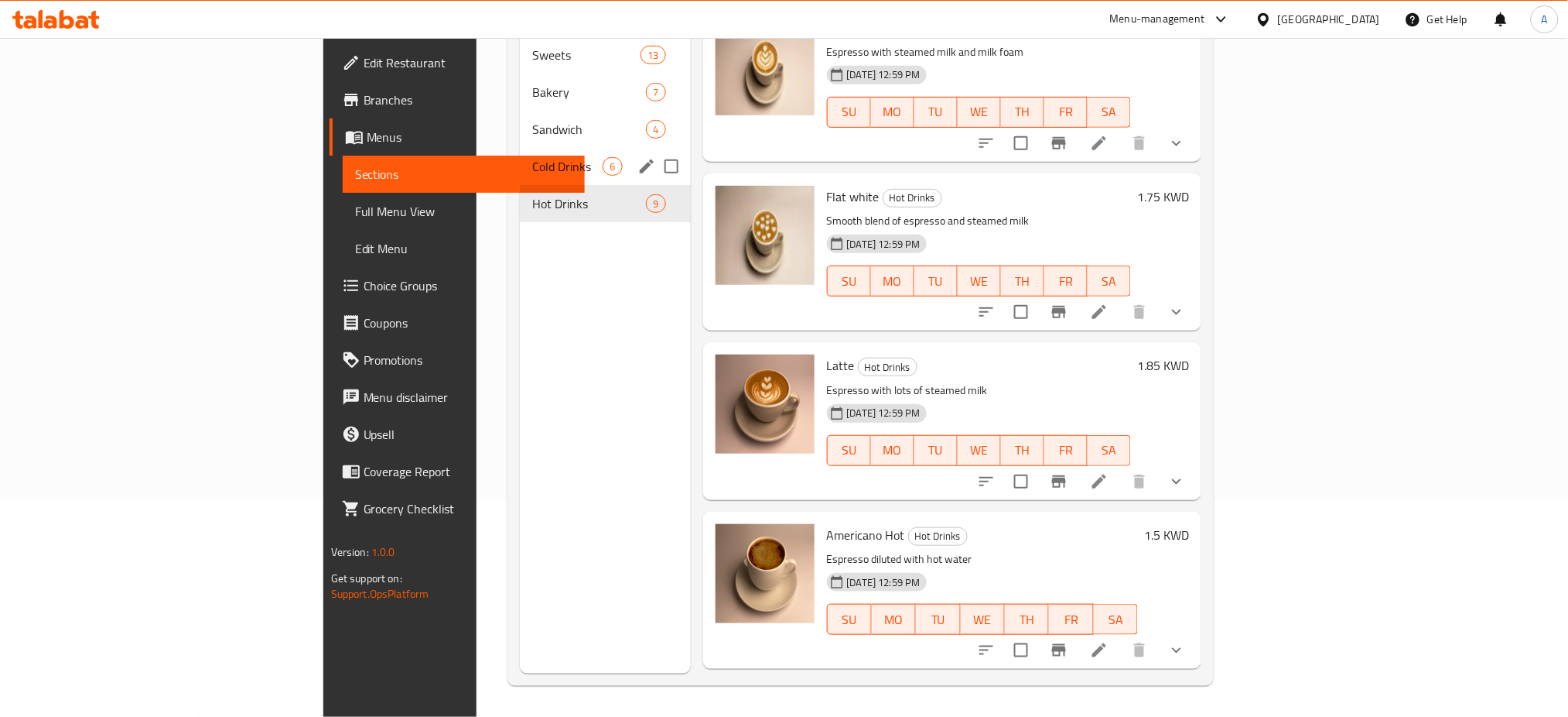
click at [532, 157] on span "Cold Drinks" at bounding box center [567, 167] width 70 height 19
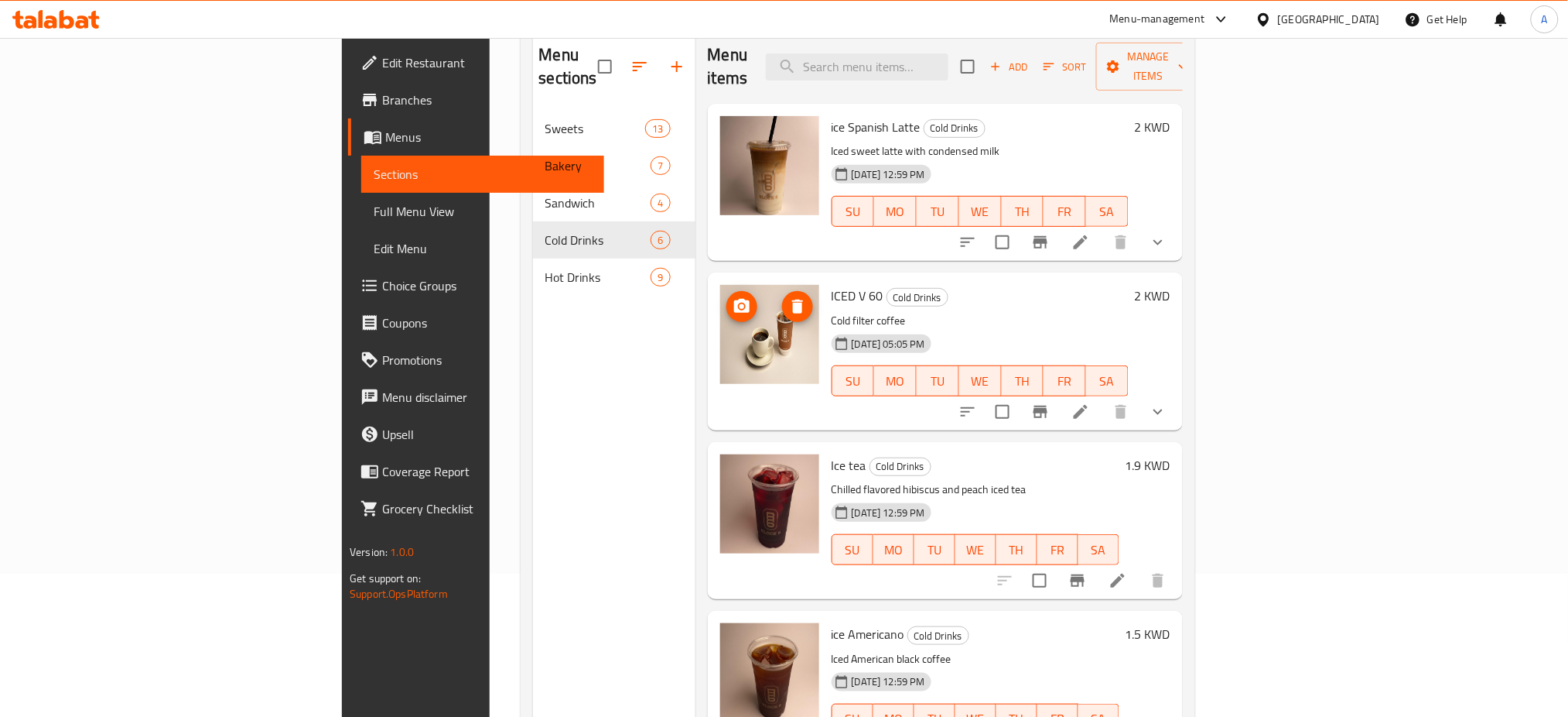
scroll to position [113, 0]
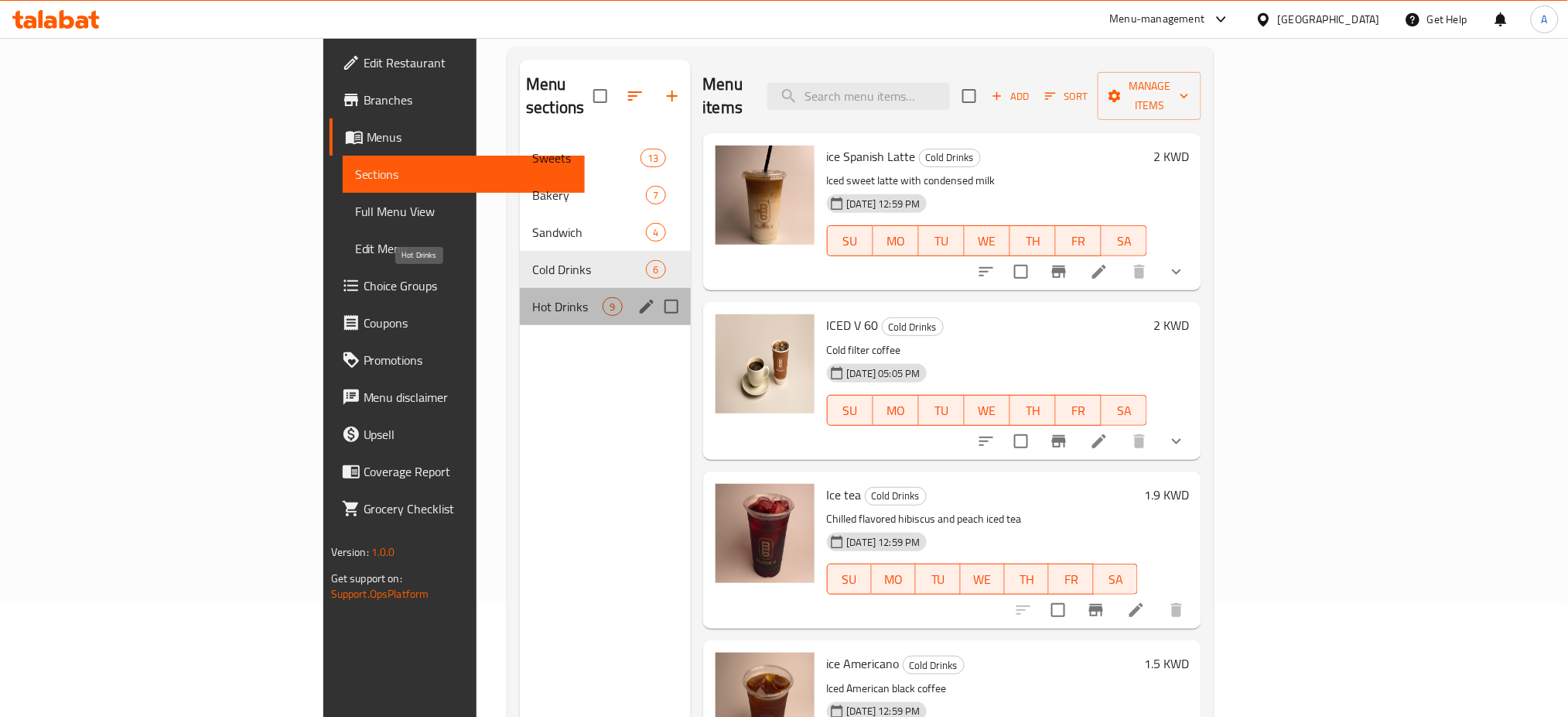
click at [532, 297] on span "Hot Drinks" at bounding box center [567, 306] width 70 height 19
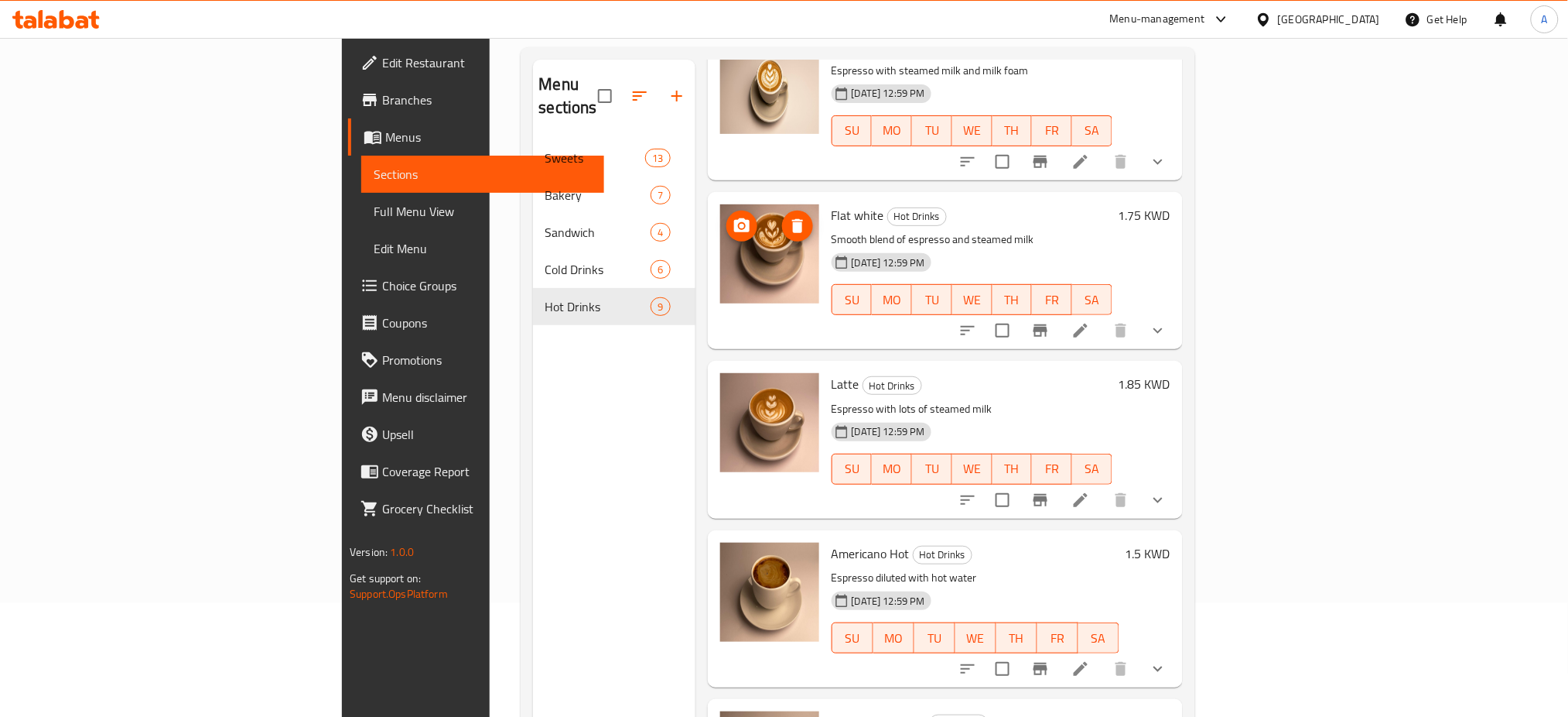
scroll to position [620, 0]
click at [1176, 486] on button "show more" at bounding box center [1158, 499] width 37 height 37
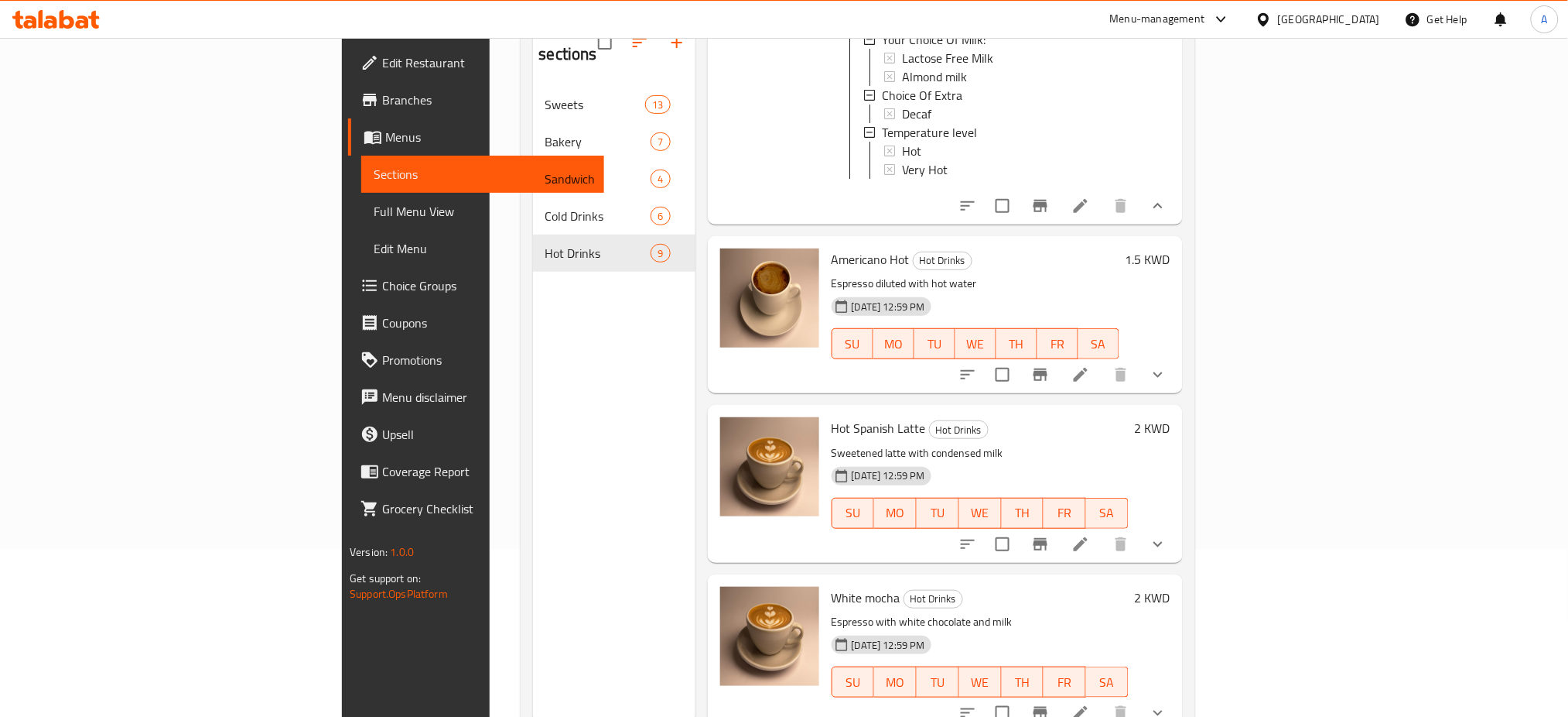
scroll to position [217, 0]
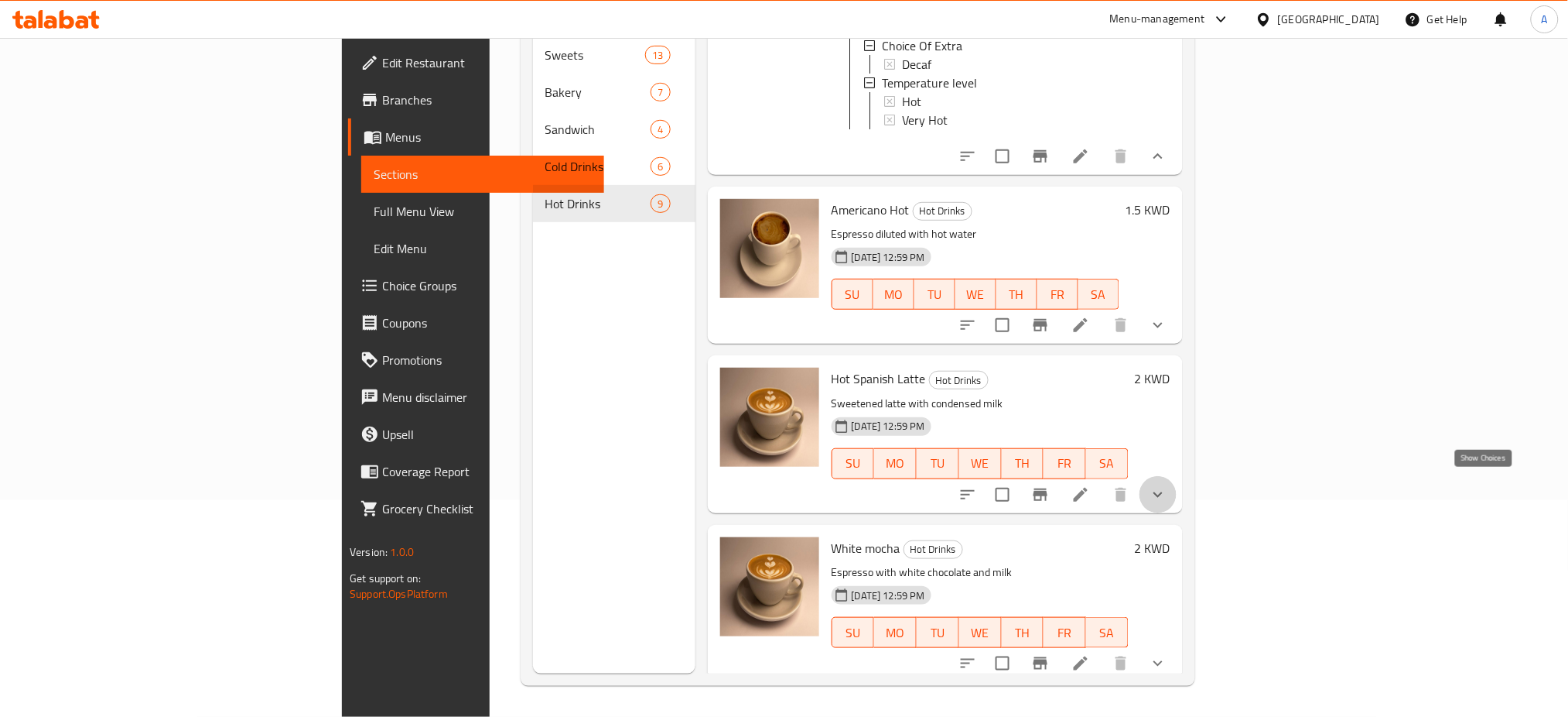
click at [1167, 485] on icon "show more" at bounding box center [1158, 495] width 19 height 19
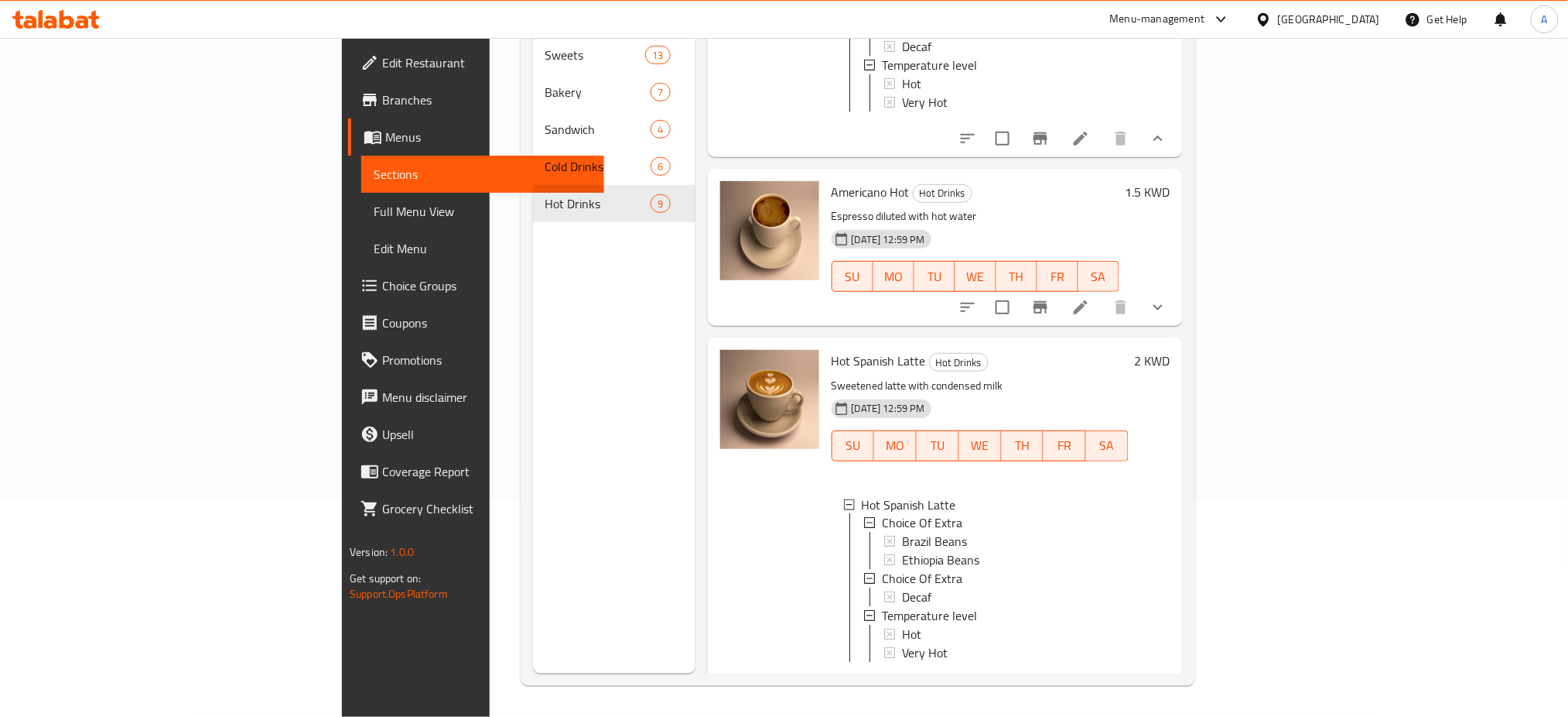
scroll to position [1022, 0]
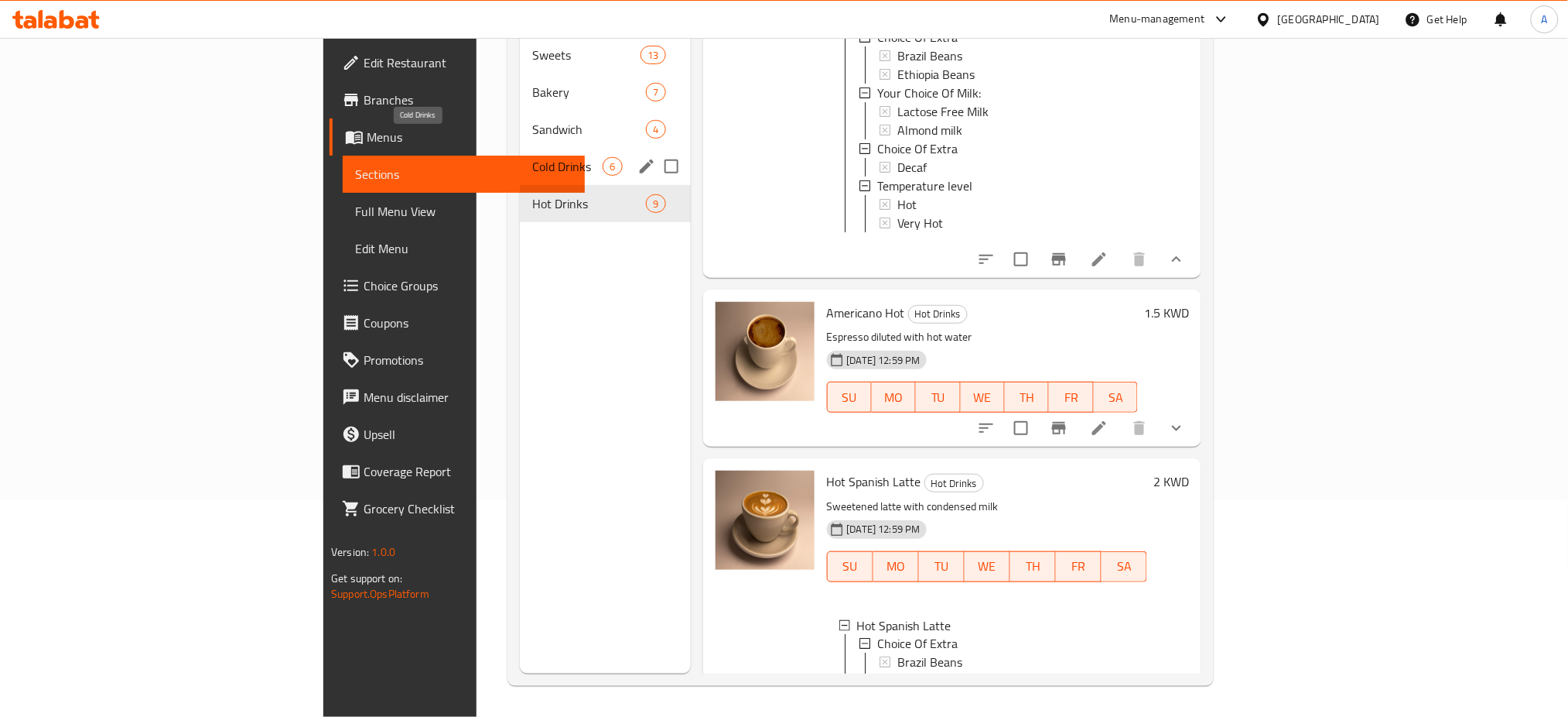
click at [532, 157] on span "Cold Drinks" at bounding box center [567, 167] width 70 height 19
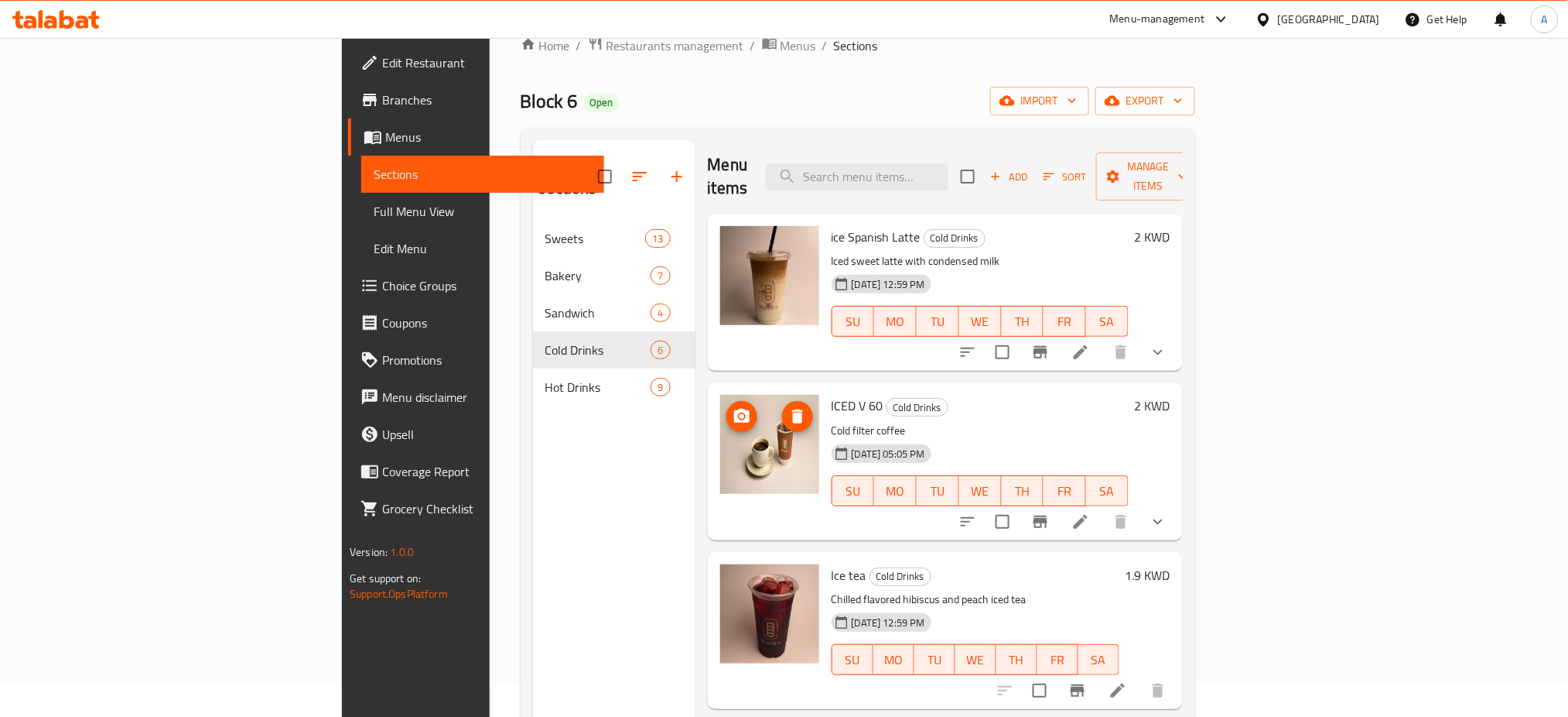
scroll to position [10, 0]
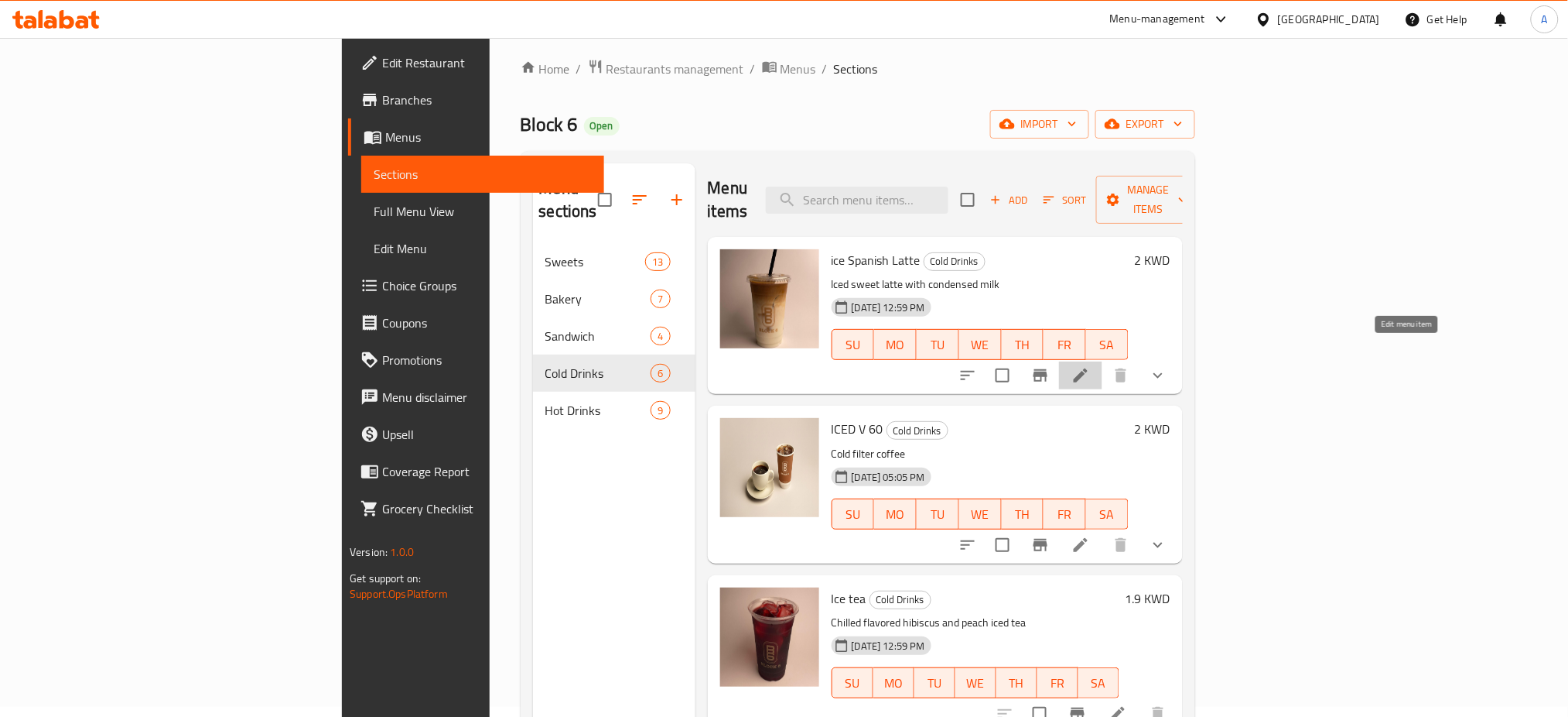
click at [1090, 366] on icon at bounding box center [1081, 376] width 19 height 19
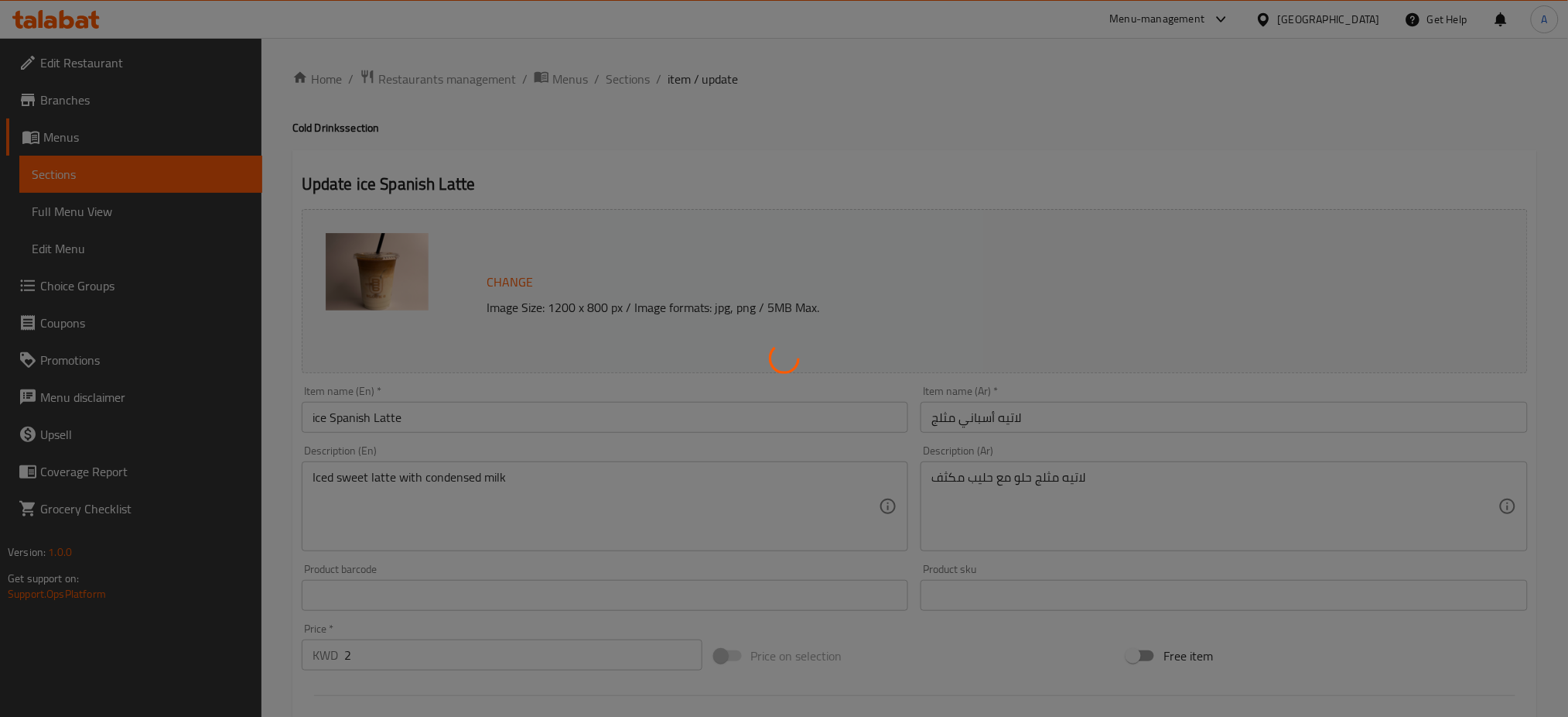
type input "اختيار إضافي"
type input "1"
type input "اختيار إضافي"
type input "0"
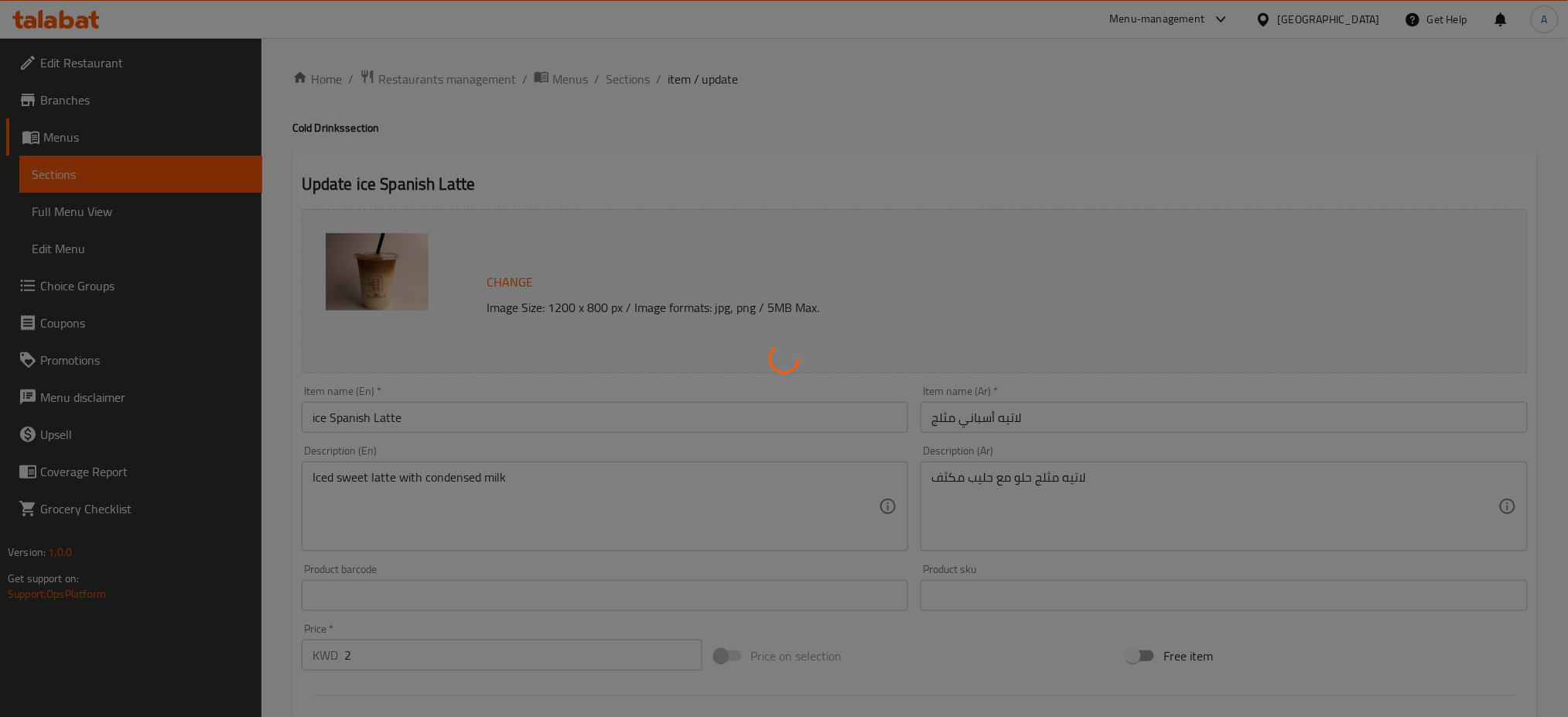
type input "1"
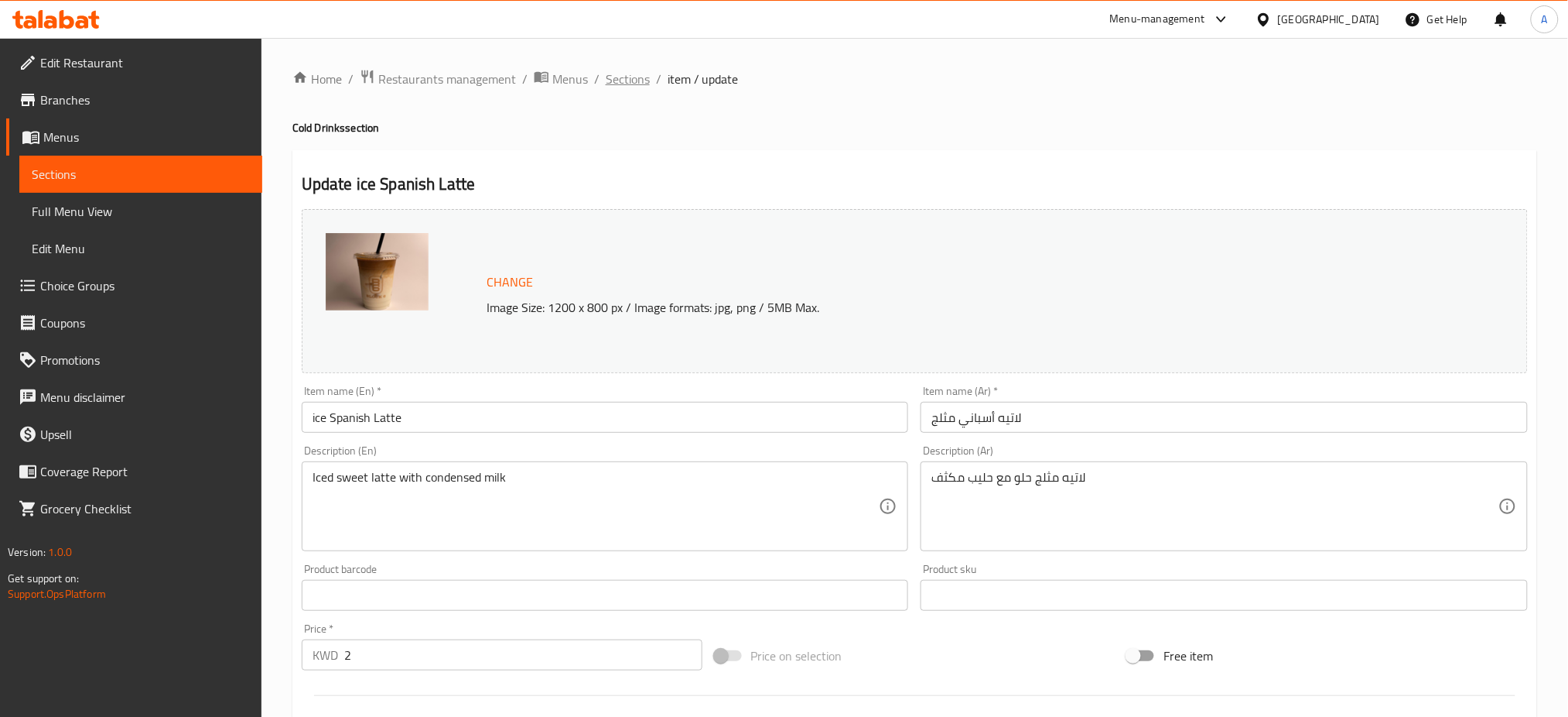
click at [639, 73] on span "Sections" at bounding box center [628, 79] width 44 height 19
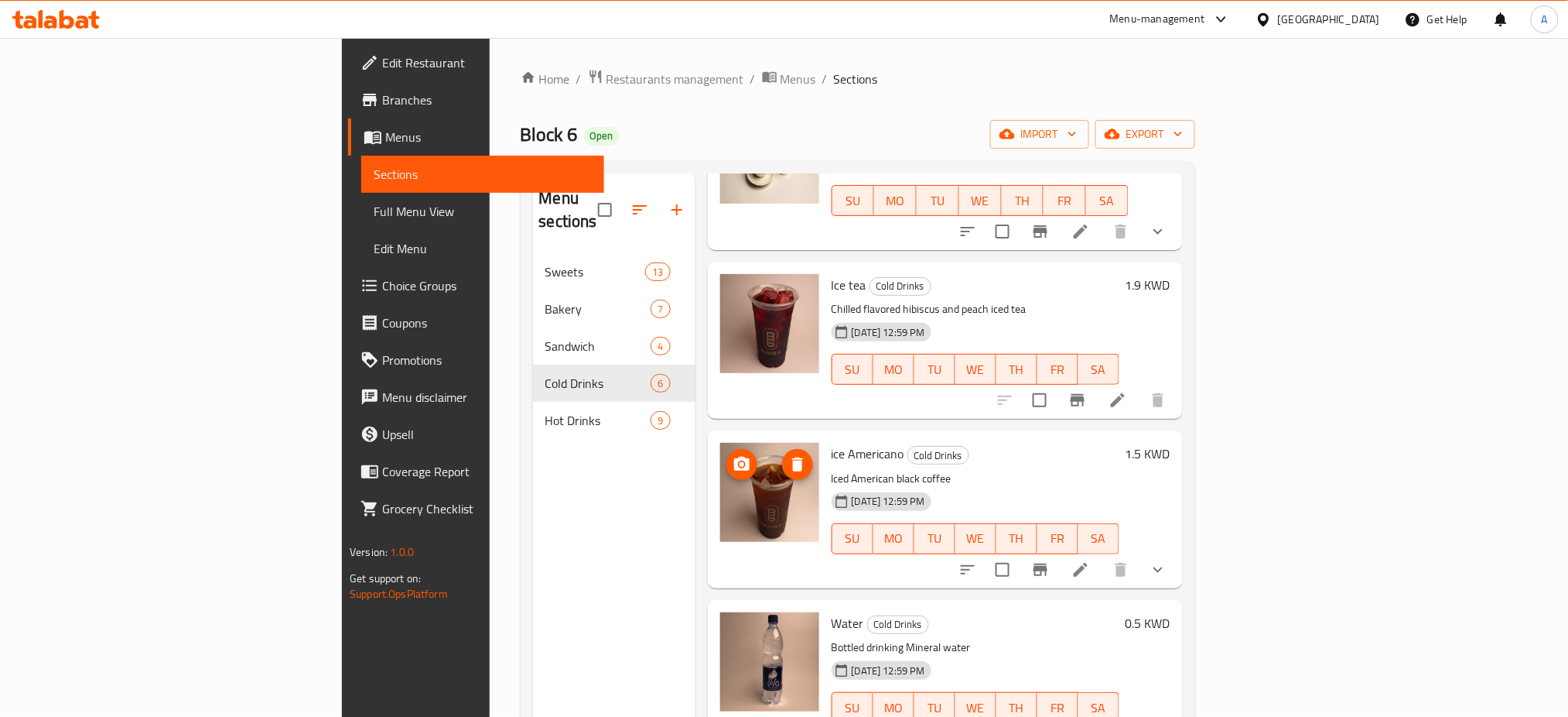
scroll to position [336, 0]
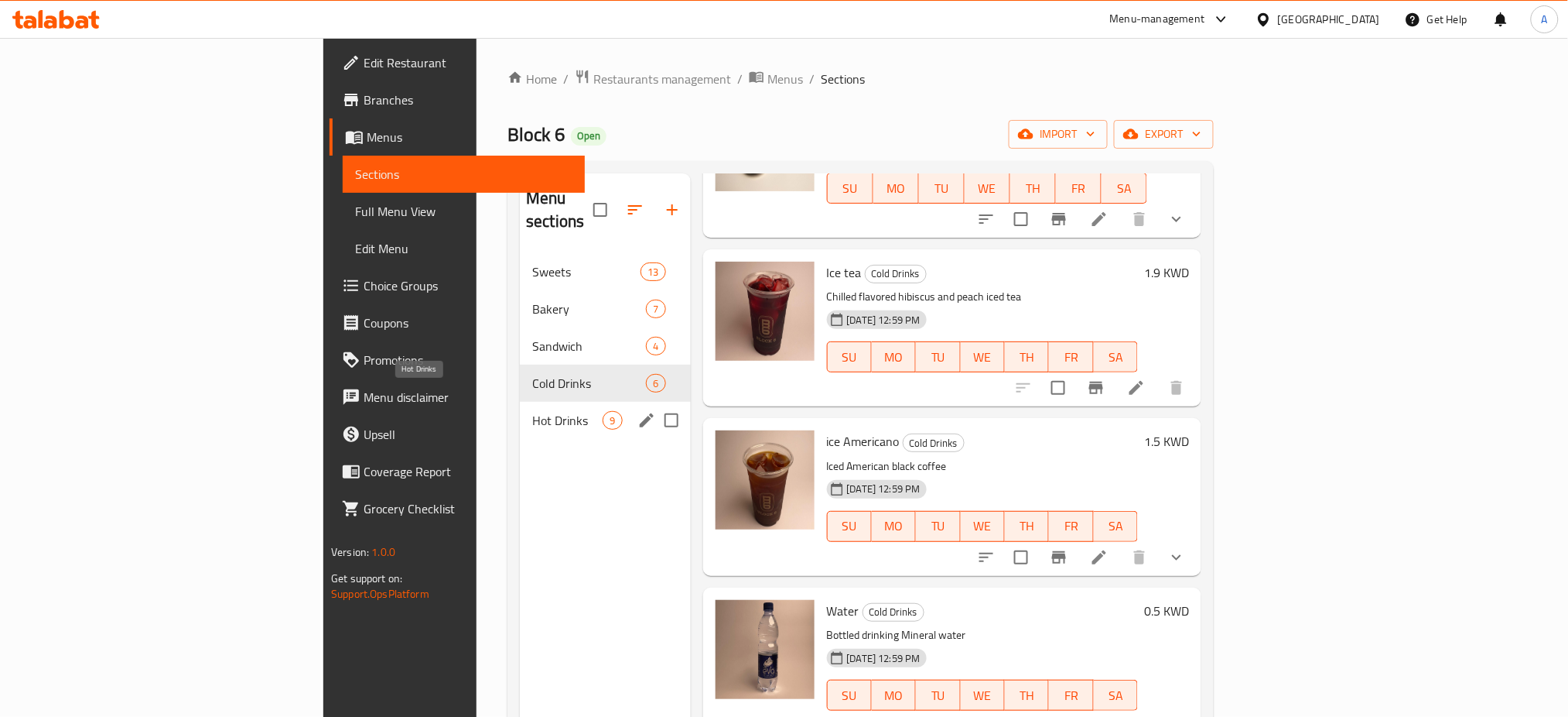
click at [532, 411] on span "Hot Drinks" at bounding box center [567, 420] width 70 height 19
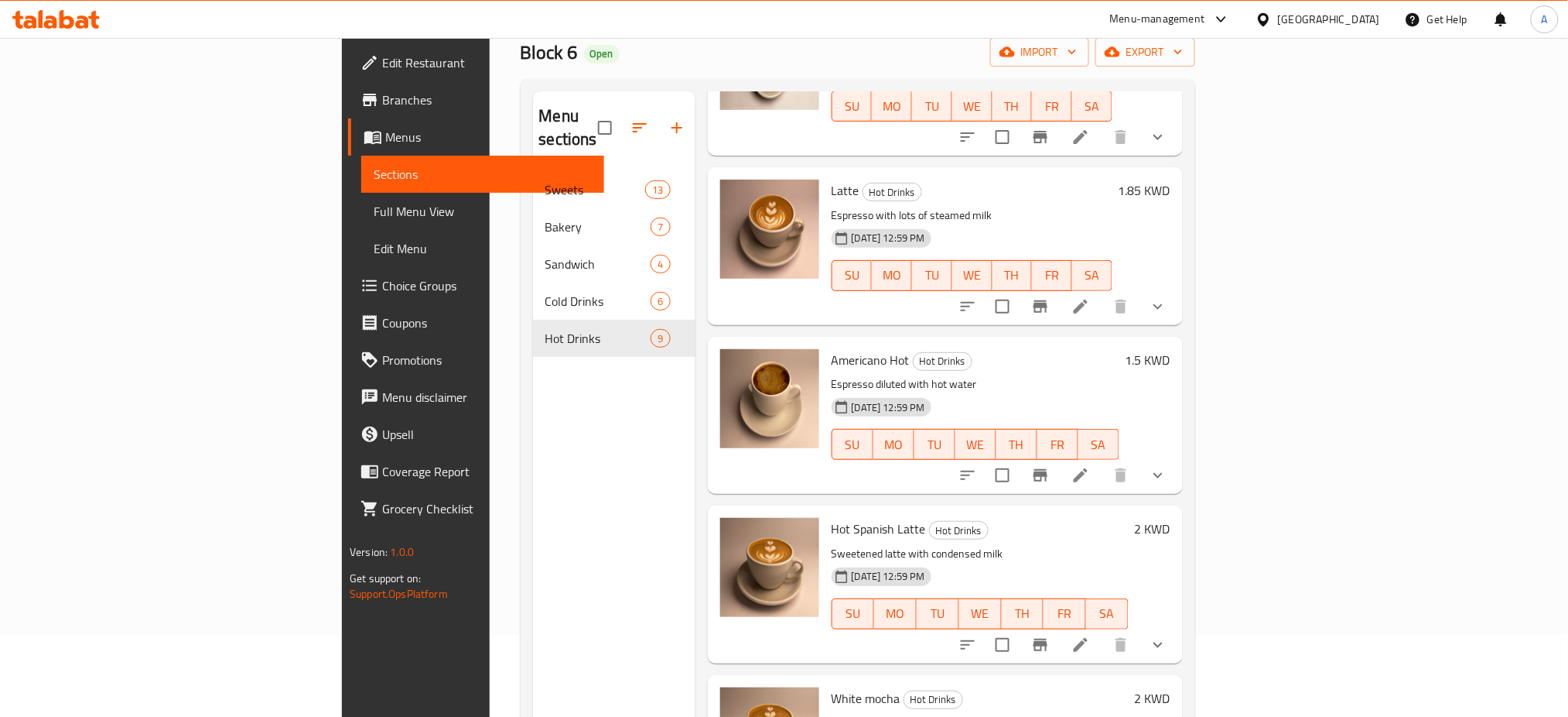
scroll to position [206, 0]
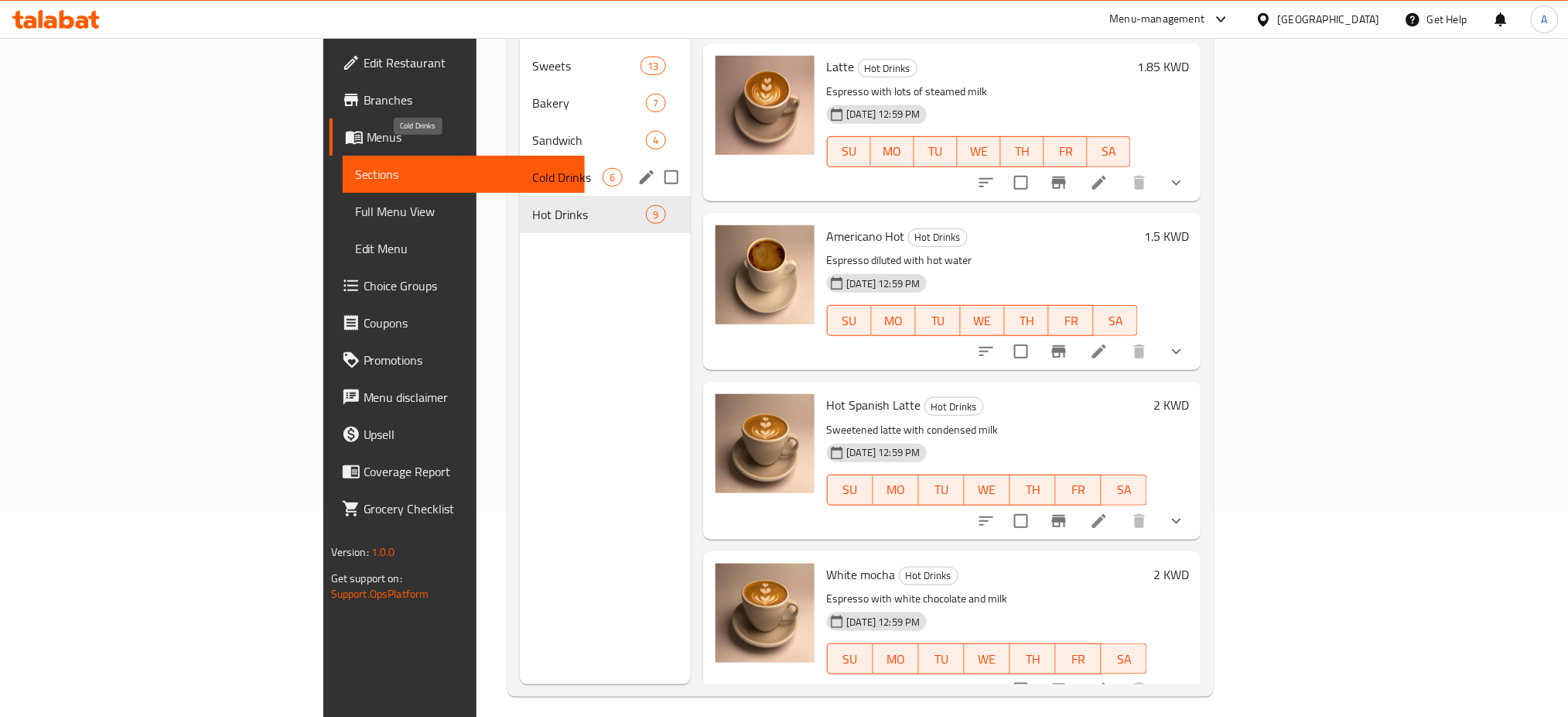
click at [532, 168] on span "Cold Drinks" at bounding box center [567, 177] width 70 height 19
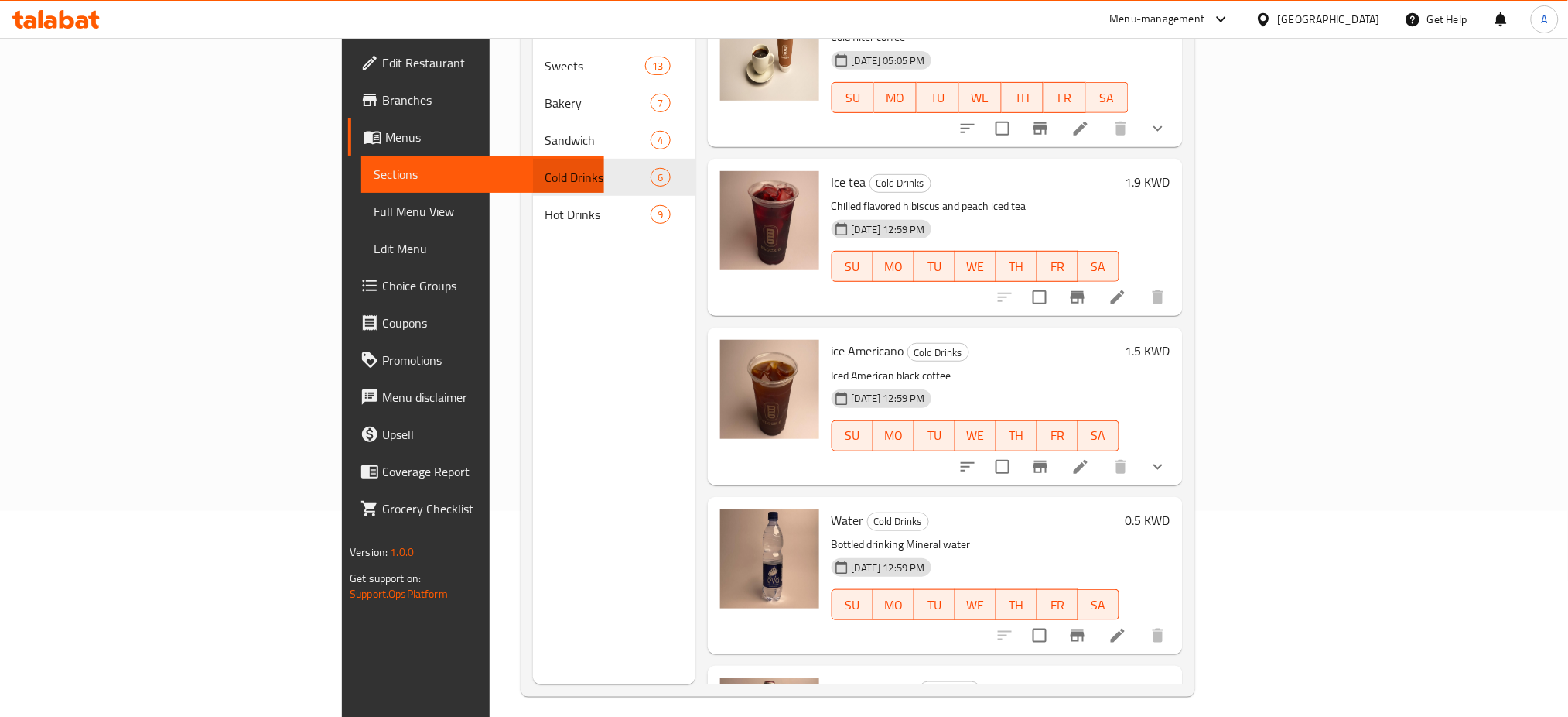
scroll to position [26, 0]
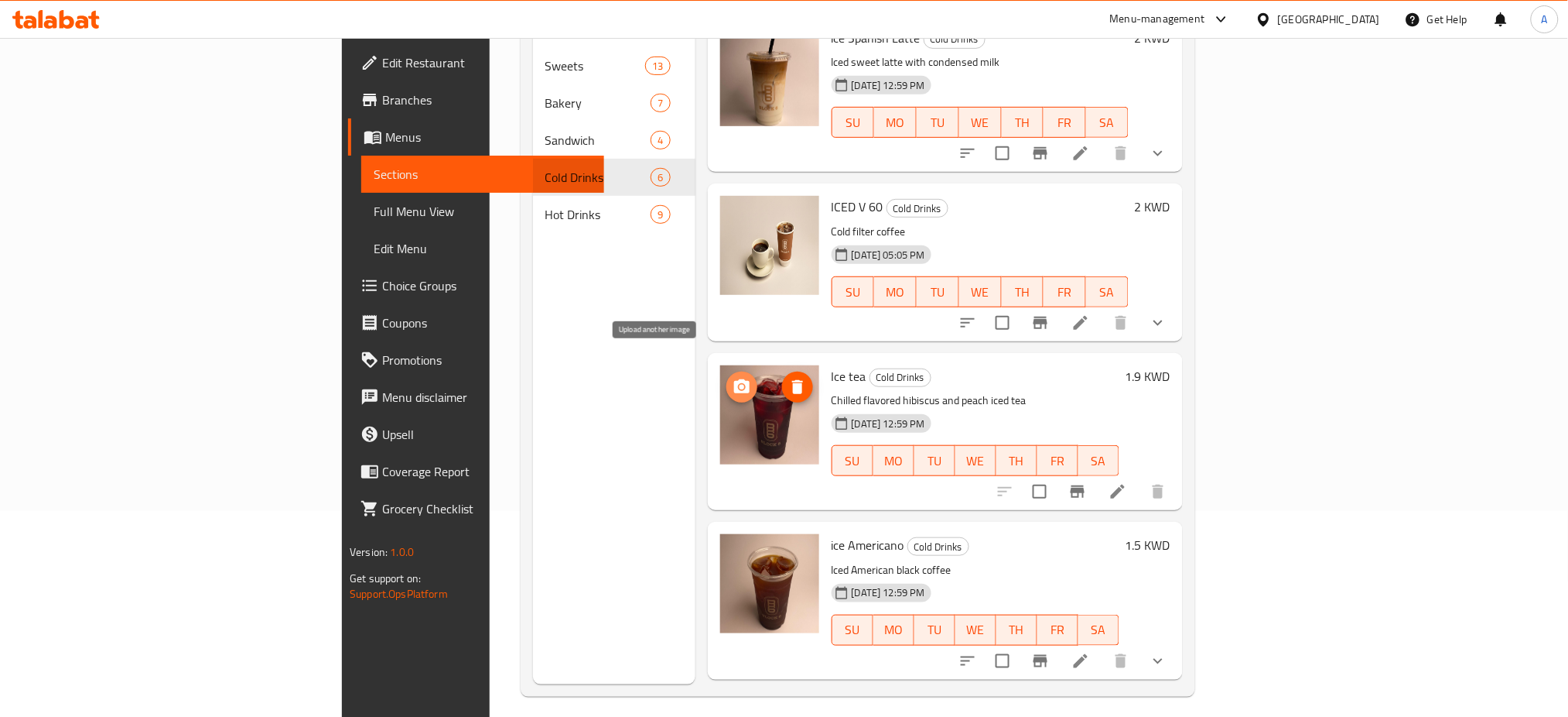
click at [734, 380] on icon "upload picture" at bounding box center [742, 386] width 16 height 14
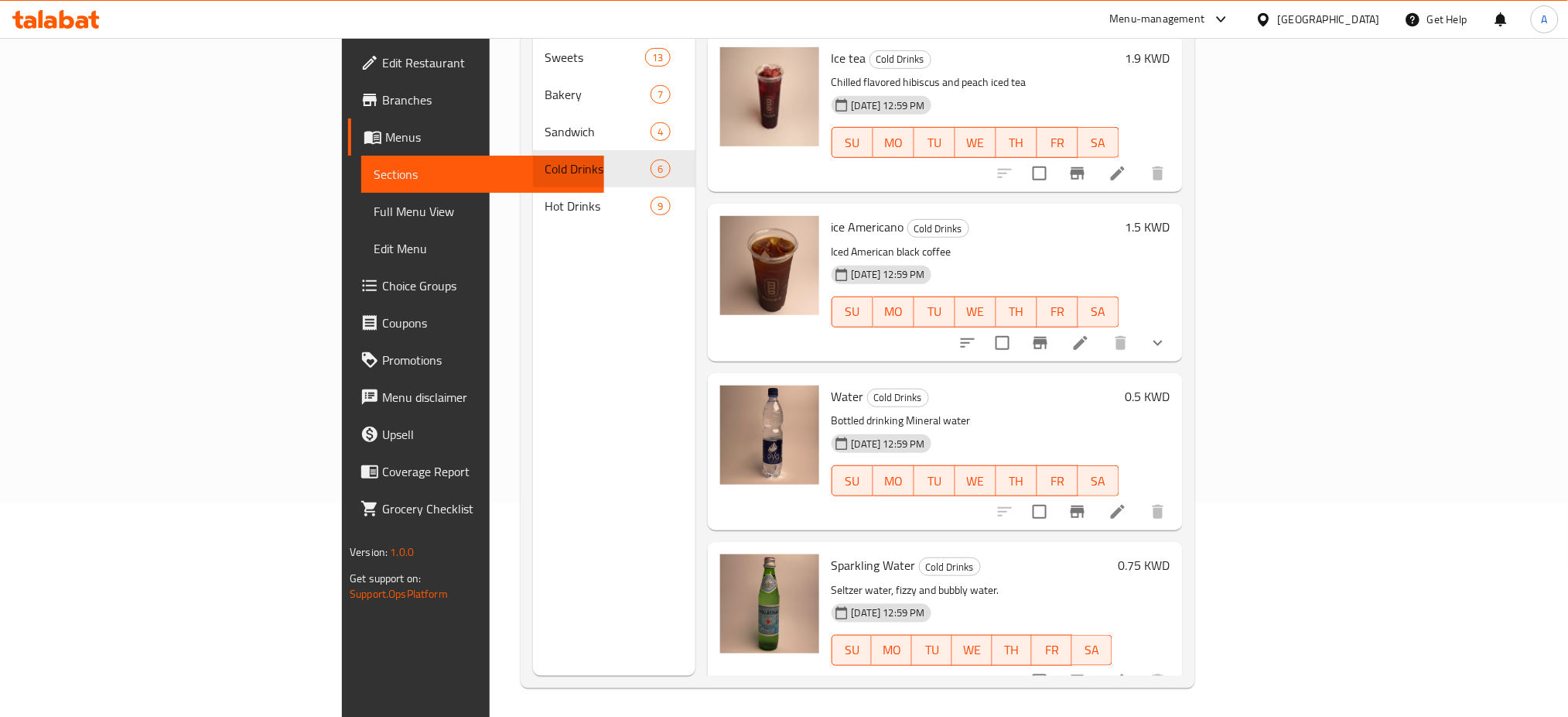
scroll to position [217, 0]
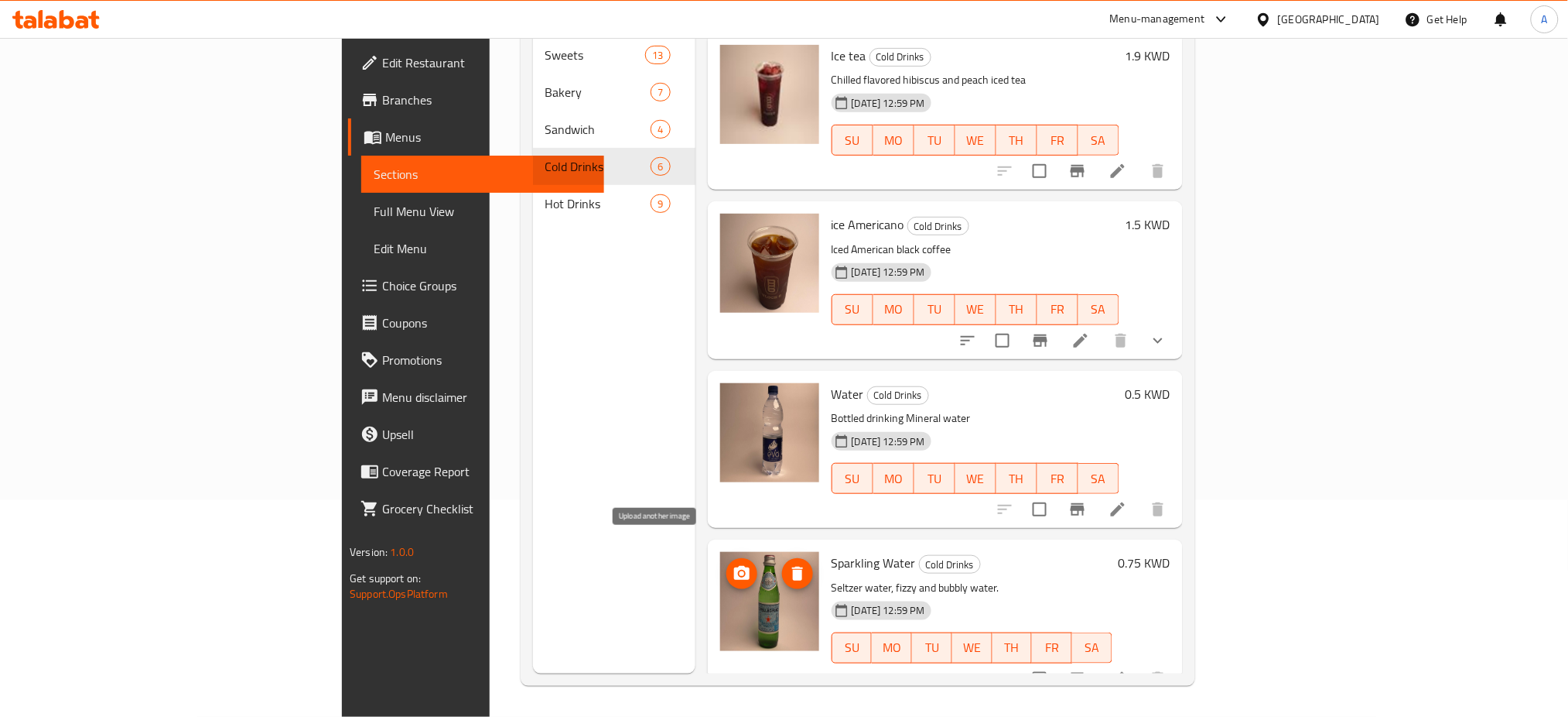
click at [734, 566] on icon "upload picture" at bounding box center [742, 573] width 16 height 14
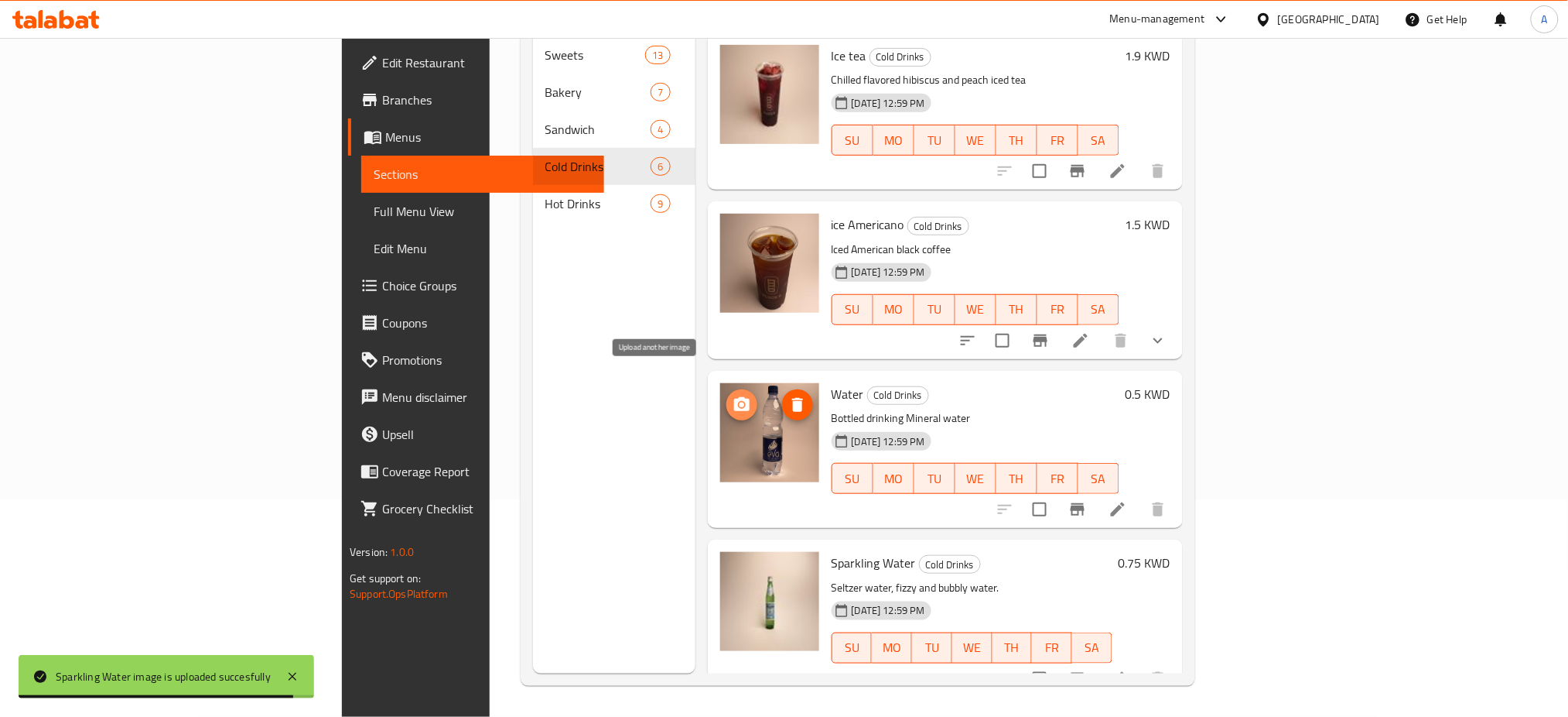
click at [732, 396] on icon "upload picture" at bounding box center [742, 405] width 19 height 19
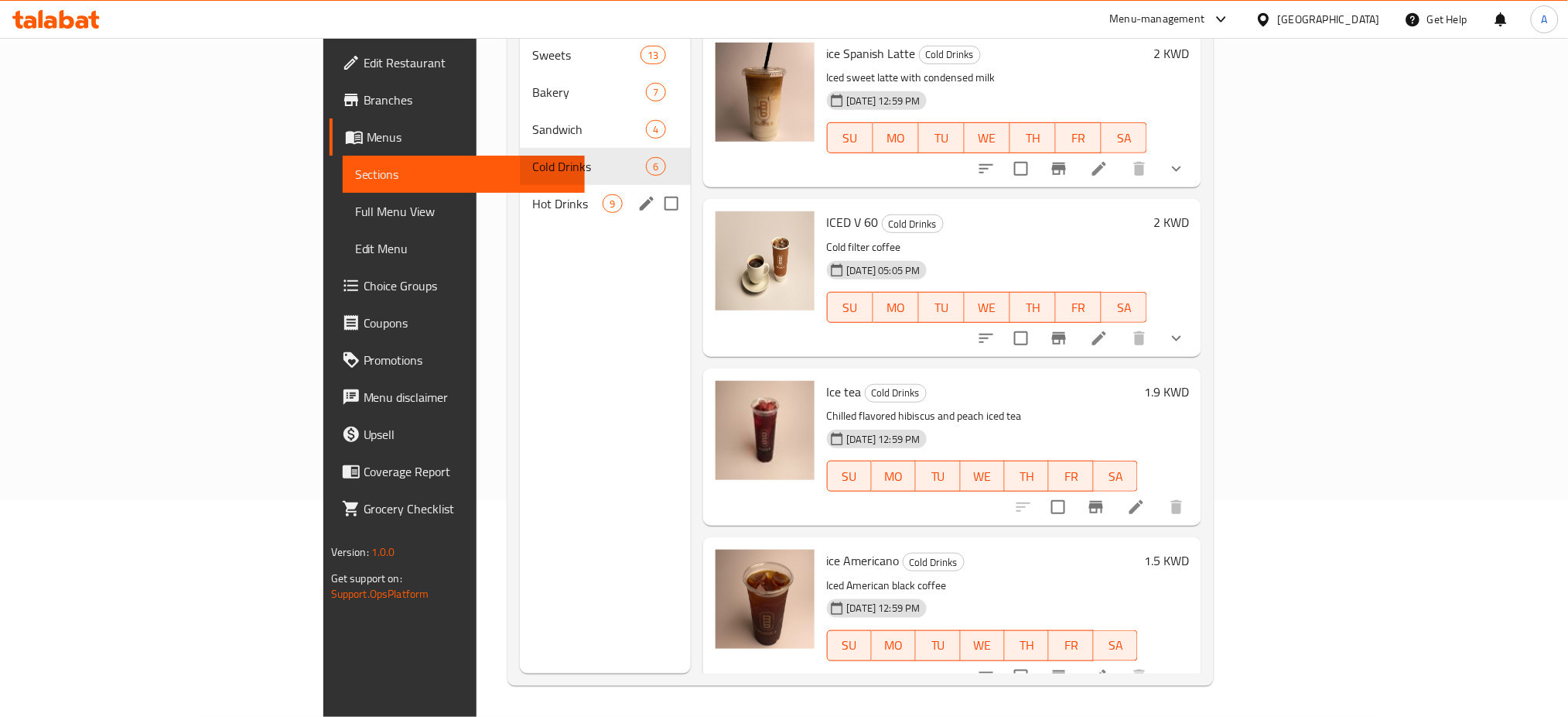
click at [532, 194] on span "Hot Drinks" at bounding box center [567, 203] width 70 height 19
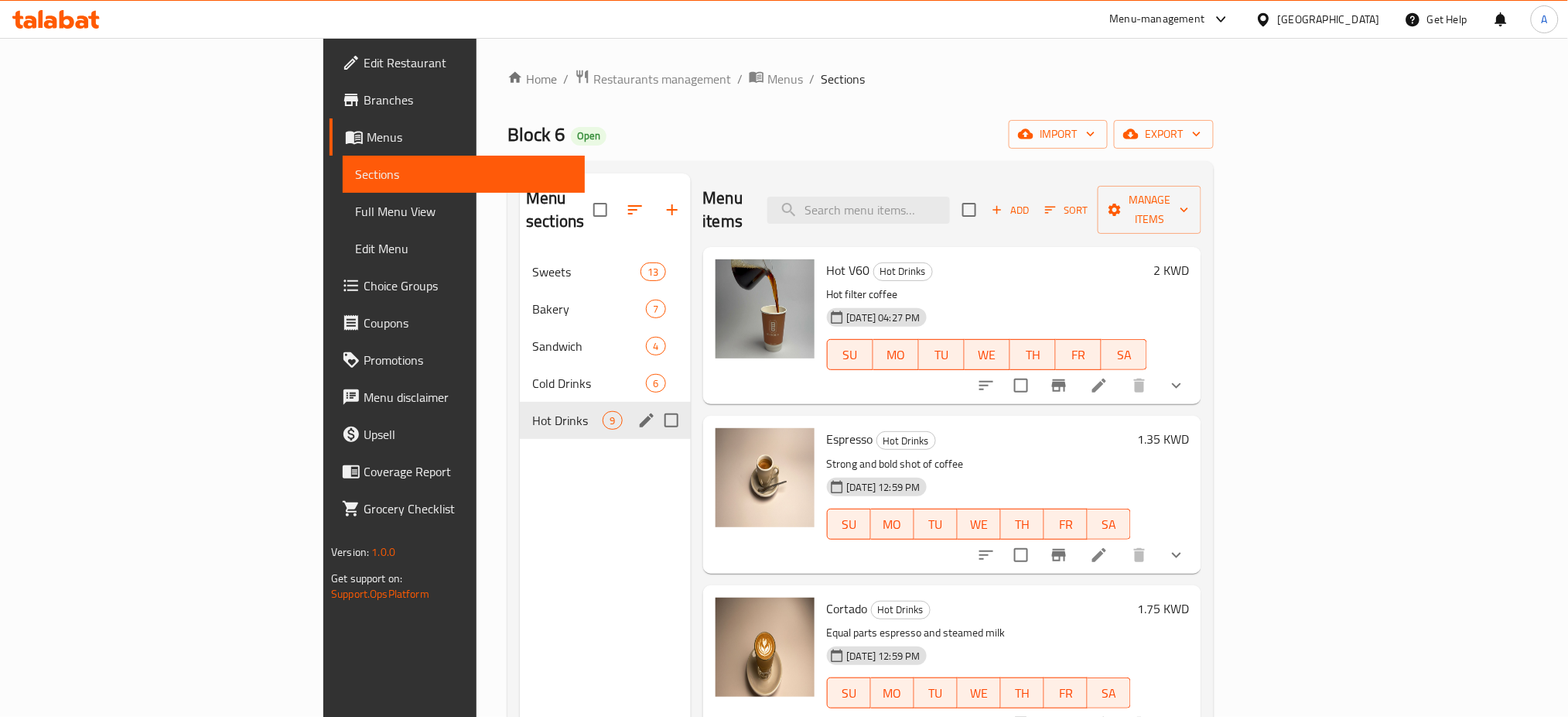
click at [520, 402] on div "Hot Drinks 9" at bounding box center [605, 421] width 170 height 37
click at [532, 374] on span "Cold Drinks" at bounding box center [567, 383] width 70 height 19
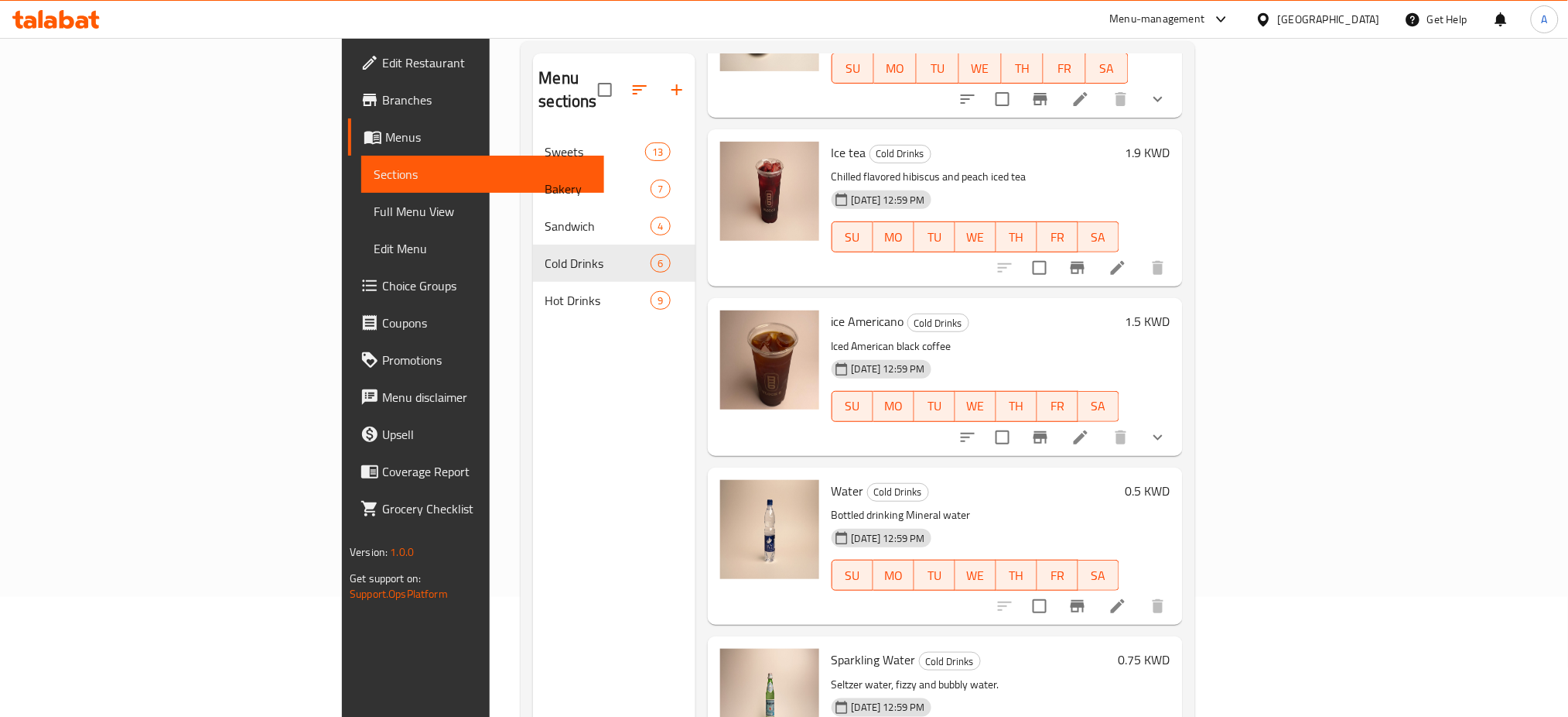
scroll to position [217, 0]
